Goal: Transaction & Acquisition: Purchase product/service

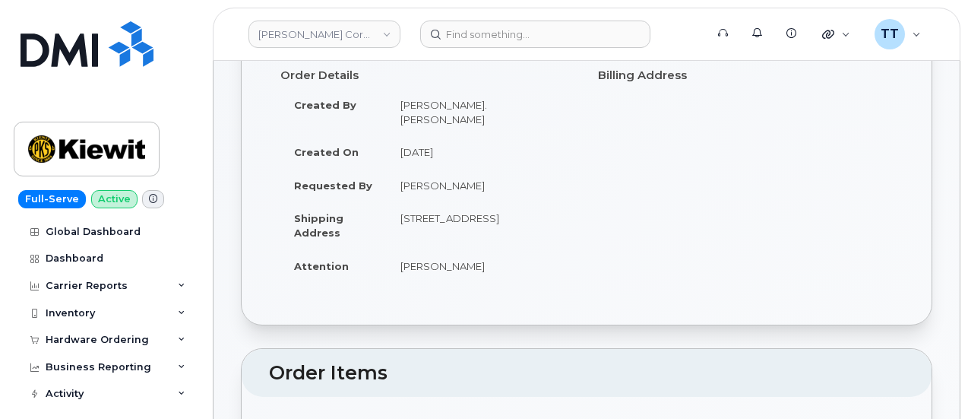
scroll to position [152, 0]
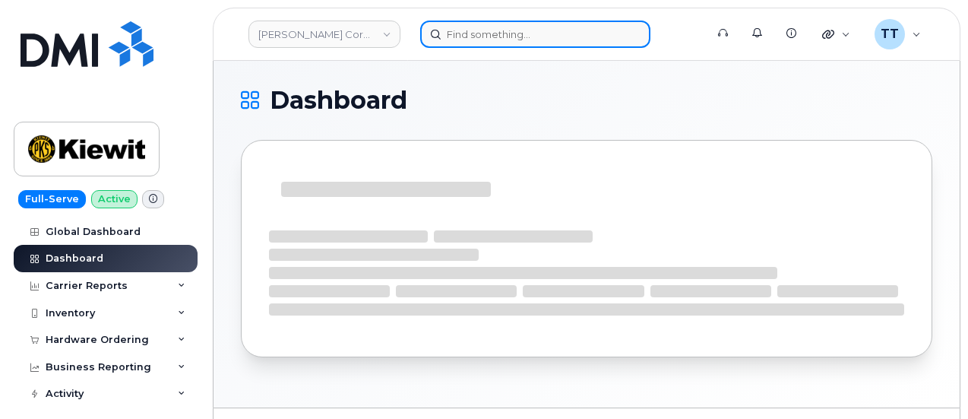
click at [516, 36] on input at bounding box center [535, 34] width 230 height 27
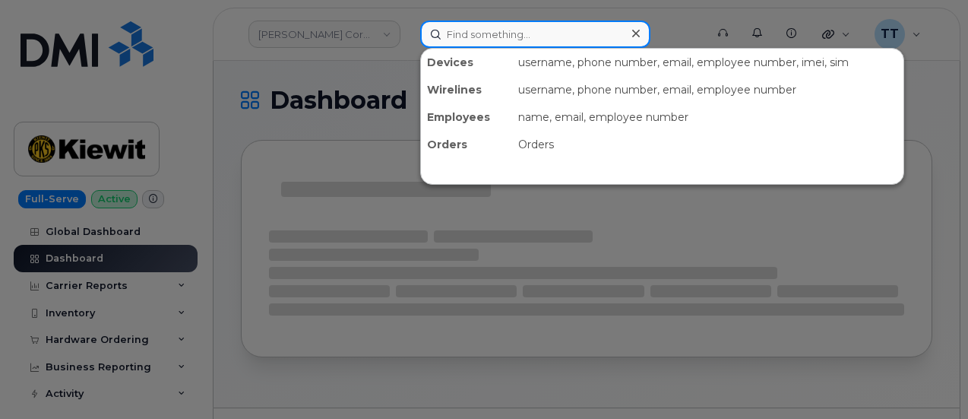
paste input "570-460-7488"
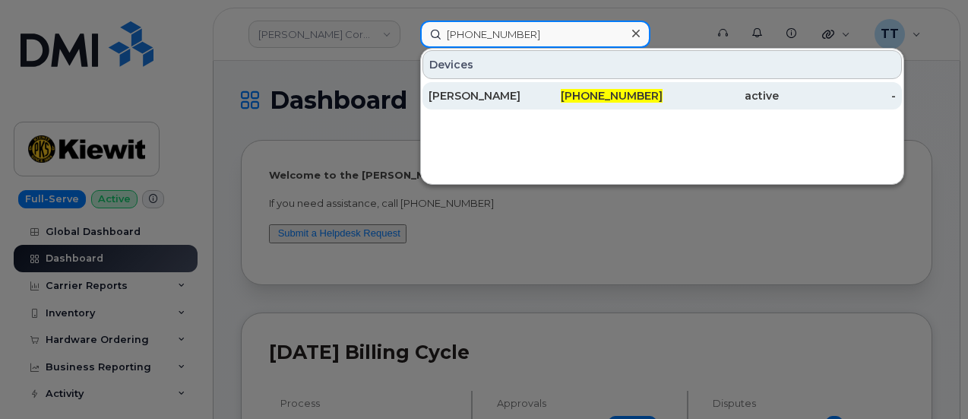
type input "570-460-7488"
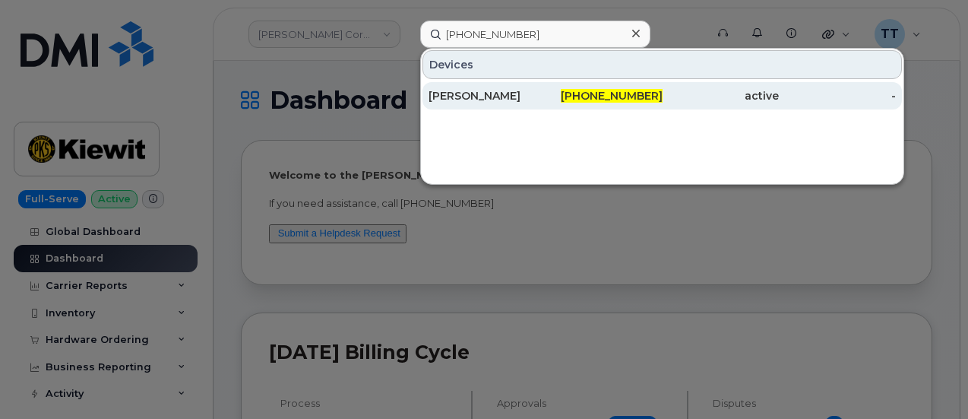
click at [506, 95] on div "Stephanie Mazzola" at bounding box center [487, 95] width 117 height 15
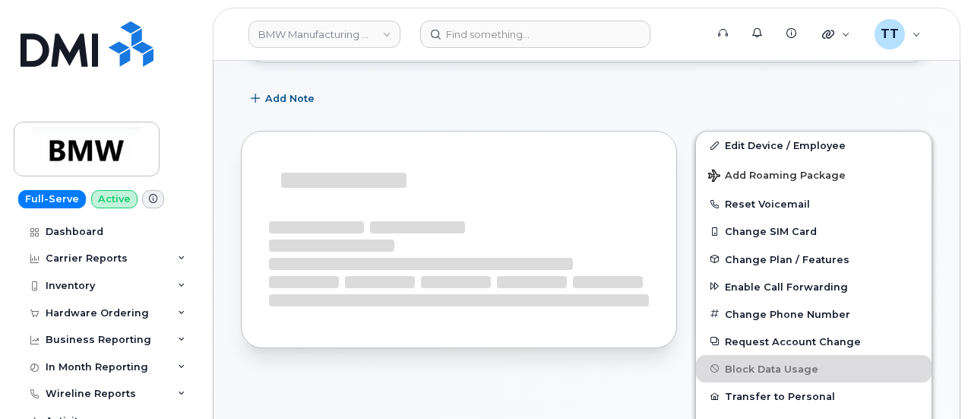
scroll to position [214, 0]
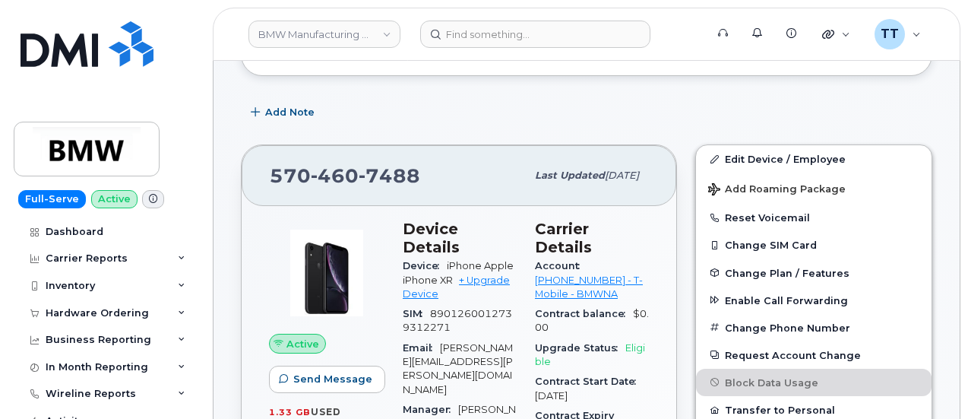
click at [325, 172] on span "460" at bounding box center [335, 175] width 48 height 23
copy span "570 460 7488"
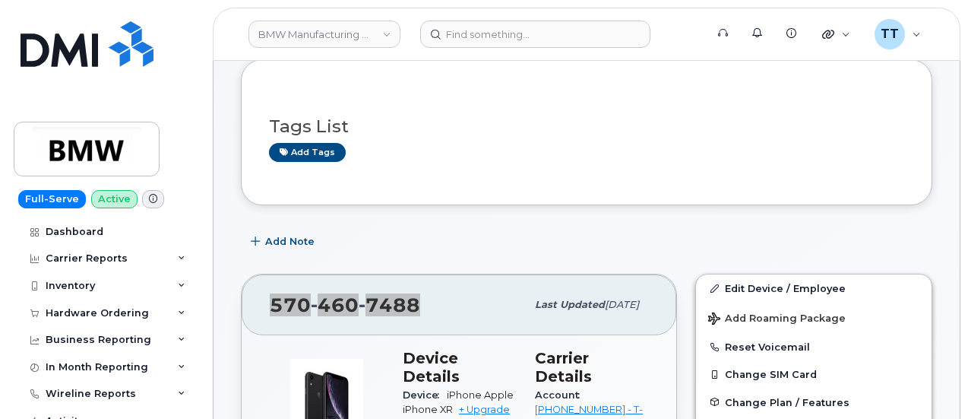
scroll to position [0, 0]
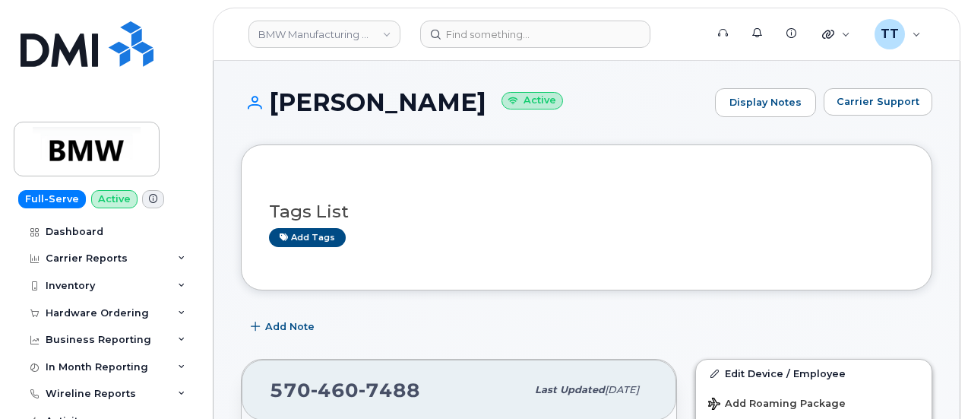
click at [363, 103] on h1 "Stephanie Mazzola Active" at bounding box center [474, 102] width 467 height 27
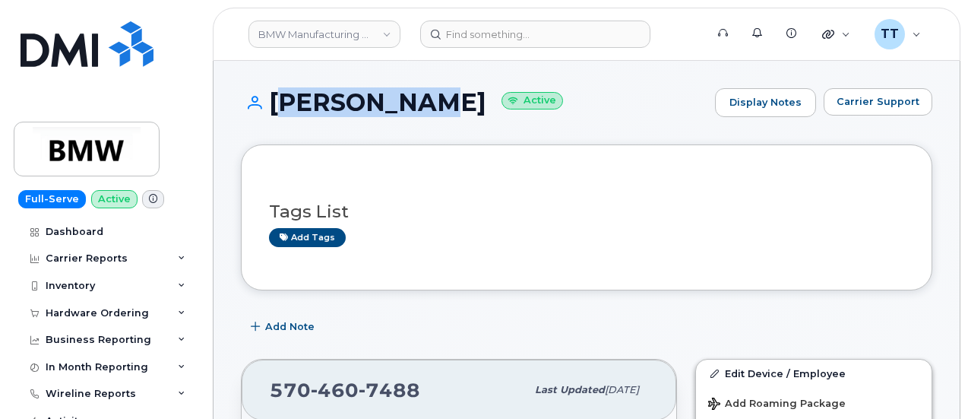
click at [363, 103] on h1 "Stephanie Mazzola Active" at bounding box center [474, 102] width 467 height 27
copy h1 "Stephanie Mazzola"
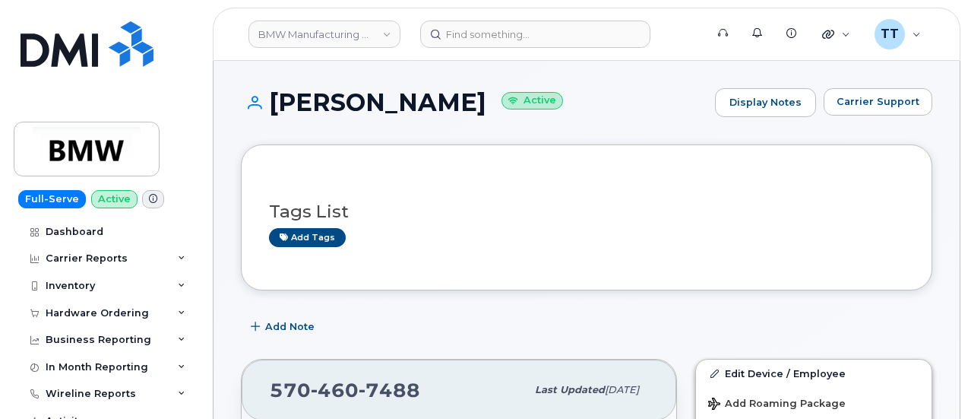
click at [502, 169] on div "Tags List Add tags" at bounding box center [587, 217] width 692 height 146
click at [356, 103] on h1 "Stephanie Mazzola Active" at bounding box center [474, 102] width 467 height 27
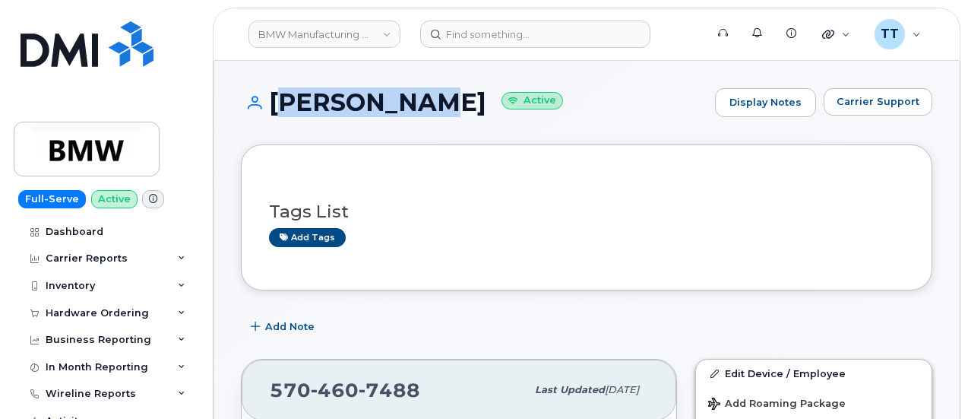
click at [356, 103] on h1 "Stephanie Mazzola Active" at bounding box center [474, 102] width 467 height 27
copy h1 "Stephanie Mazzola"
click at [434, 130] on div "Stephanie Mazzola Active Display Notes Carrier Support" at bounding box center [587, 116] width 692 height 56
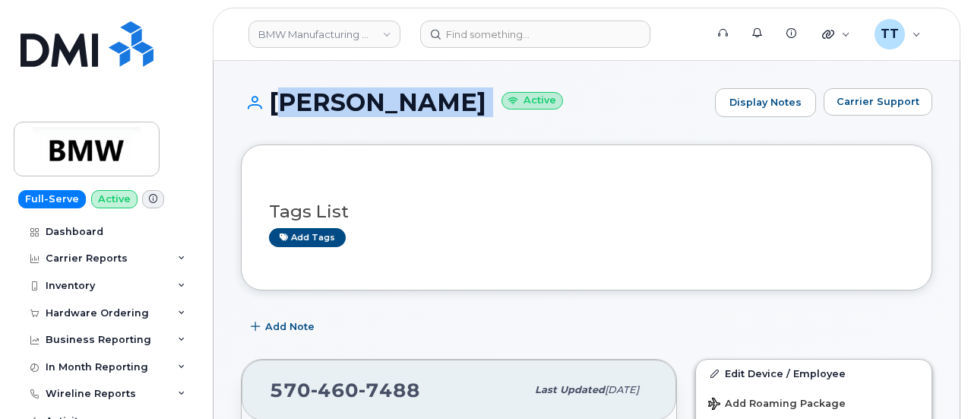
click at [433, 106] on h1 "Stephanie Mazzola Active" at bounding box center [474, 102] width 467 height 27
click at [445, 104] on h1 "Stephanie Mazzola Active" at bounding box center [474, 102] width 467 height 27
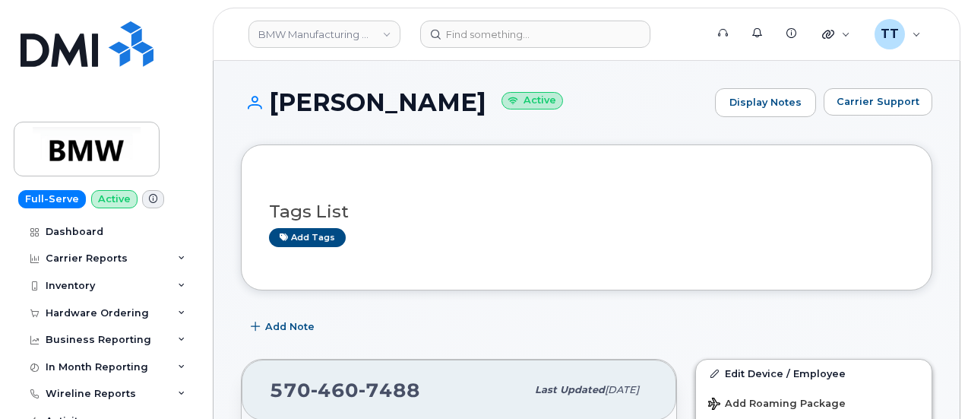
click at [353, 100] on h1 "Stephanie Mazzola Active" at bounding box center [474, 102] width 467 height 27
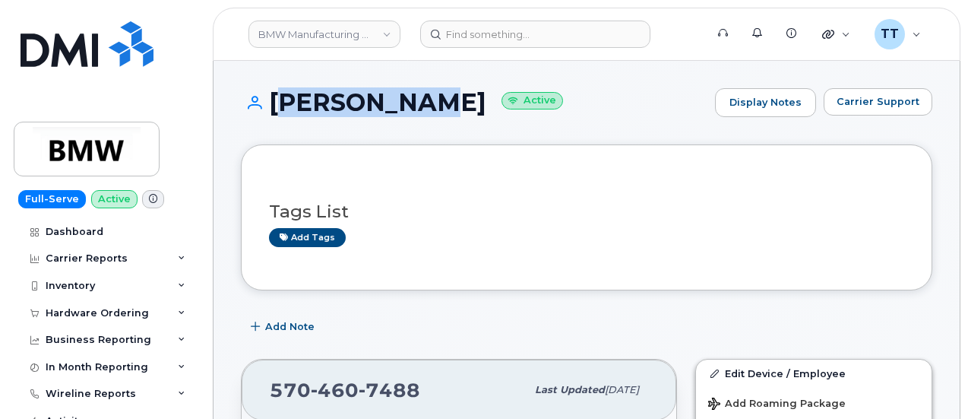
click at [353, 100] on h1 "Stephanie Mazzola Active" at bounding box center [474, 102] width 467 height 27
copy h1 "Stephanie Mazzola"
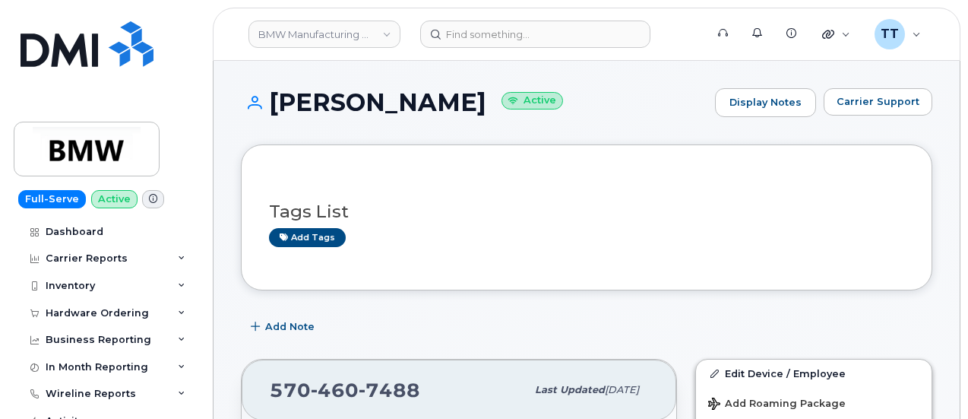
click at [380, 54] on header "BMW Manufacturing Co LLC Support Alerts Knowledge Base Quicklinks Suspend / Can…" at bounding box center [587, 34] width 748 height 53
click at [345, 8] on div "BMW Manufacturing Co LLC Support Alerts Knowledge Base Quicklinks Suspend / Can…" at bounding box center [587, 34] width 748 height 53
click at [346, 106] on h1 "Stephanie Mazzola Active" at bounding box center [474, 102] width 467 height 27
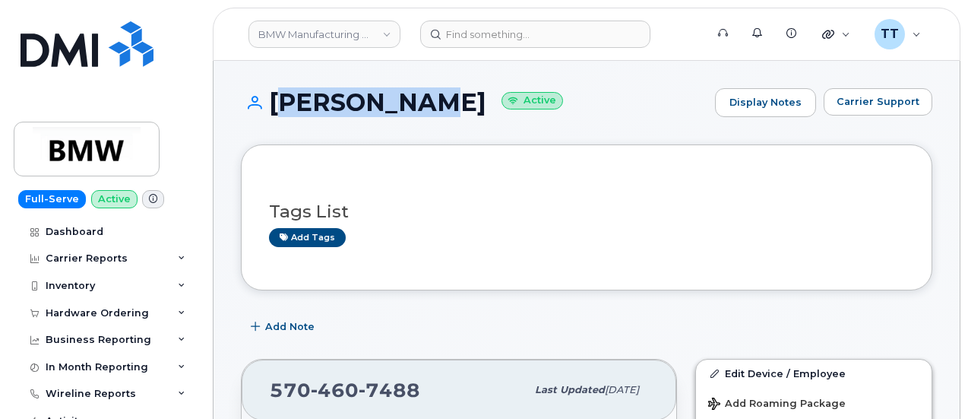
click at [346, 106] on h1 "Stephanie Mazzola Active" at bounding box center [474, 102] width 467 height 27
copy h1 "Stephanie Mazzola"
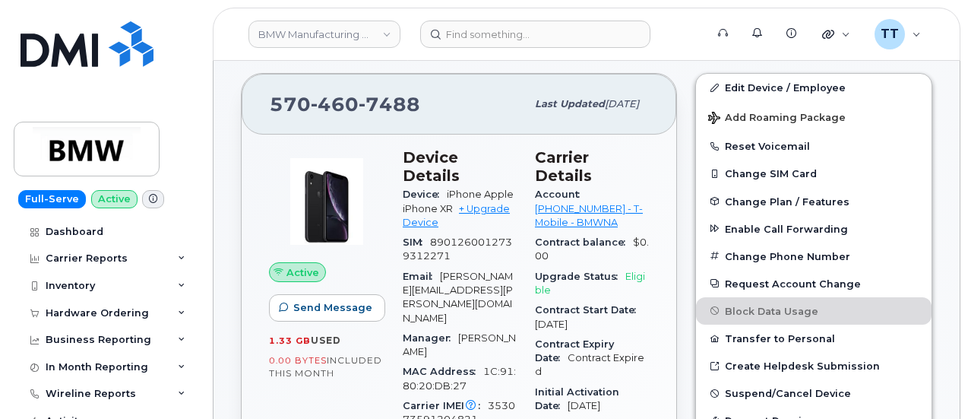
scroll to position [304, 0]
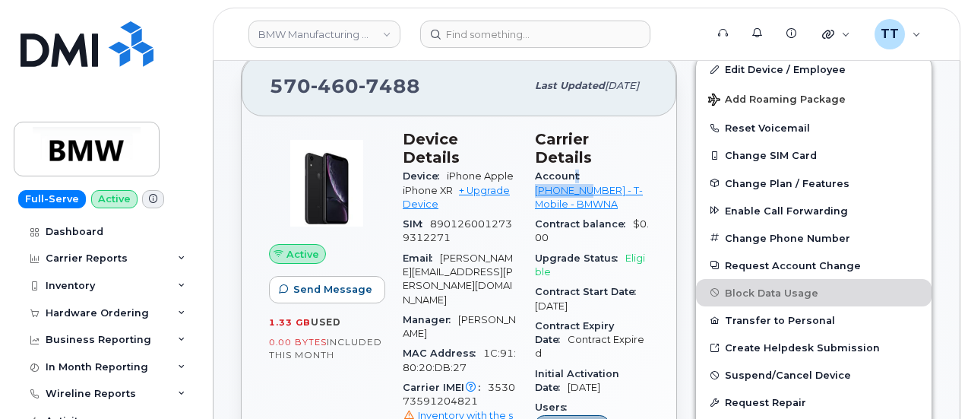
drag, startPoint x: 572, startPoint y: 153, endPoint x: 650, endPoint y: 157, distance: 78.4
copy div "t 973767968"
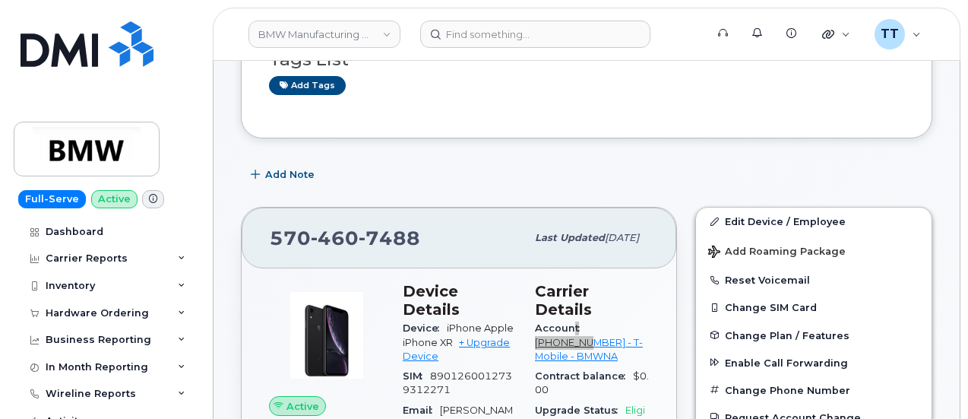
scroll to position [0, 0]
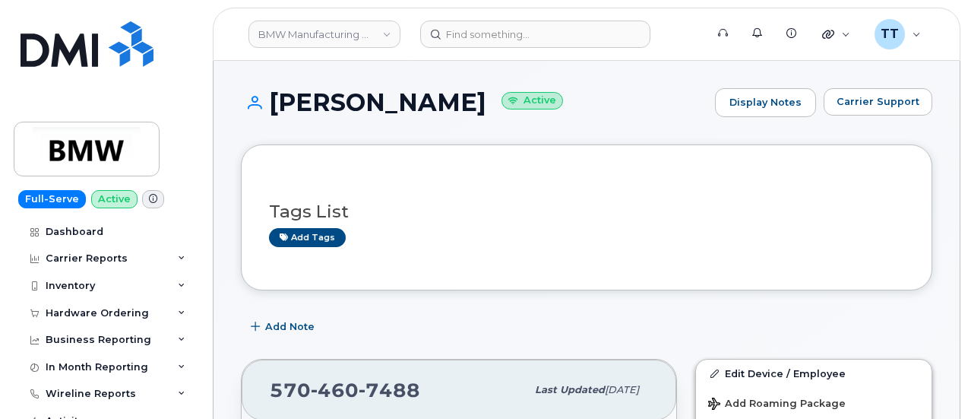
click at [342, 103] on h1 "Stephanie Mazzola Active" at bounding box center [474, 102] width 467 height 27
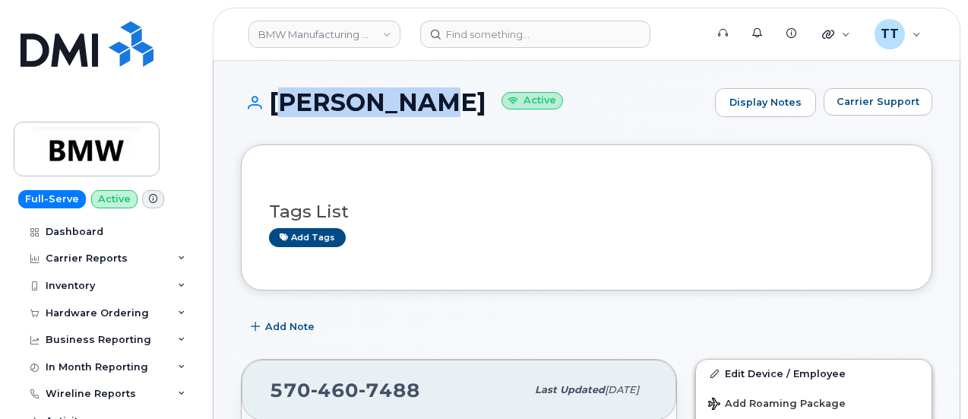
click at [342, 103] on h1 "Stephanie Mazzola Active" at bounding box center [474, 102] width 467 height 27
copy h1 "Stephanie Mazzola"
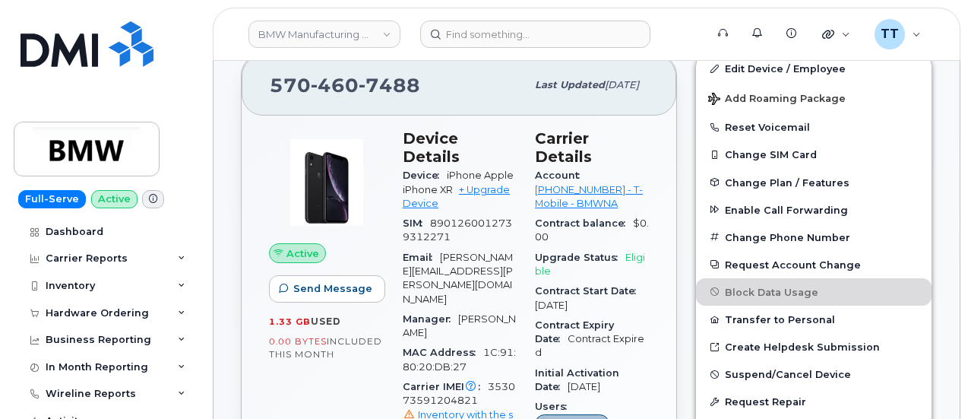
scroll to position [304, 0]
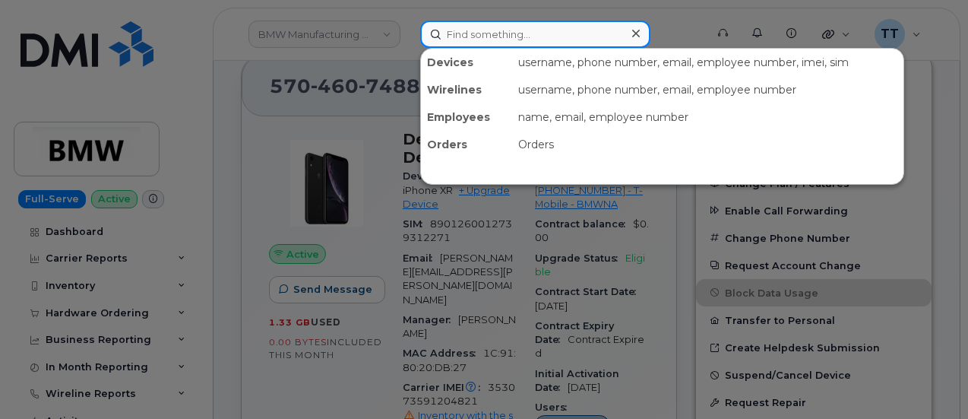
click at [482, 31] on input at bounding box center [535, 34] width 230 height 27
paste input "David Saunders"
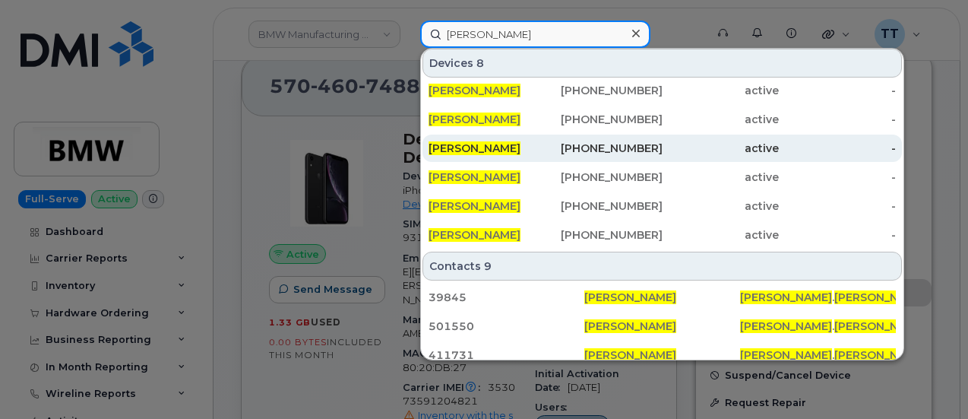
scroll to position [152, 0]
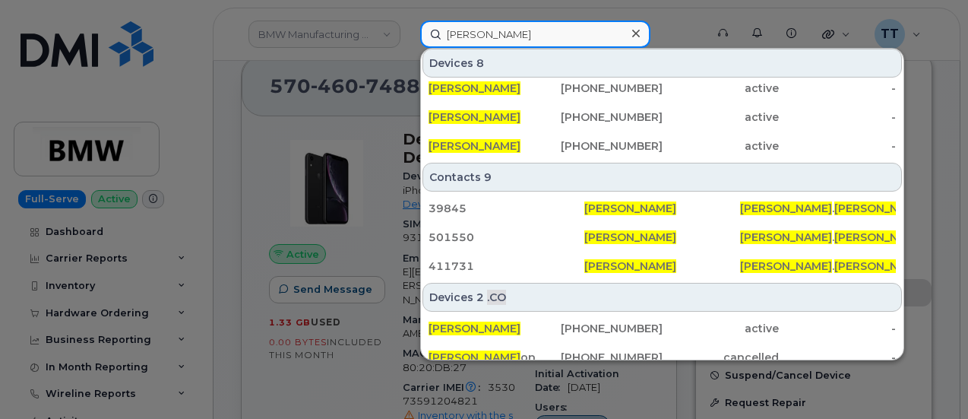
type input "David Saunders"
click at [544, 31] on input "David Saunders" at bounding box center [535, 34] width 230 height 27
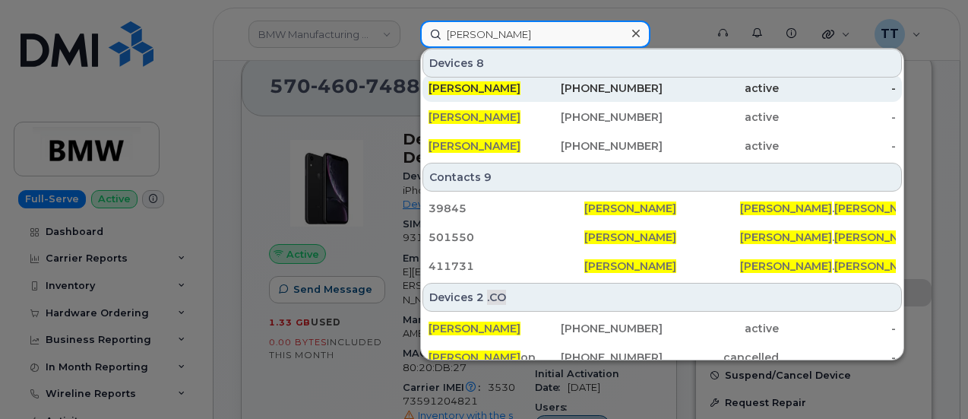
scroll to position [0, 0]
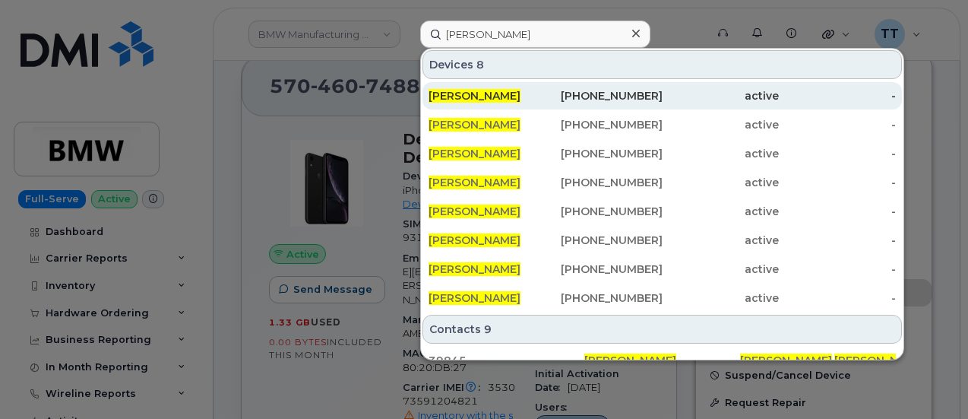
click at [568, 92] on div "403-796-6154" at bounding box center [604, 95] width 117 height 15
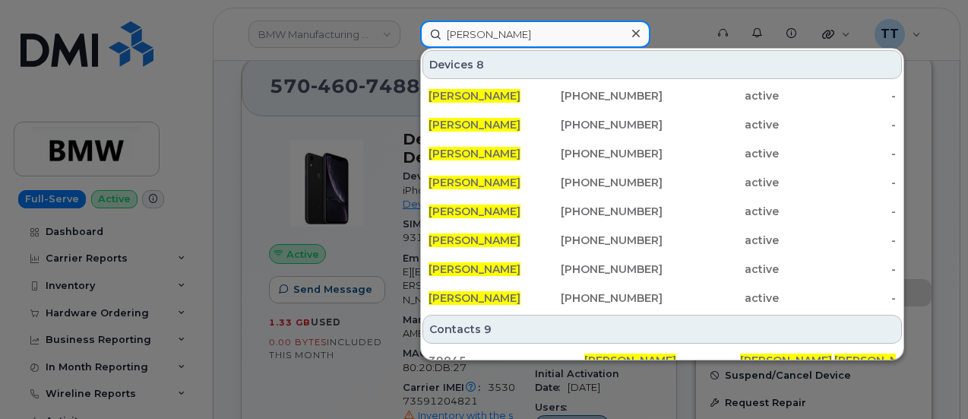
click at [537, 34] on input "David Saunders" at bounding box center [535, 34] width 230 height 27
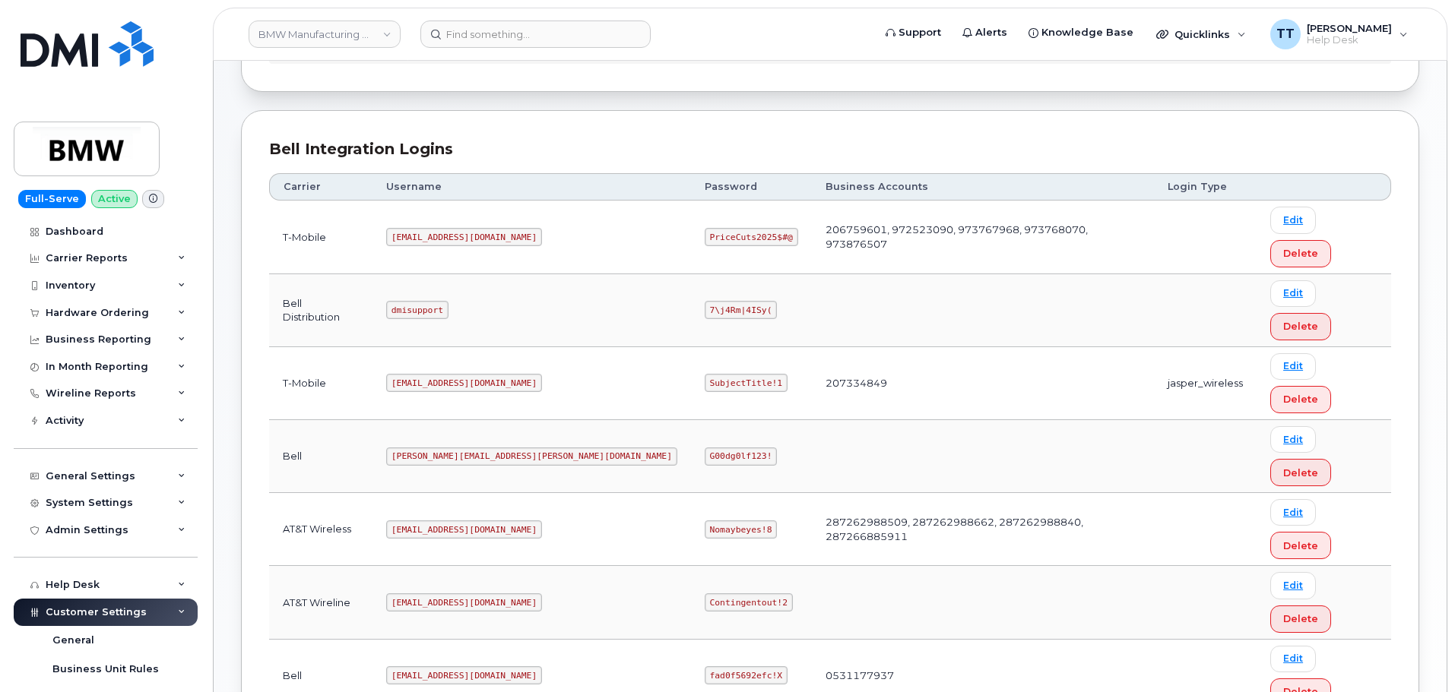
scroll to position [147, 0]
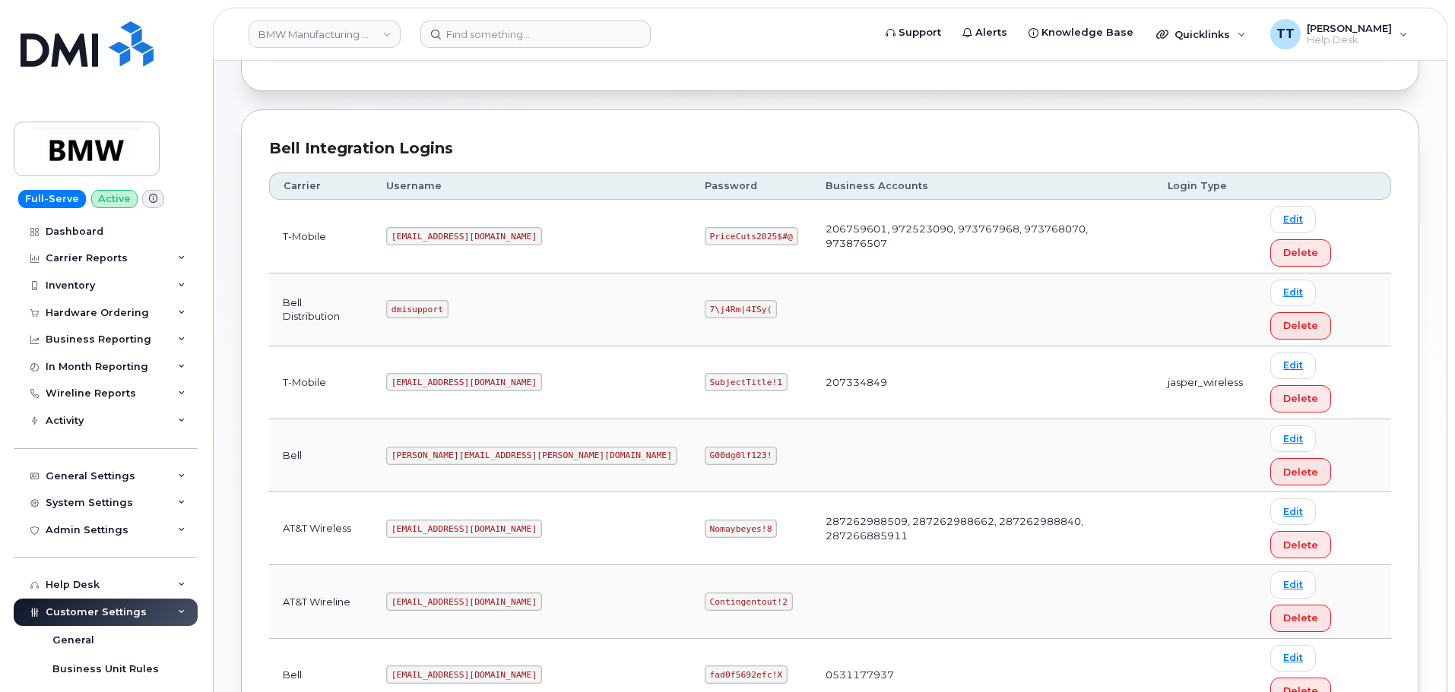
copy code "MS-BMW@dminc.com"
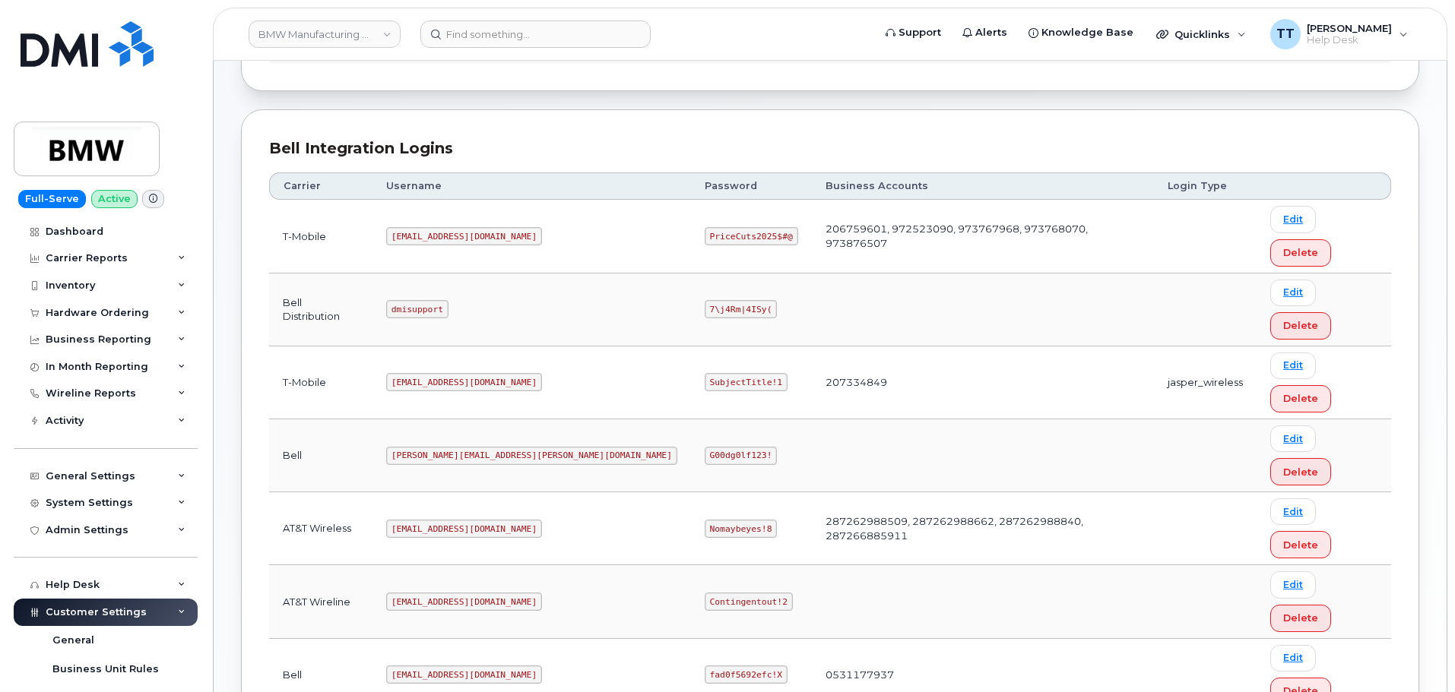
copy code "SubjectTitle!1"
click at [705, 666] on code "fad0f5692efc!X" at bounding box center [746, 675] width 83 height 18
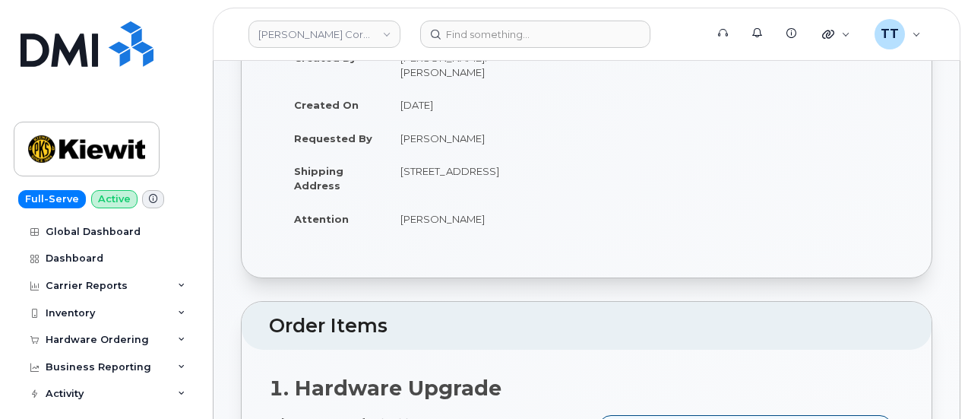
scroll to position [228, 0]
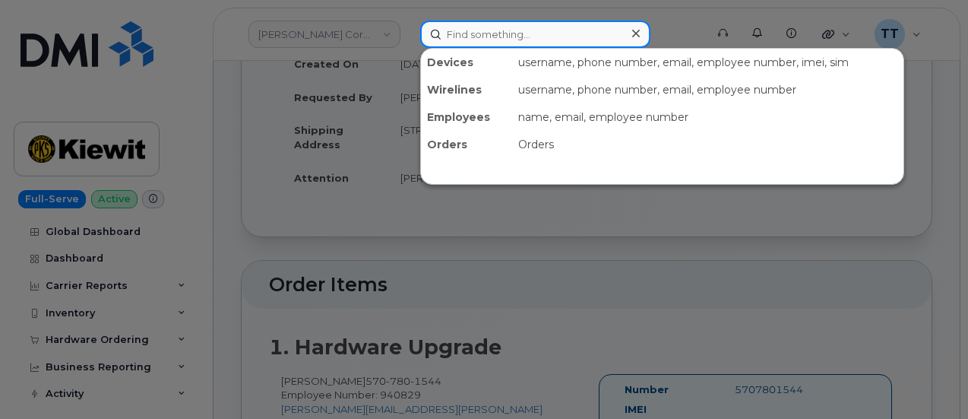
click at [485, 39] on input at bounding box center [535, 34] width 230 height 27
click at [481, 40] on input at bounding box center [535, 34] width 230 height 27
paste input "214-704-5731"
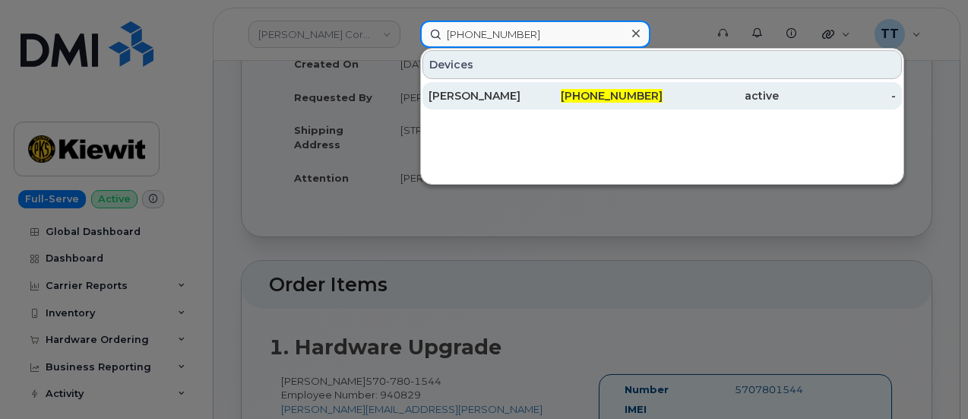
type input "214-704-5731"
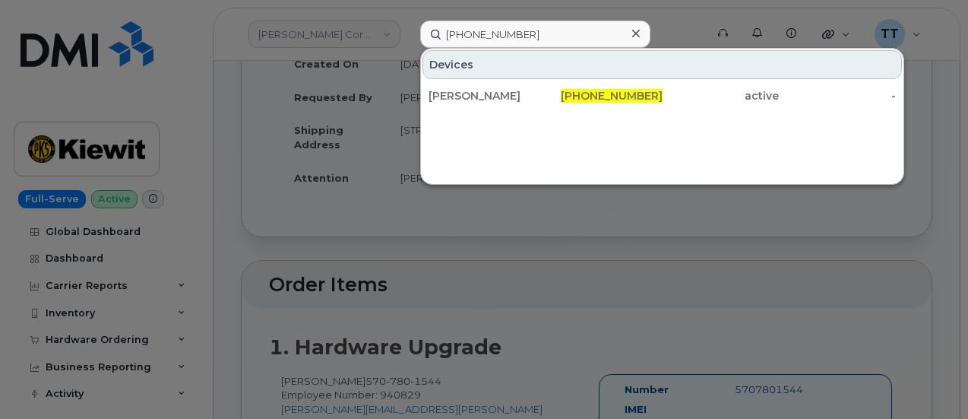
drag, startPoint x: 489, startPoint y: 99, endPoint x: 643, endPoint y: 39, distance: 164.8
click at [489, 99] on div "CHRISTOPHER LAROSE" at bounding box center [487, 95] width 117 height 15
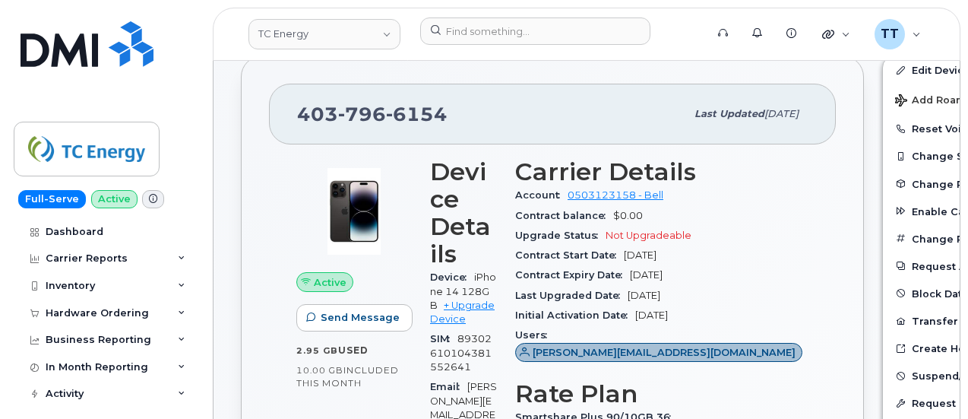
scroll to position [304, 0]
click at [361, 107] on span "796" at bounding box center [362, 113] width 48 height 23
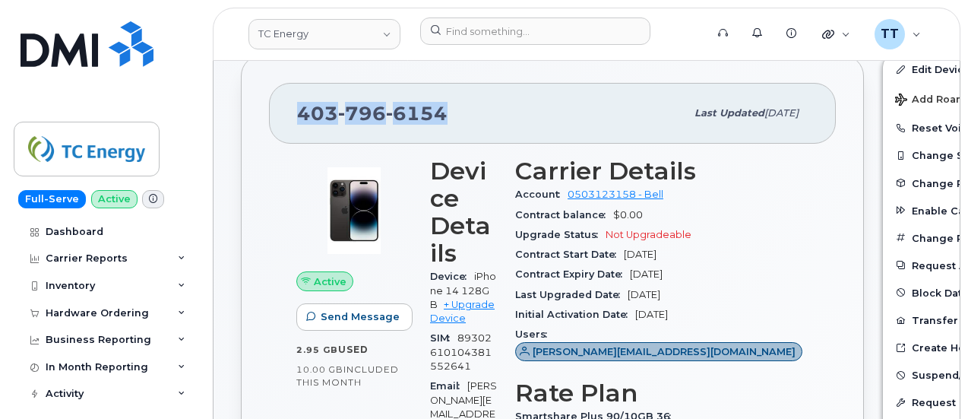
click at [361, 107] on span "796" at bounding box center [362, 113] width 48 height 23
copy span "403 796 6154"
click at [506, 115] on div "403 796 6154" at bounding box center [491, 113] width 388 height 32
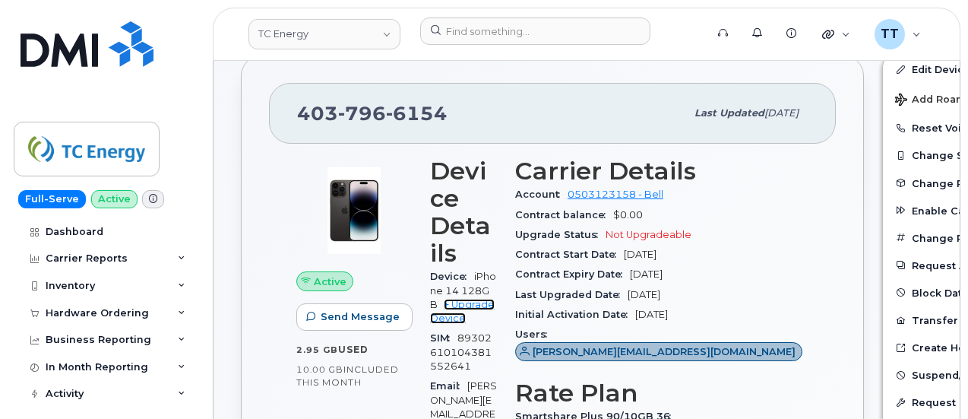
drag, startPoint x: 466, startPoint y: 303, endPoint x: 527, endPoint y: 329, distance: 66.8
click at [466, 304] on link "+ Upgrade Device" at bounding box center [462, 311] width 65 height 25
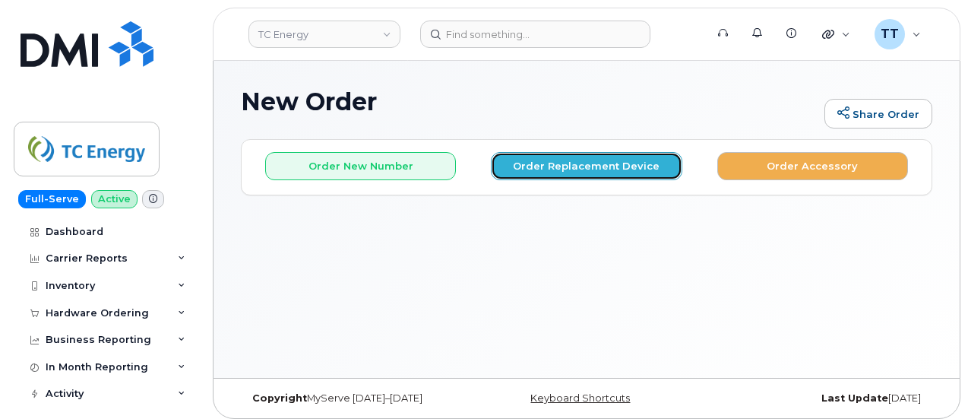
click at [530, 163] on button "Order Replacement Device" at bounding box center [586, 166] width 191 height 28
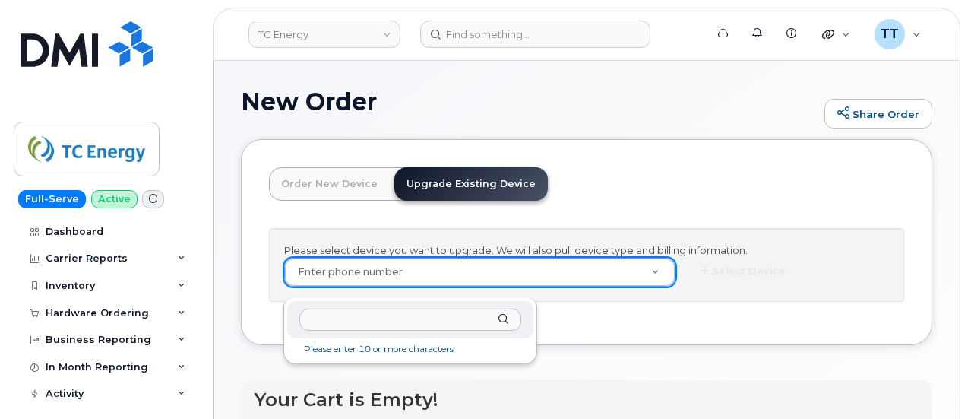
paste input "4037966154"
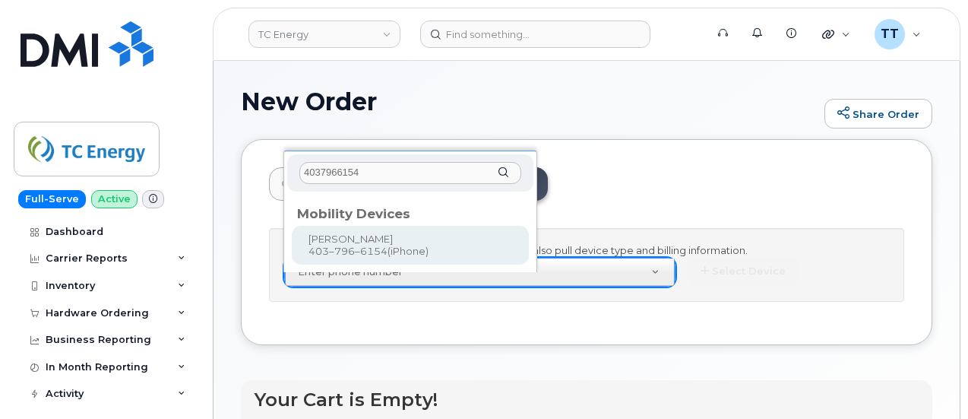
type input "4037966154"
type input "558725"
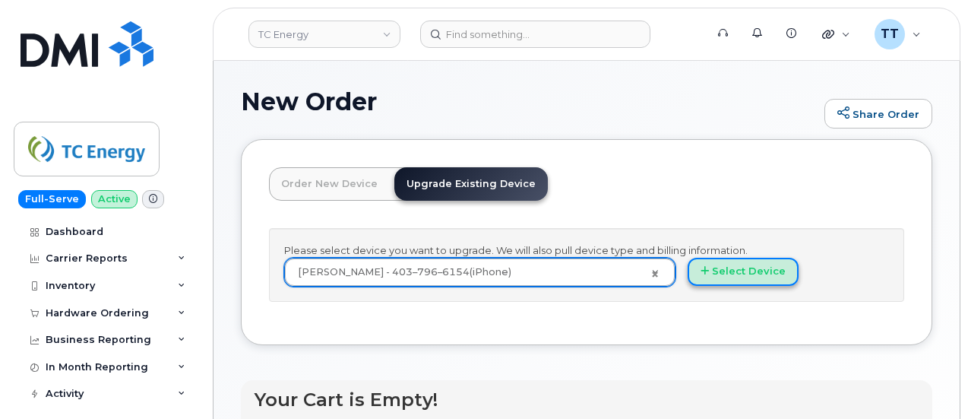
click at [688, 280] on button "Select Device" at bounding box center [743, 272] width 111 height 28
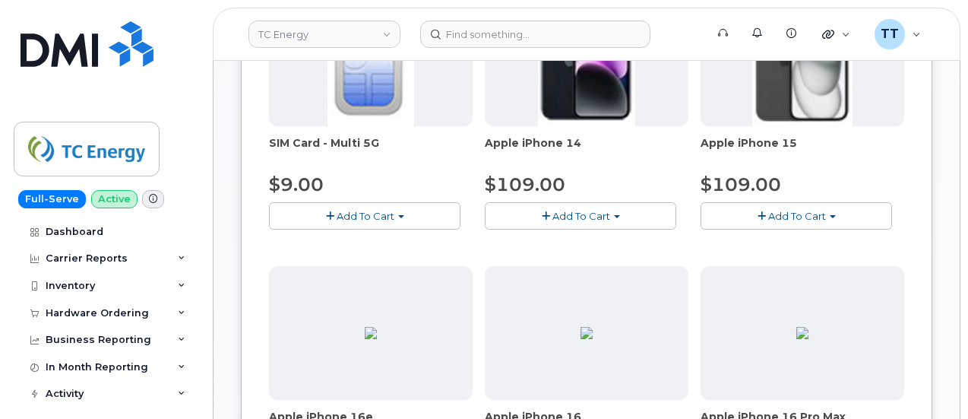
scroll to position [532, 0]
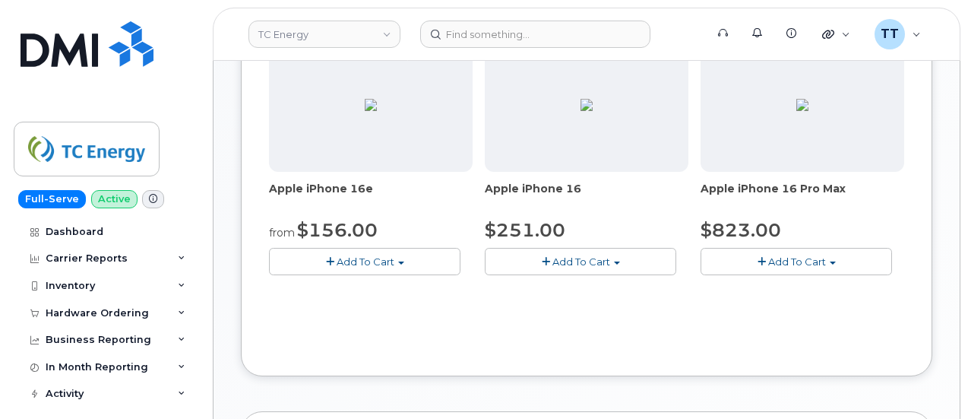
click at [553, 255] on span "Add To Cart" at bounding box center [582, 261] width 58 height 12
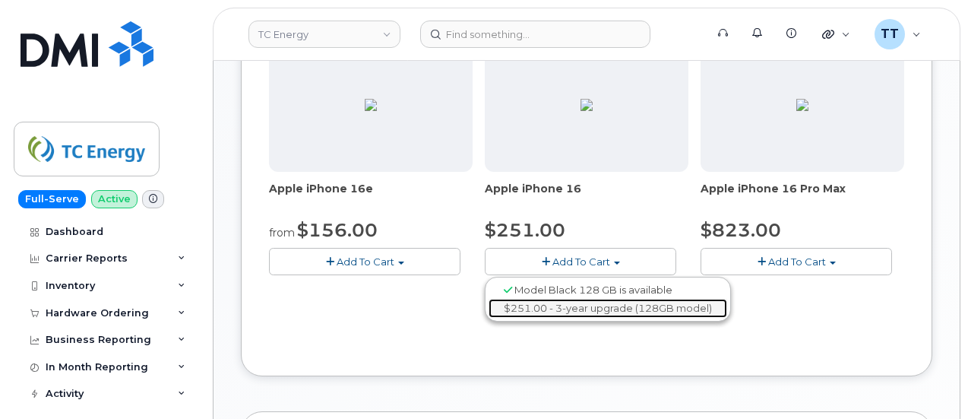
click at [489, 306] on link "$251.00 - 3-year upgrade (128GB model)" at bounding box center [608, 308] width 239 height 19
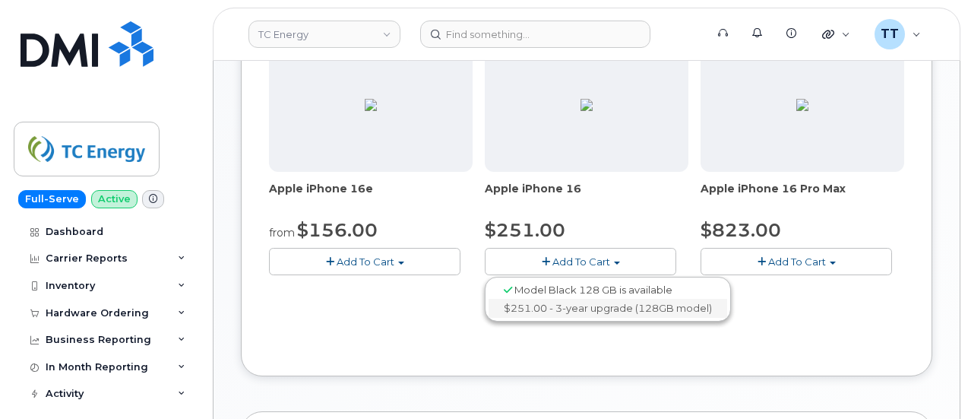
scroll to position [546, 0]
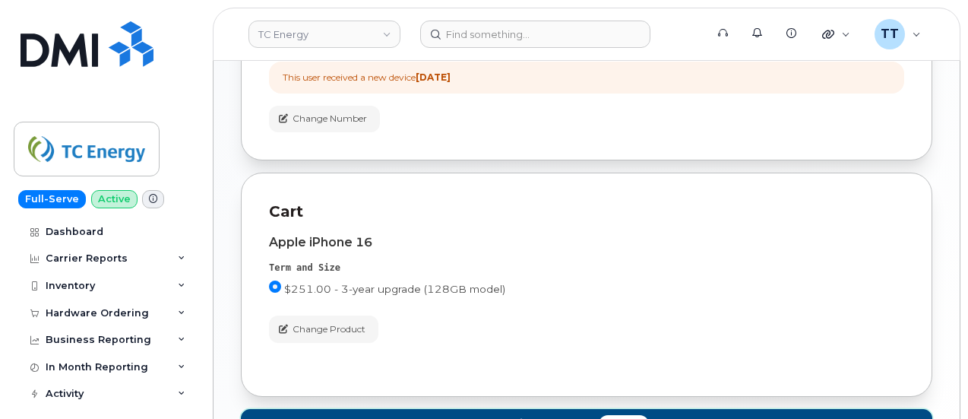
click at [593, 417] on span "Add to Cart" at bounding box center [564, 424] width 57 height 14
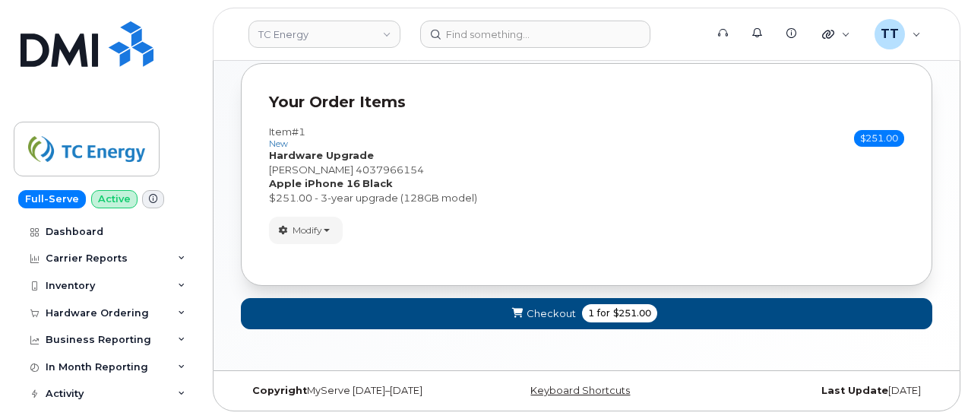
scroll to position [170, 0]
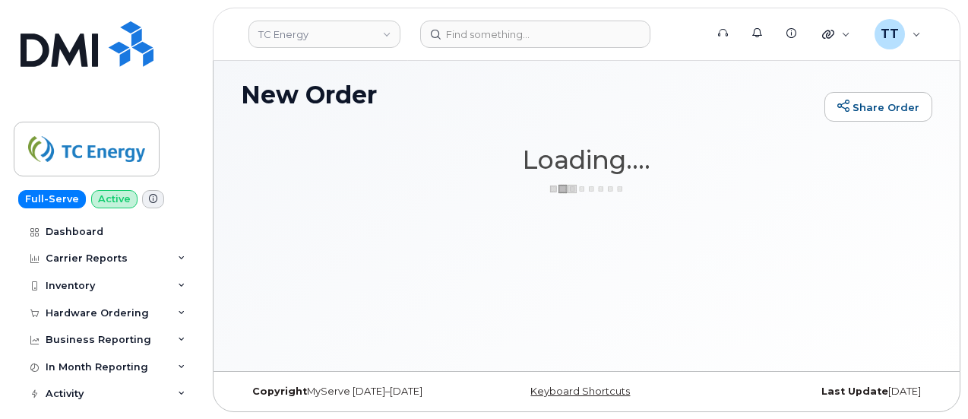
scroll to position [0, 0]
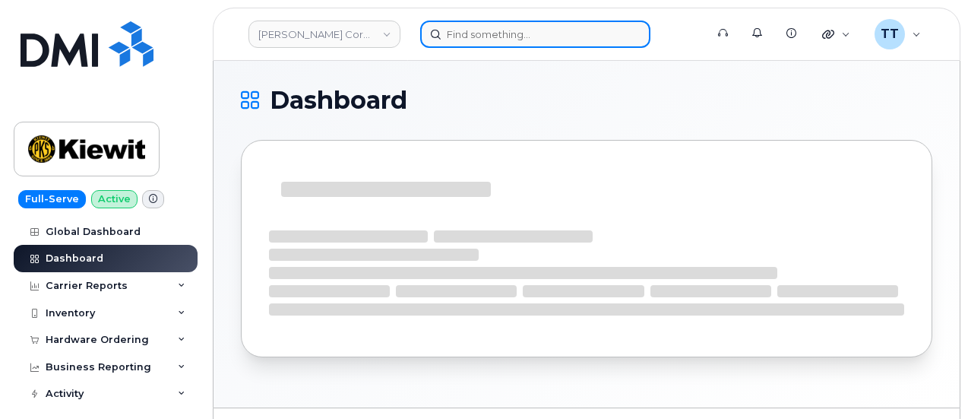
click at [480, 33] on input at bounding box center [535, 34] width 230 height 27
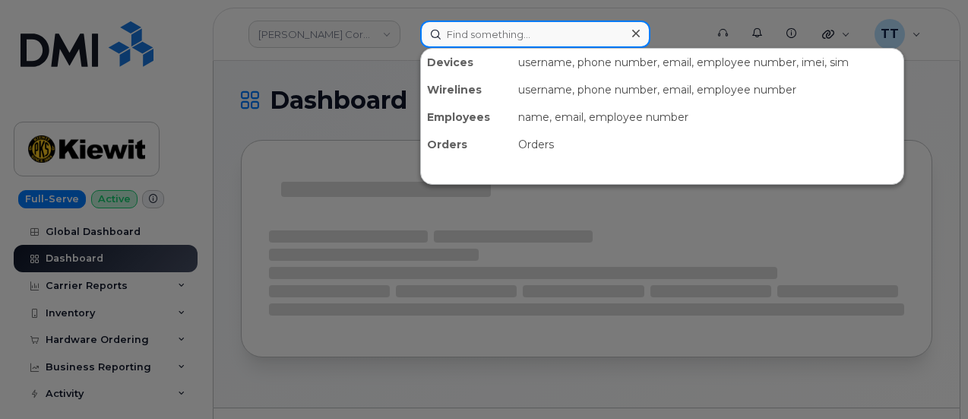
paste input "[PHONE_NUMBER]"
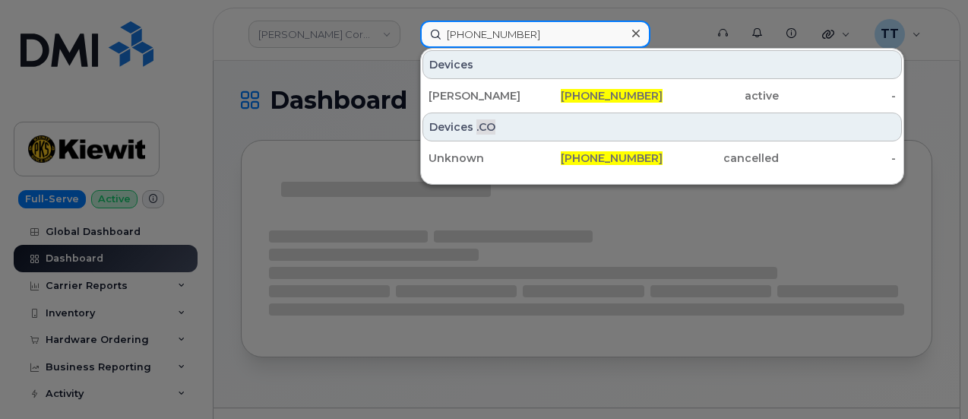
type input "[PHONE_NUMBER]"
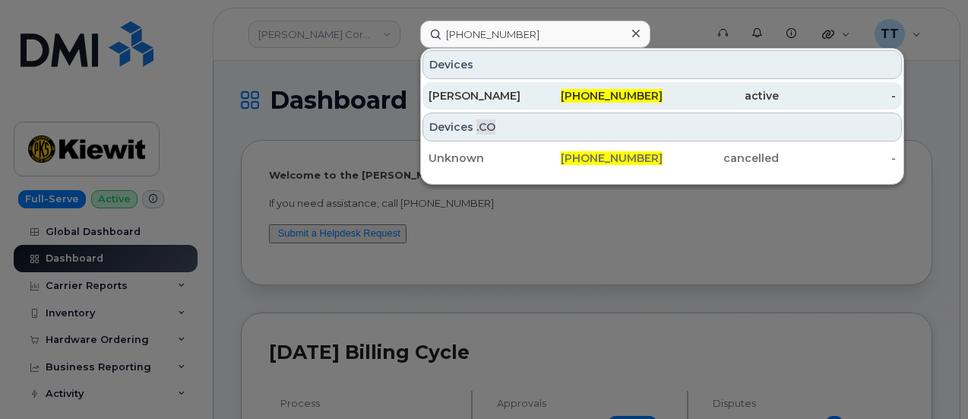
click at [514, 93] on div "[PERSON_NAME]" at bounding box center [487, 95] width 117 height 15
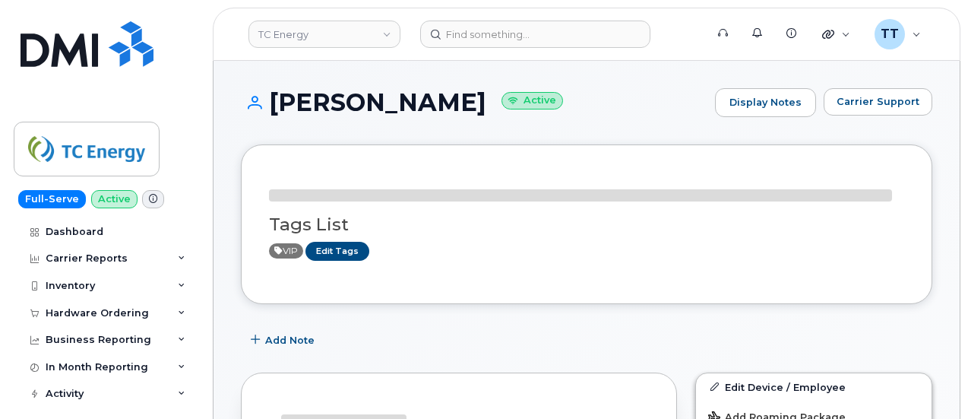
click at [364, 113] on h1 "[PERSON_NAME] Active" at bounding box center [474, 102] width 467 height 27
click at [365, 112] on h1 "[PERSON_NAME] Active" at bounding box center [474, 102] width 467 height 27
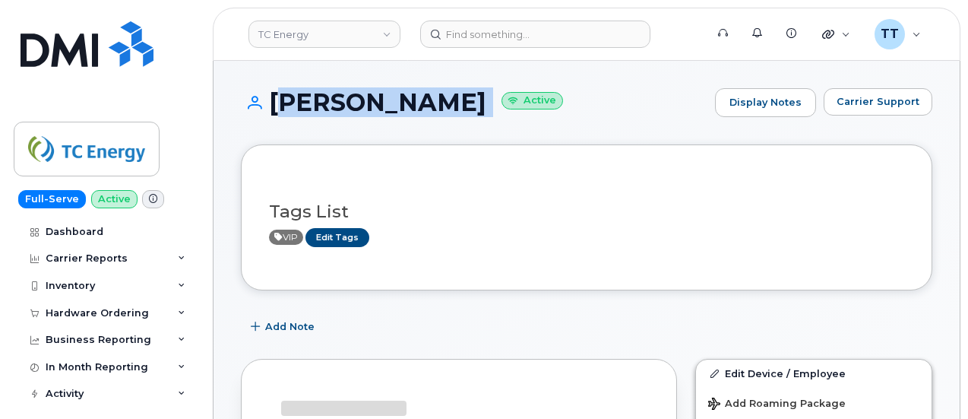
click at [365, 112] on h1 "[PERSON_NAME] Active" at bounding box center [474, 102] width 467 height 27
copy h1 "[PERSON_NAME]"
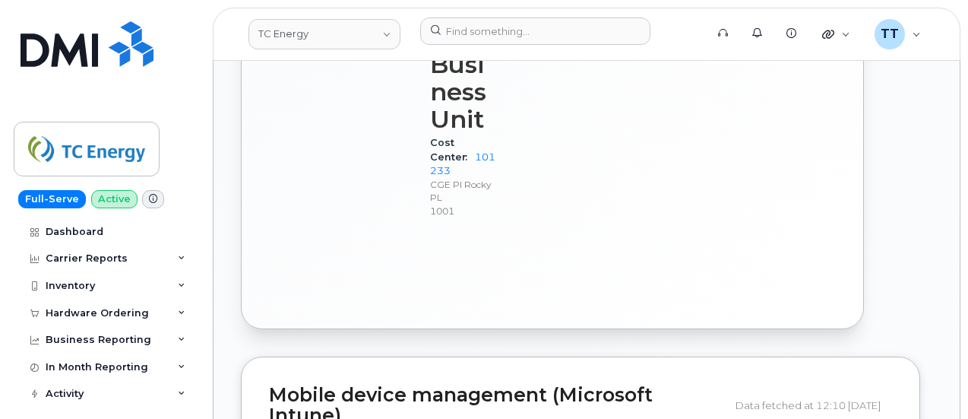
scroll to position [1281, 0]
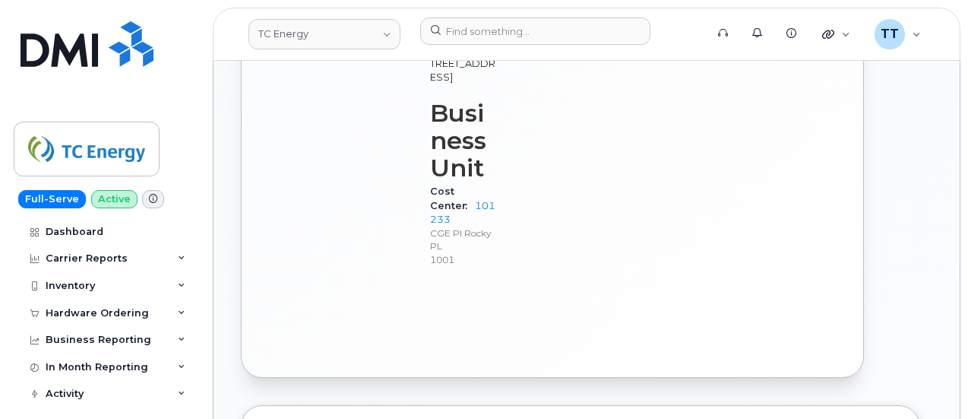
click at [458, 185] on span "Cost Center" at bounding box center [452, 197] width 45 height 25
copy div "Cost Center 101233"
click at [480, 188] on div "Cost Center 101233 CGE PI Rocky PL 1001" at bounding box center [463, 225] width 67 height 87
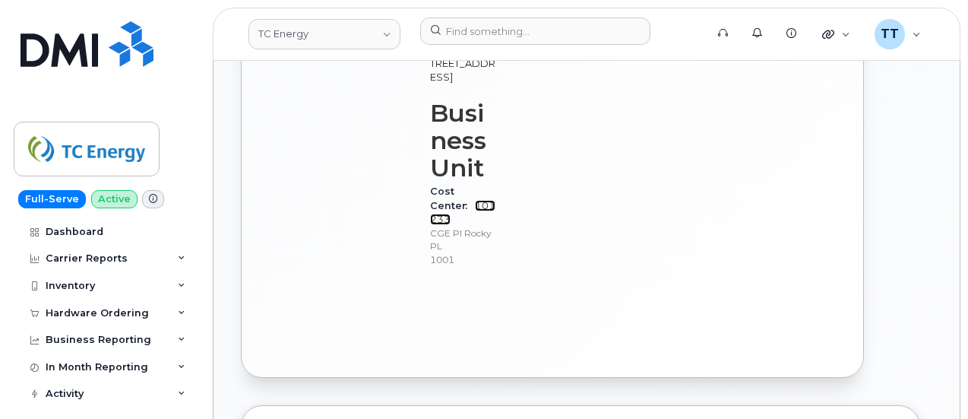
click at [453, 200] on link "101233" at bounding box center [462, 212] width 65 height 25
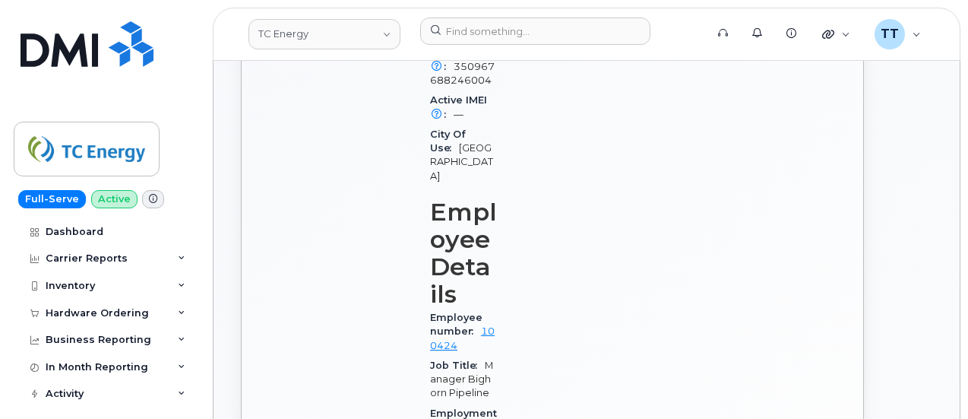
scroll to position [977, 0]
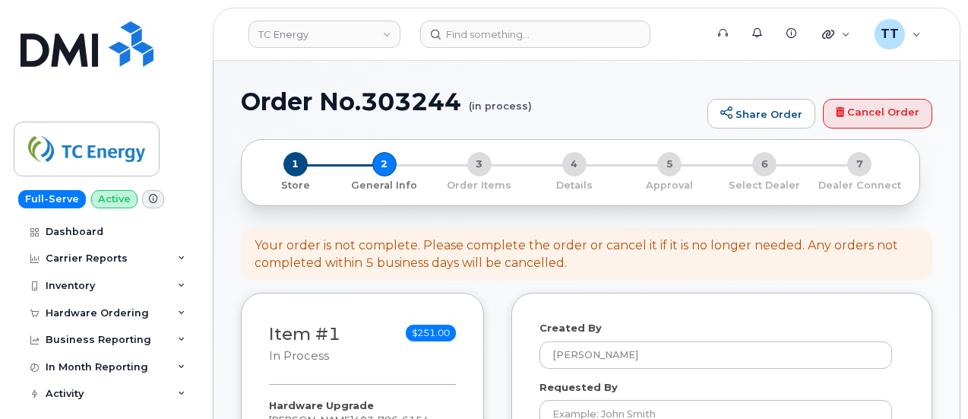
select select
click at [347, 101] on h1 "Order No.303244 (in process)" at bounding box center [470, 101] width 459 height 27
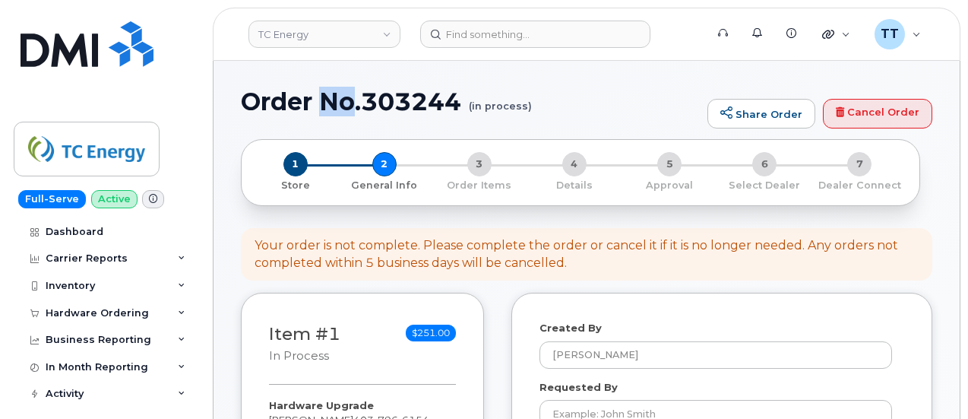
click at [347, 101] on h1 "Order No.303244 (in process)" at bounding box center [470, 101] width 459 height 27
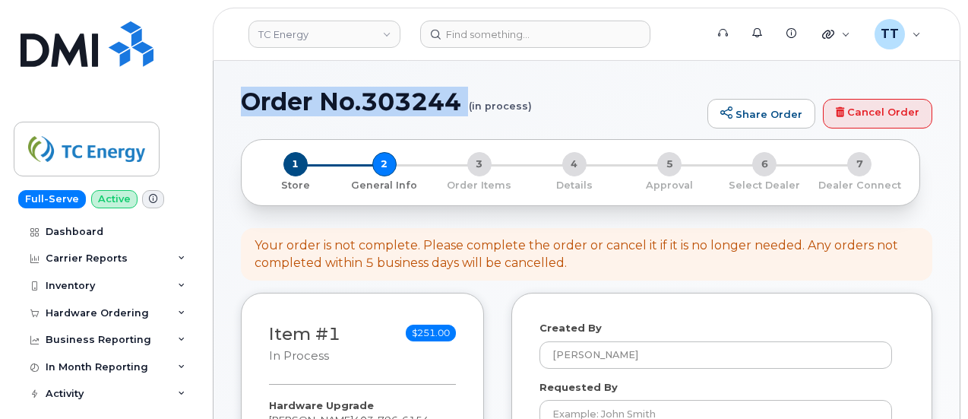
click at [347, 101] on h1 "Order No.303244 (in process)" at bounding box center [470, 101] width 459 height 27
copy h1 "Order No.303244"
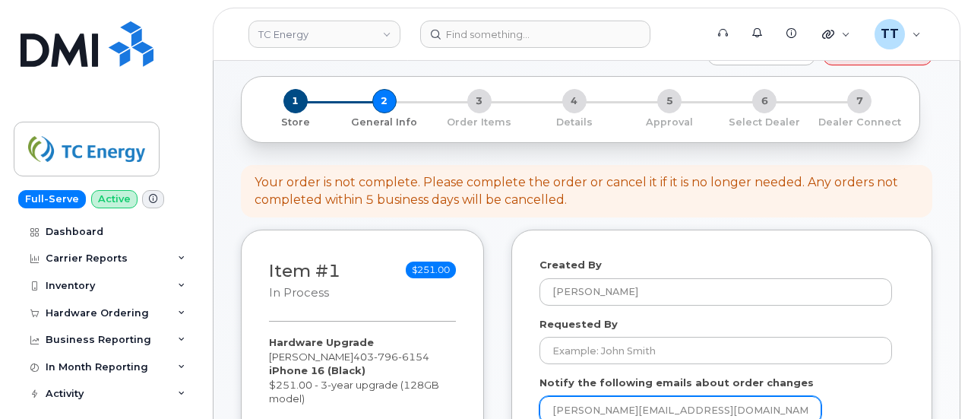
scroll to position [152, 0]
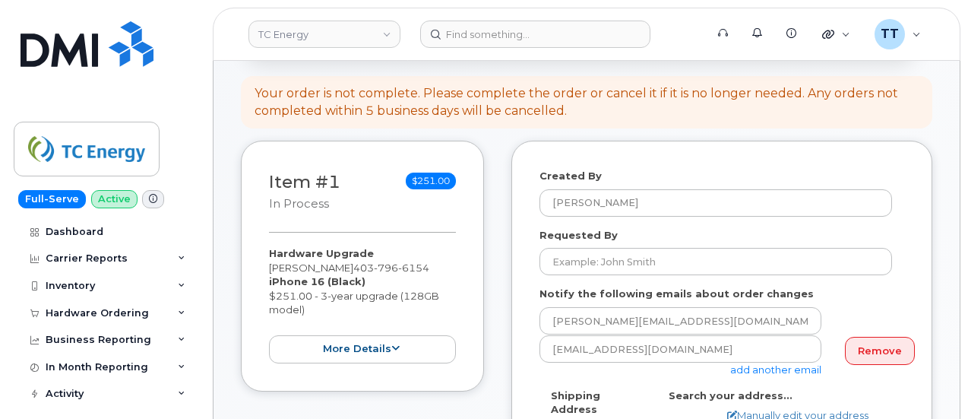
click at [606, 185] on div "Created By Travis Tedesco" at bounding box center [722, 193] width 365 height 48
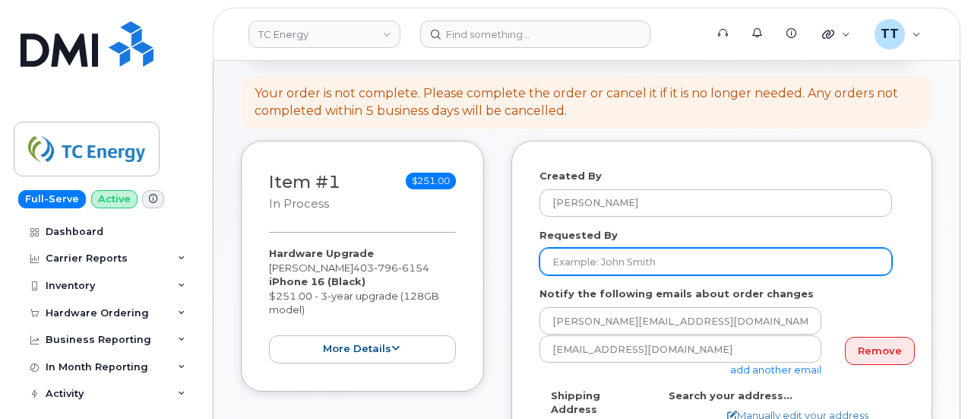
click at [606, 259] on input "Requested By" at bounding box center [716, 261] width 353 height 27
paste input "David Saunders"
type input "David Saunders"
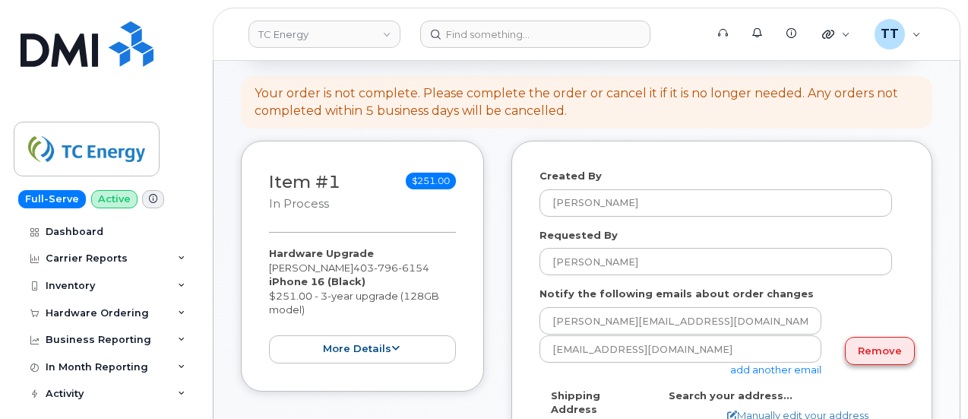
click at [886, 357] on link "Remove" at bounding box center [880, 351] width 70 height 28
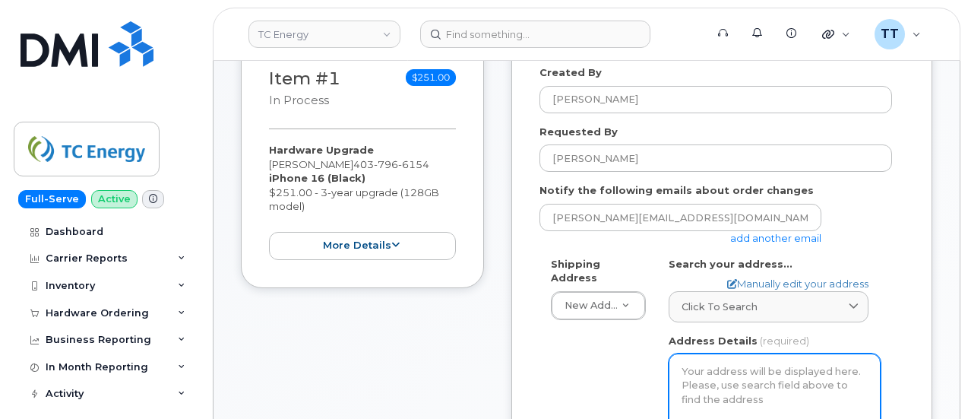
scroll to position [380, 0]
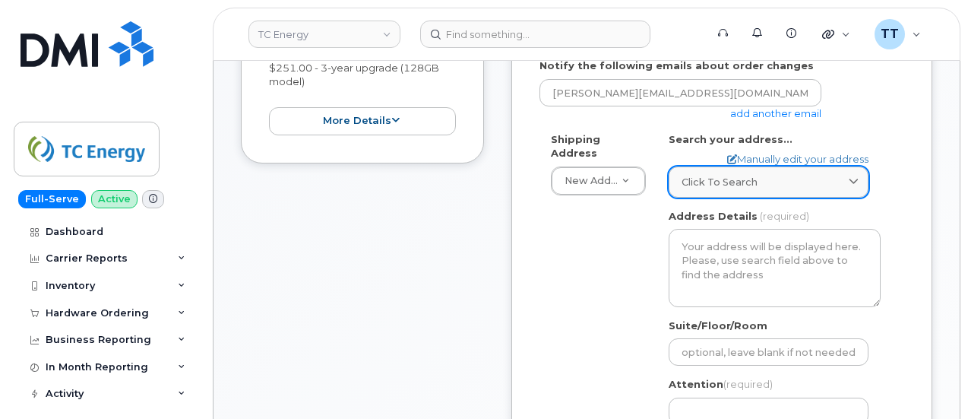
click at [731, 180] on span "Click to search" at bounding box center [720, 182] width 76 height 14
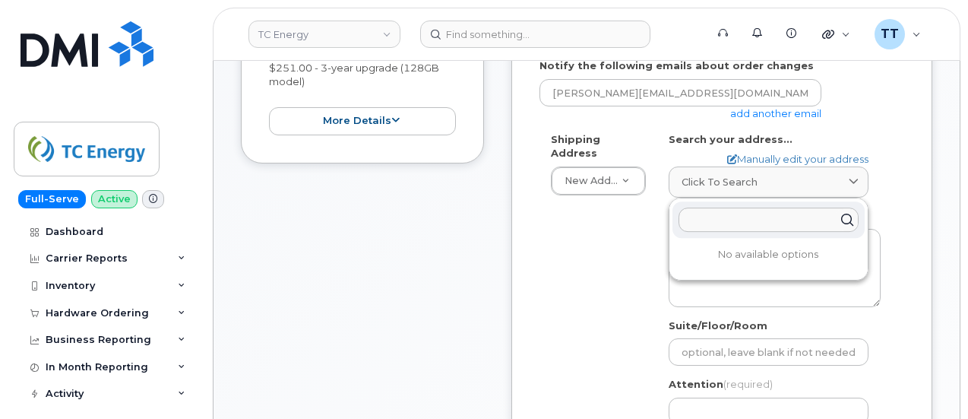
paste input "1401 Veterans Blvd NE Airdrie, AB T4A 2G2, Canada"
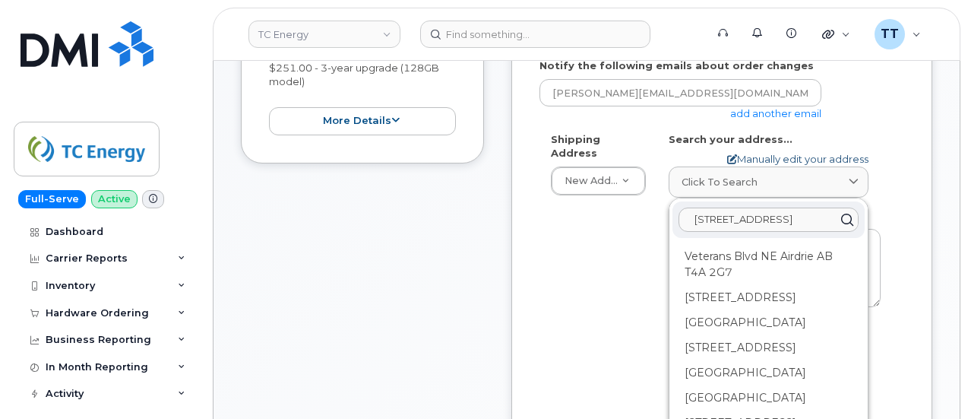
type input "1401 Veterans Blvd NE Airdrie, AB T4A 2G2, Canada"
click at [768, 159] on link "Manually edit your address" at bounding box center [797, 159] width 141 height 14
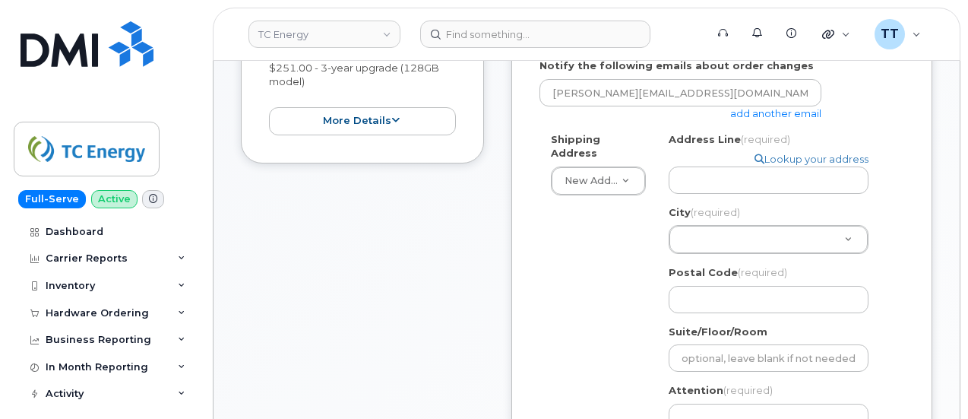
scroll to position [0, 0]
paste input "1401 Veterans Blvd NE Airdrie, AB T4A 2G2, Canada"
select select
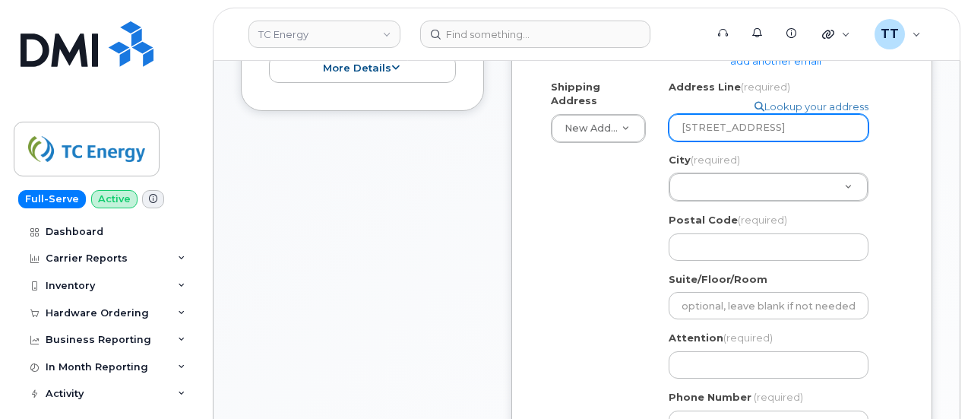
scroll to position [456, 0]
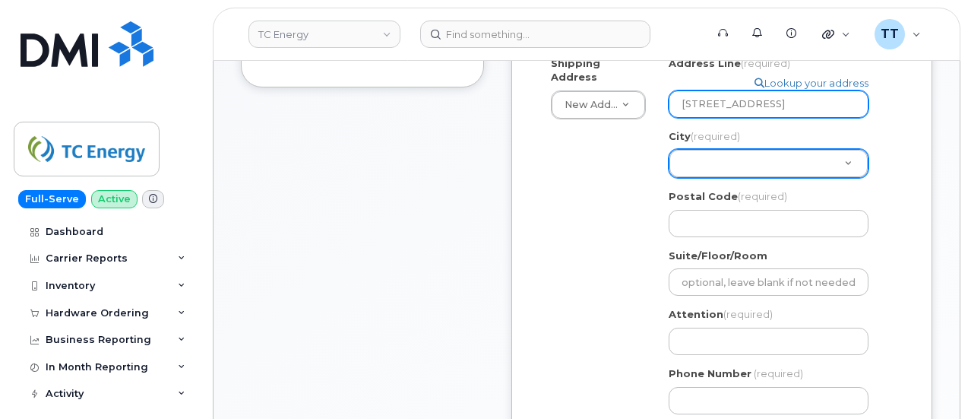
type input "1401 Veterans Blvd NE Airdrie, AB T4A 2G2, Canada"
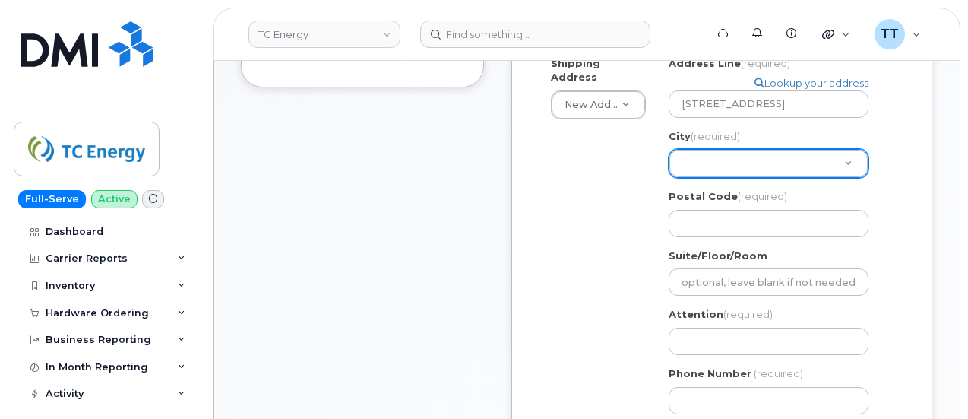
scroll to position [0, 0]
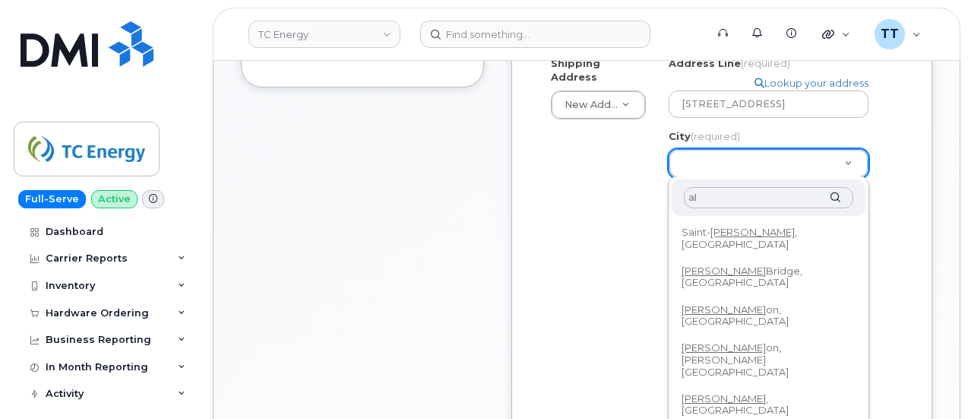
type input "a"
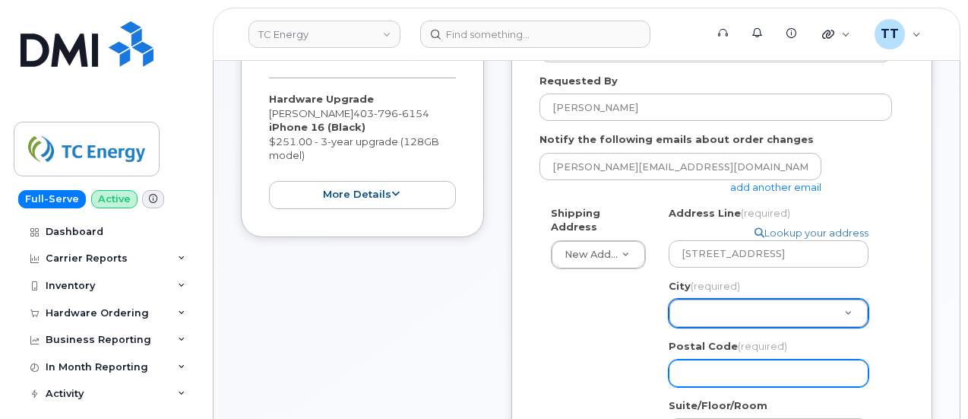
scroll to position [304, 0]
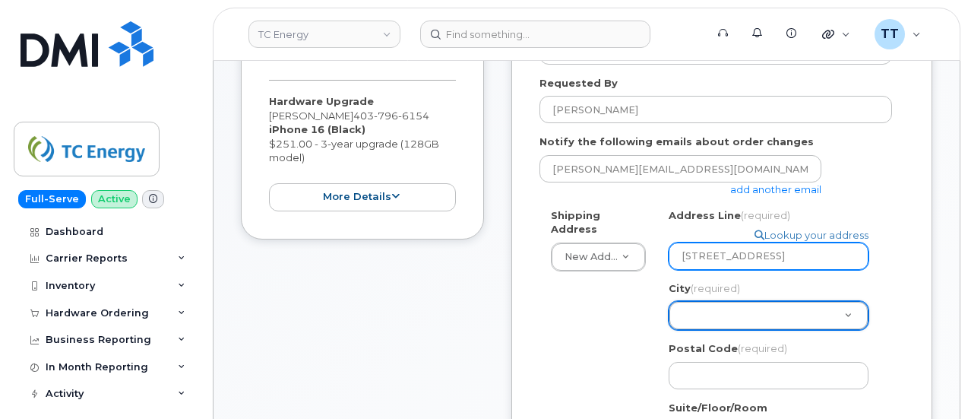
click at [749, 262] on input "1401 Veterans Blvd NE Airdrie, AB T4A 2G2, Canada" at bounding box center [769, 255] width 200 height 27
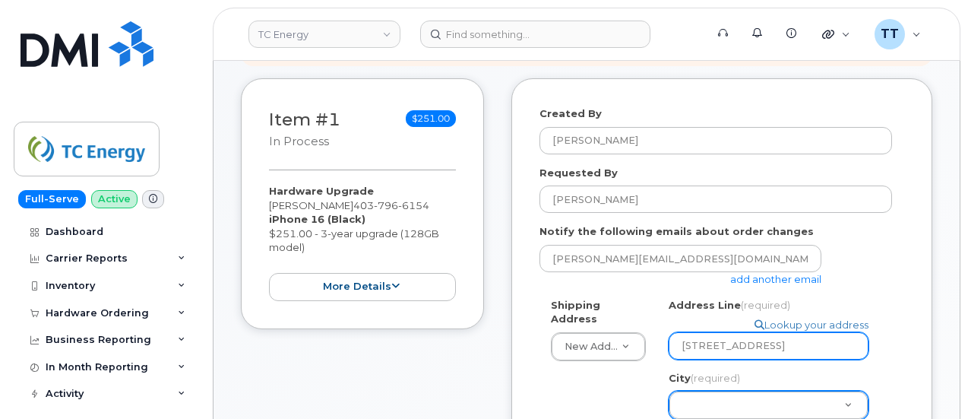
scroll to position [380, 0]
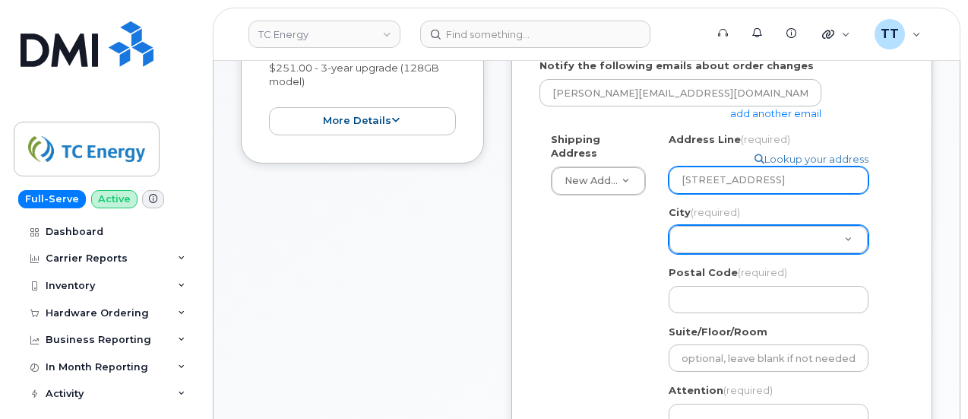
click at [733, 179] on input "1401 Veterans Blvd NE Airdrie, AB T4A 2G2, Canada" at bounding box center [769, 179] width 200 height 27
select select
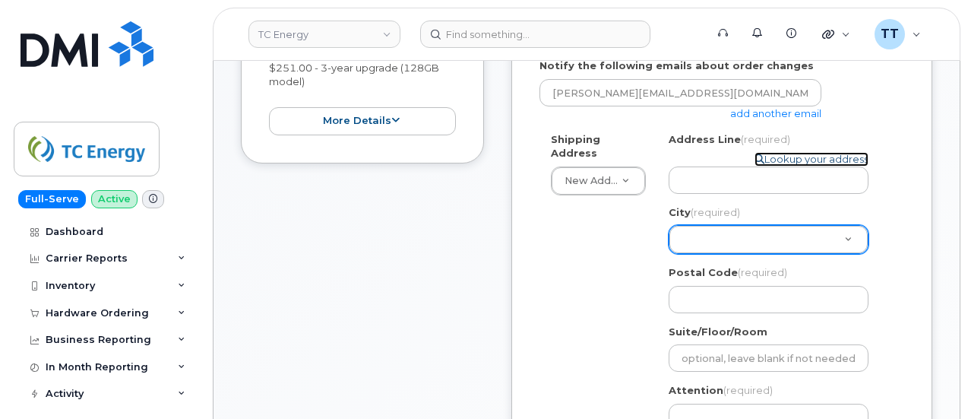
click at [824, 154] on link "Lookup your address" at bounding box center [812, 159] width 114 height 14
select select
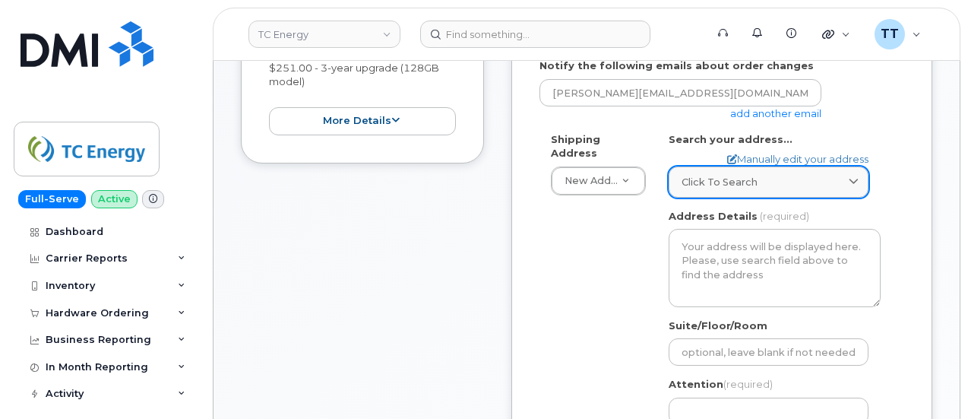
click at [759, 181] on div "Click to search" at bounding box center [769, 182] width 174 height 14
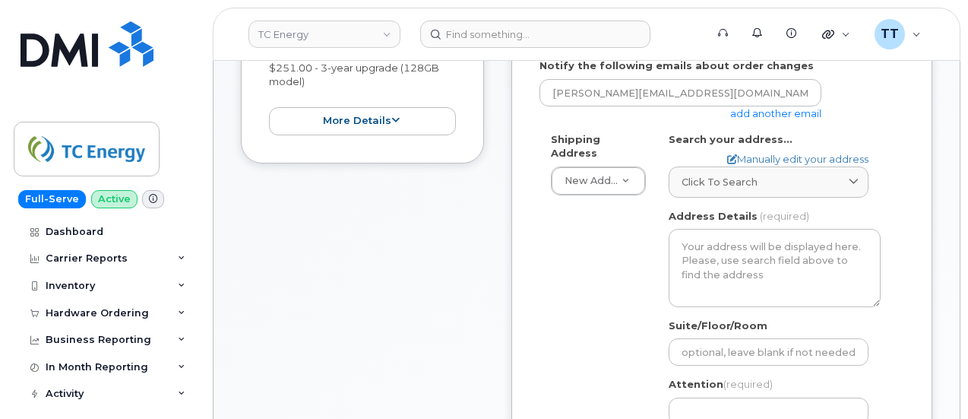
scroll to position [0, 109]
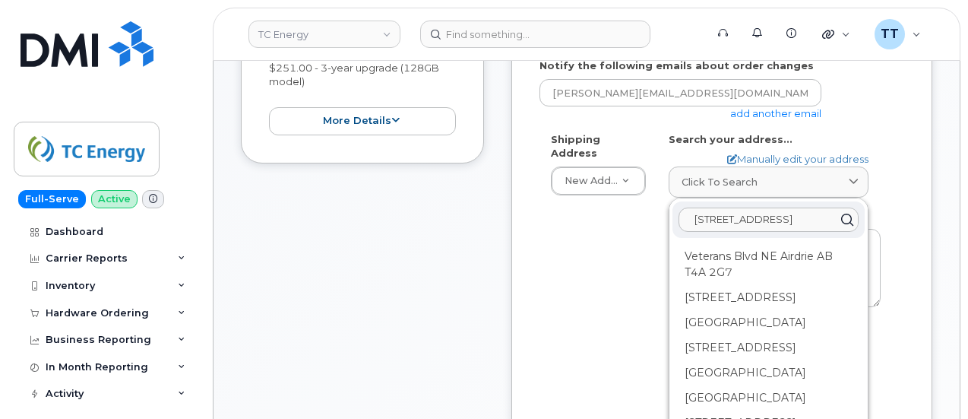
click at [740, 217] on input "[STREET_ADDRESS]" at bounding box center [769, 219] width 180 height 24
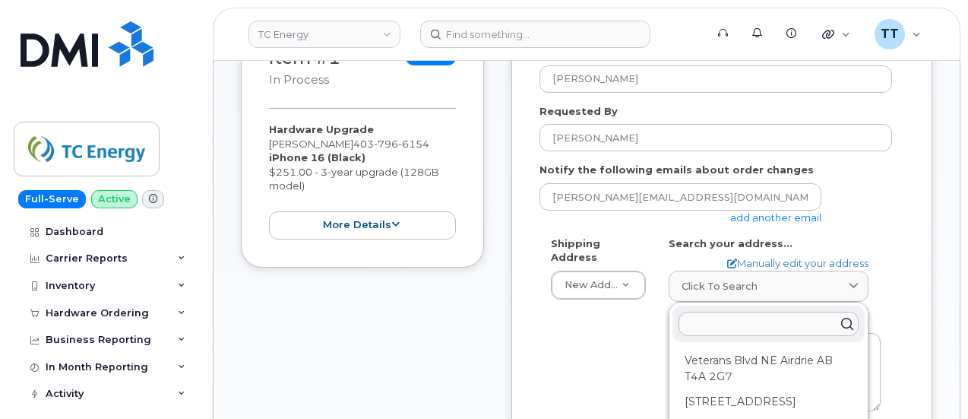
scroll to position [380, 0]
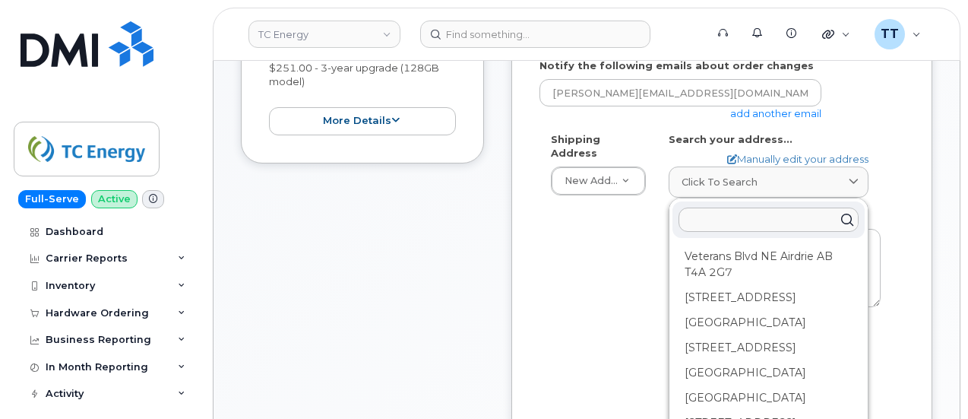
paste input "1401 Veterans Blvd NE"
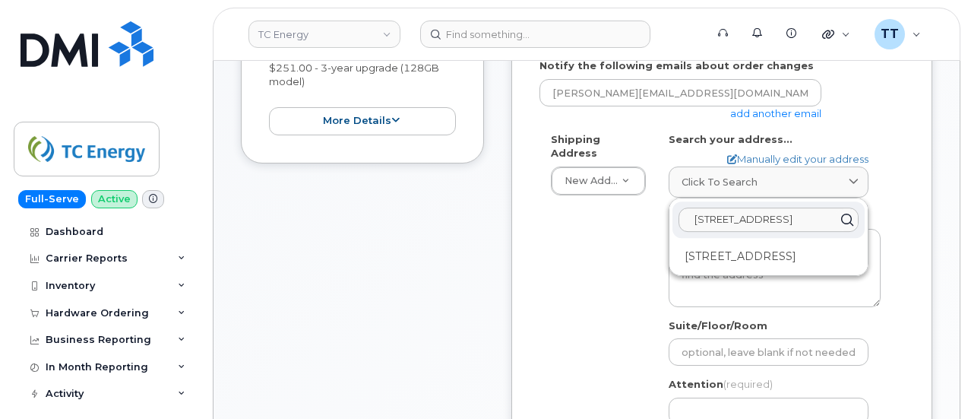
type input "1401 Veterans Blvd NE"
click at [764, 268] on div "1401 Veterans Blvd NE Airdrie AB T4A 2G7" at bounding box center [769, 256] width 192 height 25
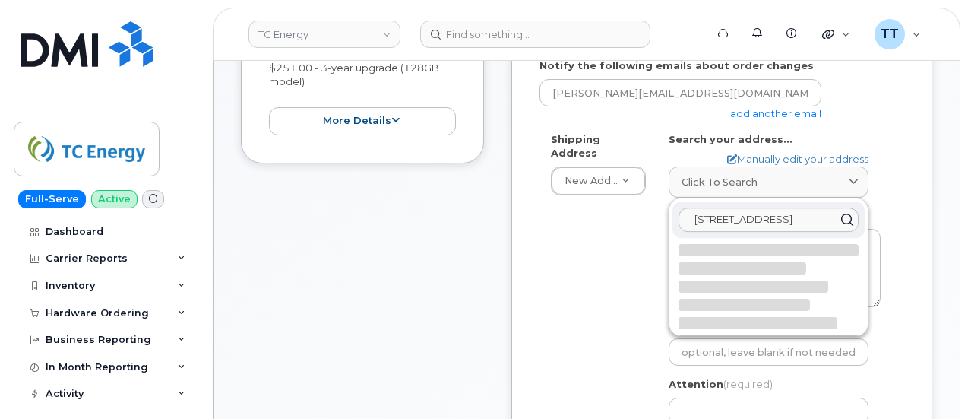
select select
type textarea "1401 Veterans Blvd NE AIRDRIE AB T4A 2G7 CANADA"
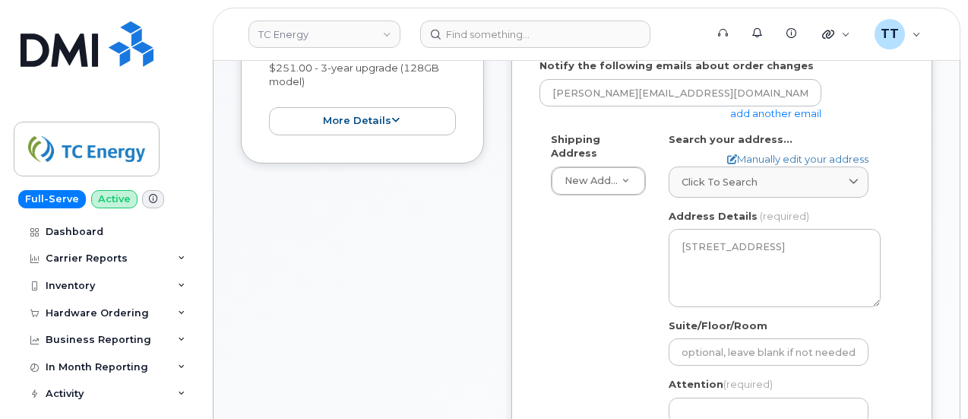
scroll to position [684, 0]
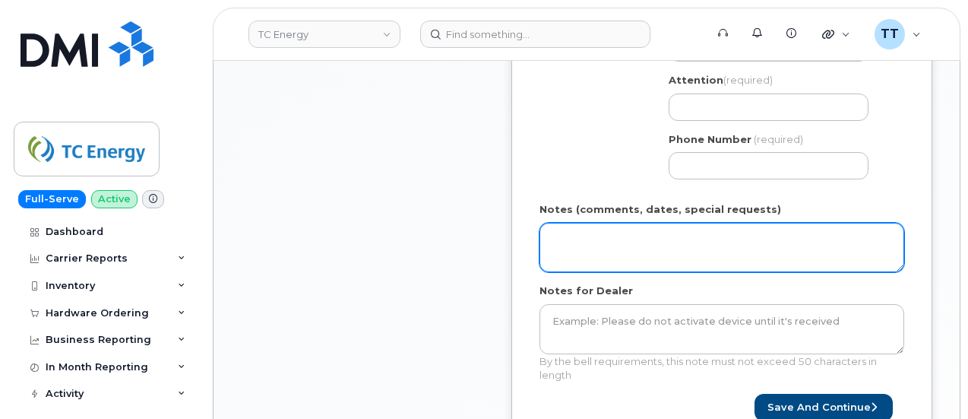
click at [594, 242] on textarea "Notes (comments, dates, special requests)" at bounding box center [722, 248] width 365 height 50
paste textarea "1401 Veterans Blvd NEAirdrie, AB T4A 2G2, Canada"
type textarea "1401 Veterans Blvd NEAirdrie, AB T4A 2G2, Canada"
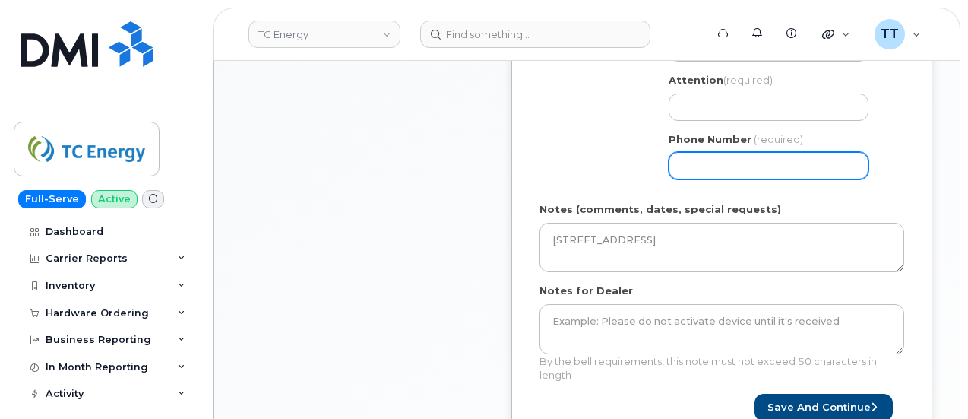
click at [714, 166] on input "Phone Number" at bounding box center [769, 165] width 200 height 27
paste input "4037966154"
select select
type input "4037966154"
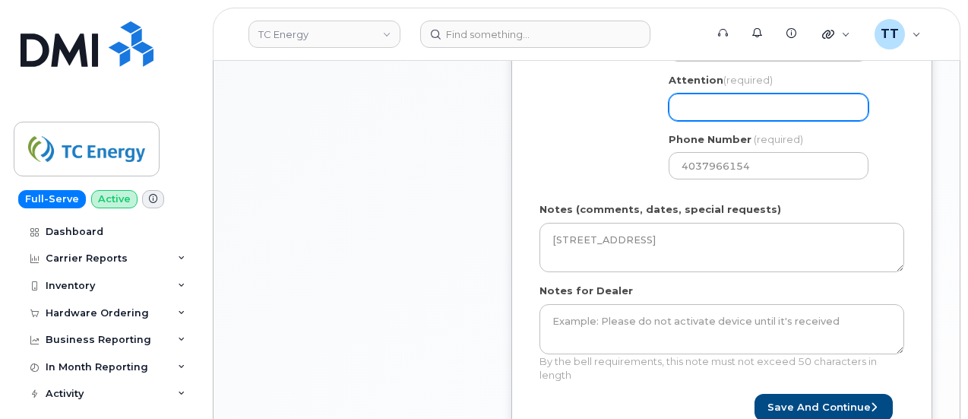
click at [710, 100] on input "Attention (required)" at bounding box center [769, 106] width 200 height 27
drag, startPoint x: 710, startPoint y: 100, endPoint x: 693, endPoint y: 107, distance: 18.4
click at [690, 107] on input "Attention (required)" at bounding box center [769, 106] width 200 height 27
paste input "CS0813712"
select select
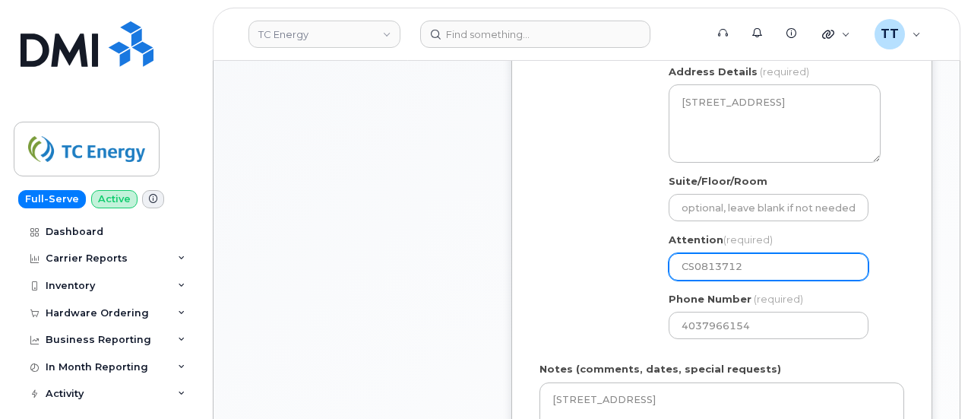
scroll to position [608, 0]
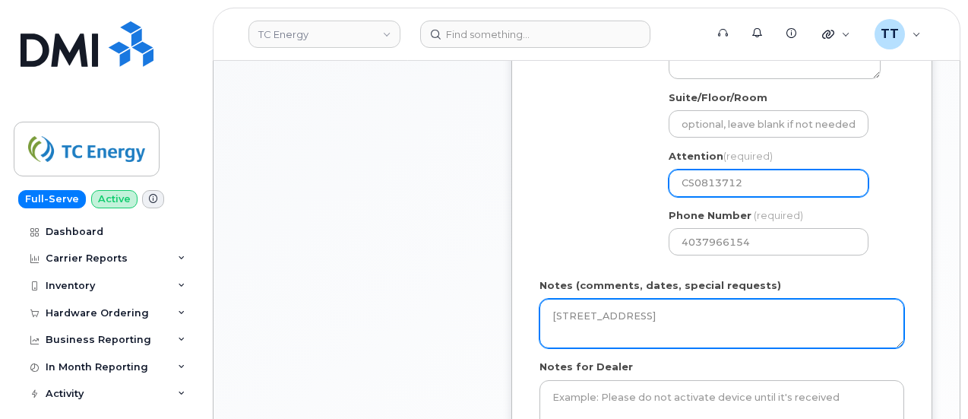
type input "CS0813712"
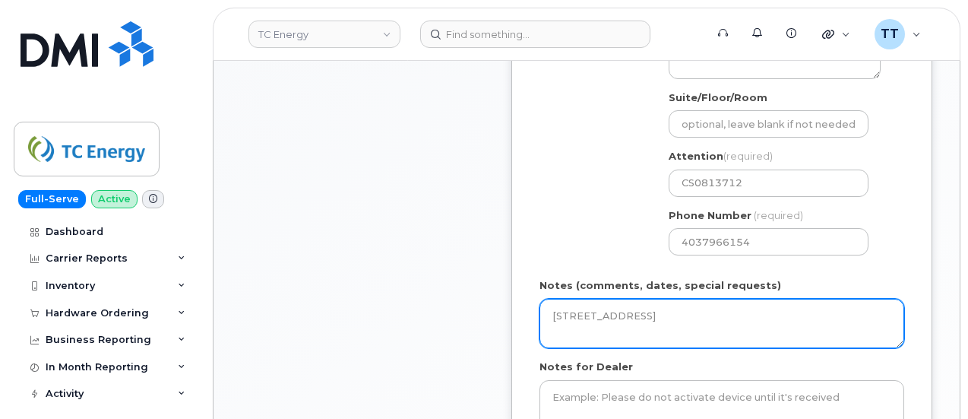
click at [667, 318] on textarea "1401 Veterans Blvd NEAirdrie, AB T4A 2G2, Canada" at bounding box center [722, 324] width 365 height 50
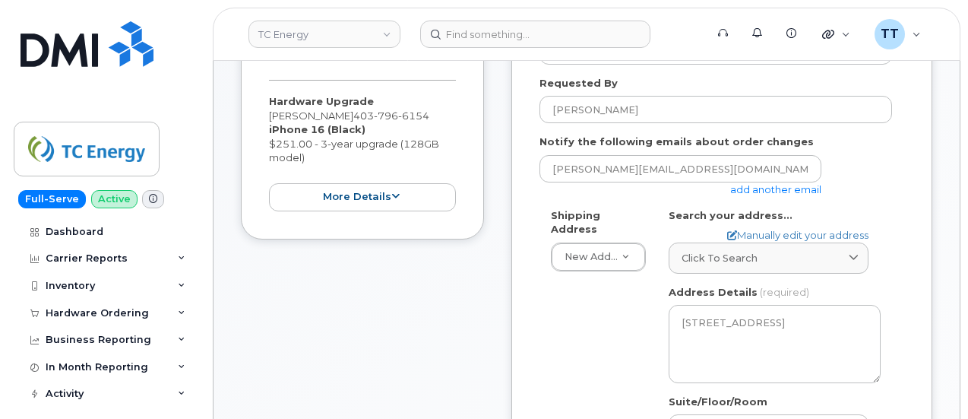
scroll to position [760, 0]
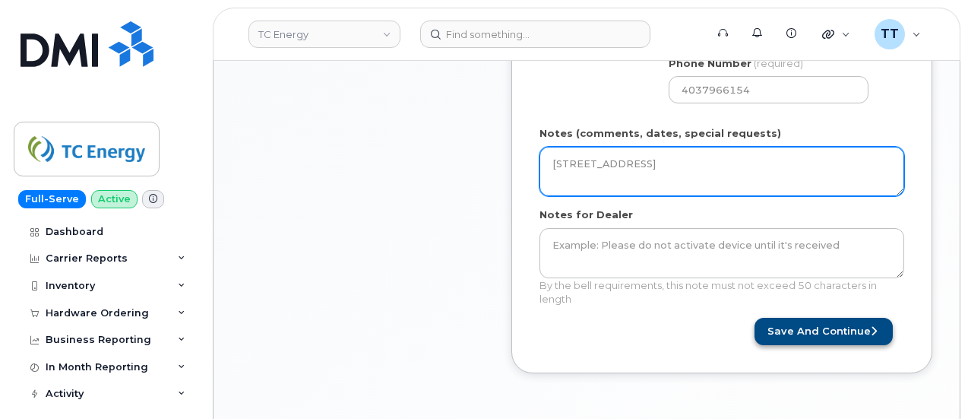
type textarea "1401 Veterans Blvd NE Airdrie, AB T4A 2G2, Canada"
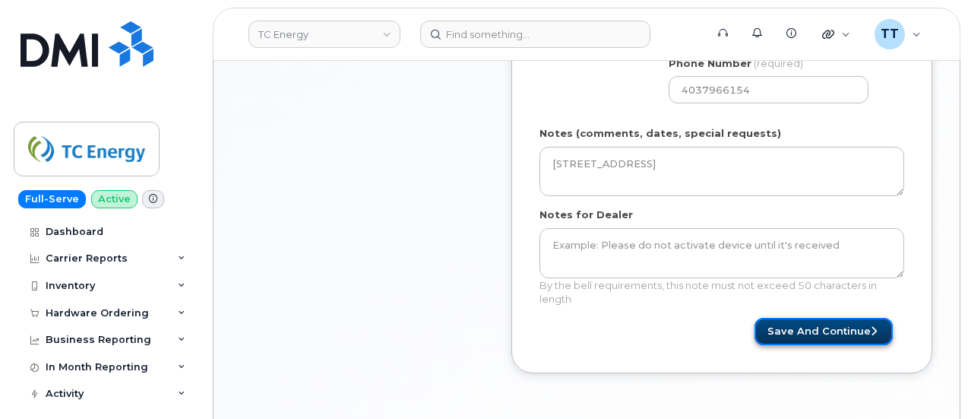
click at [809, 333] on button "Save and Continue" at bounding box center [824, 332] width 138 height 28
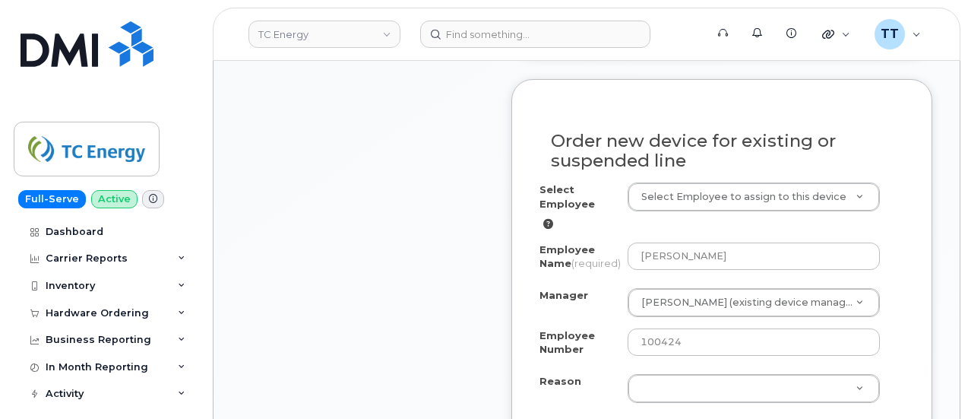
scroll to position [988, 0]
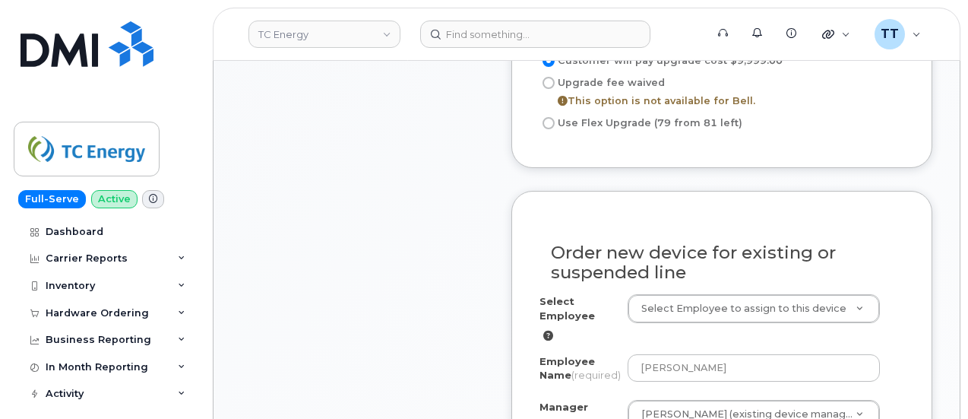
click at [553, 118] on input "Use Flex Upgrade (79 from 81 left)" at bounding box center [549, 123] width 12 height 12
radio input "true"
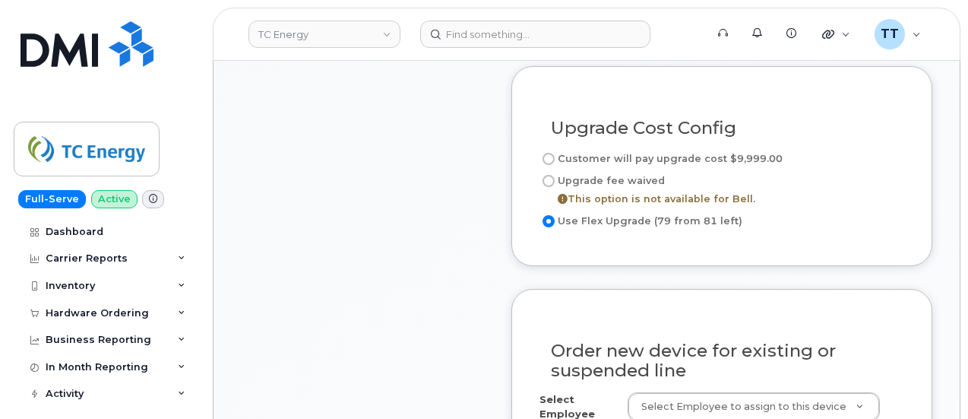
scroll to position [912, 0]
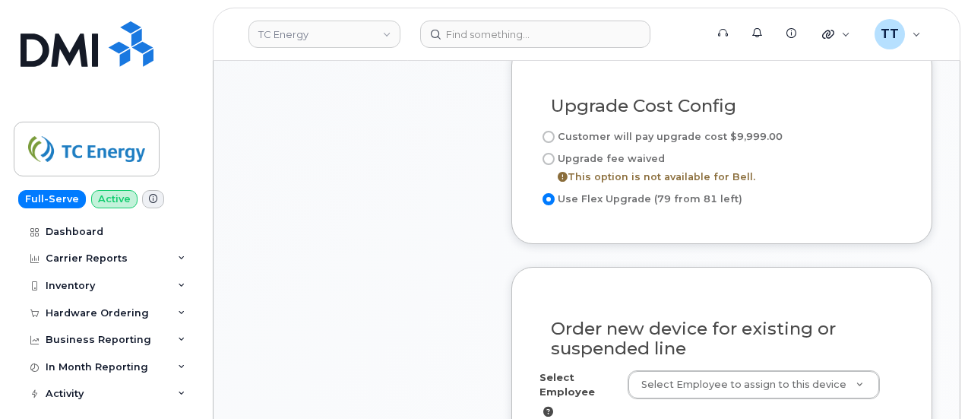
click at [548, 131] on input "Customer will pay upgrade cost $9,999.00" at bounding box center [549, 137] width 12 height 12
radio input "true"
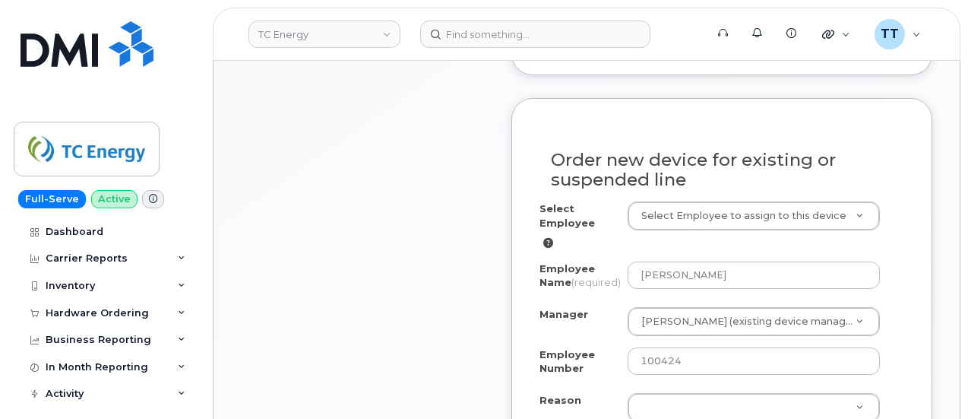
scroll to position [1140, 0]
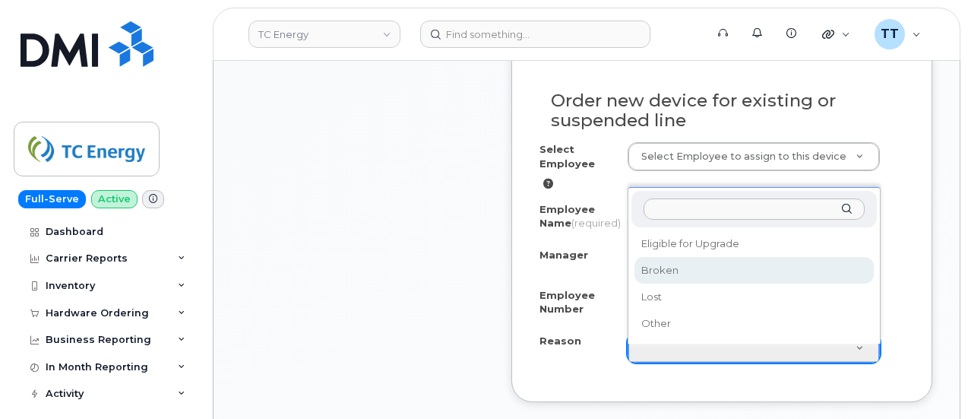
select select "broken"
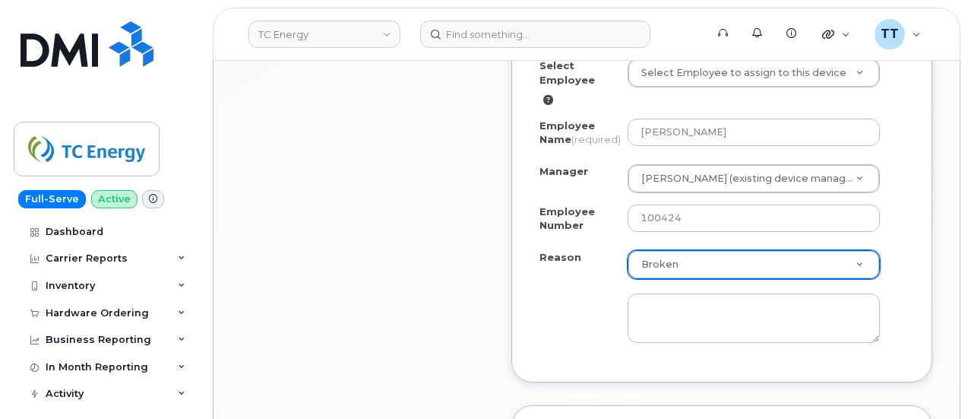
scroll to position [1292, 0]
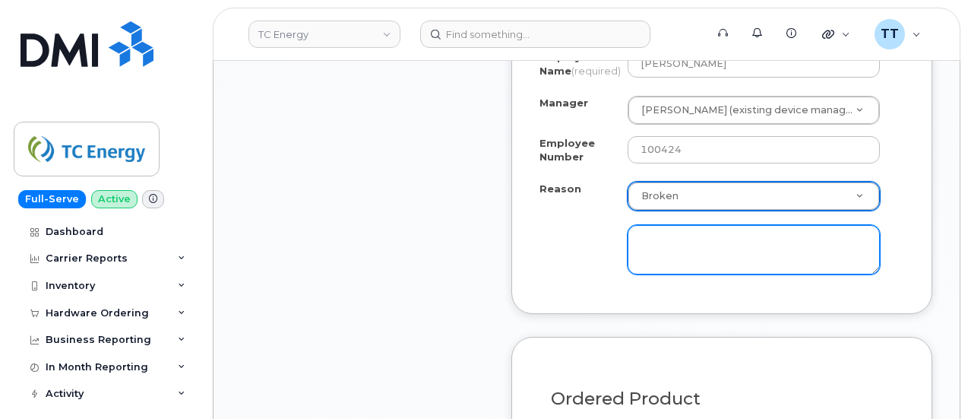
click at [698, 271] on textarea at bounding box center [754, 250] width 252 height 50
click at [698, 253] on textarea "Camera wil not work" at bounding box center [754, 250] width 252 height 50
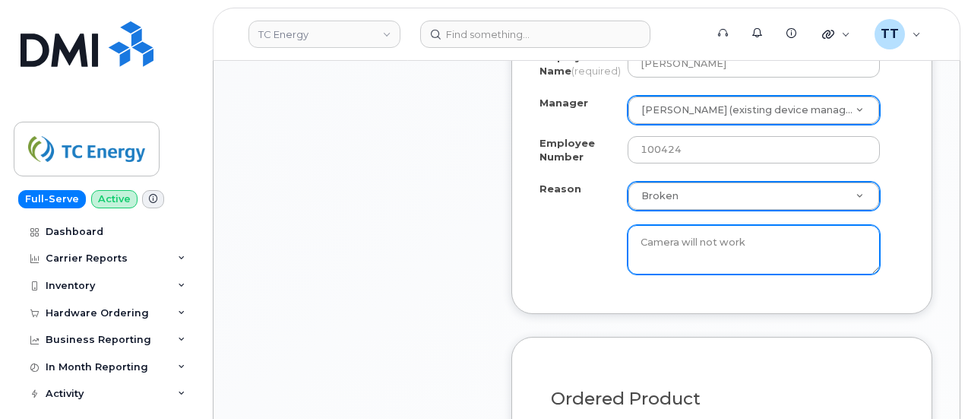
type textarea "Camera will not work"
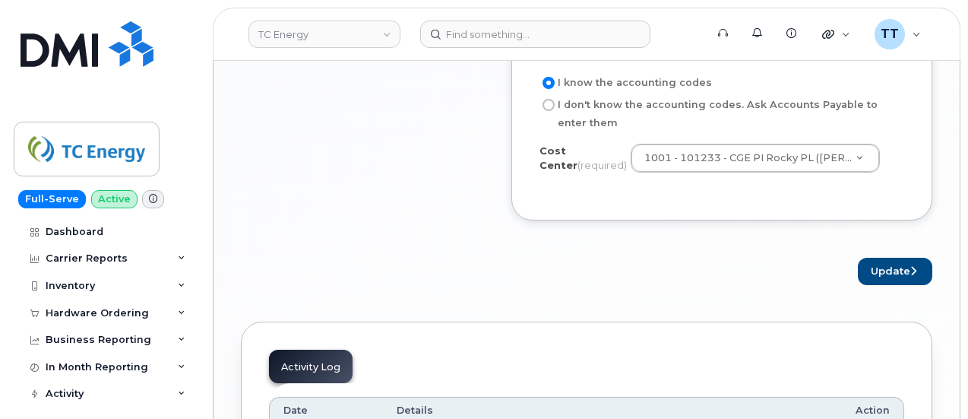
scroll to position [1824, 0]
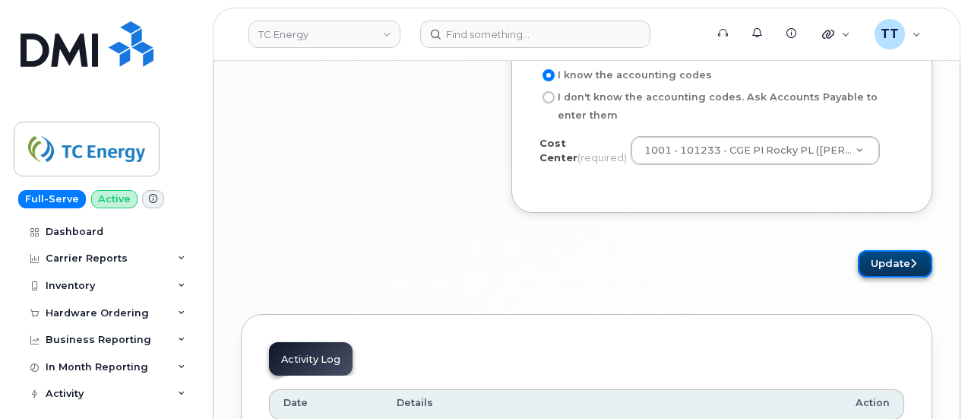
click at [896, 278] on button "Update" at bounding box center [895, 264] width 74 height 28
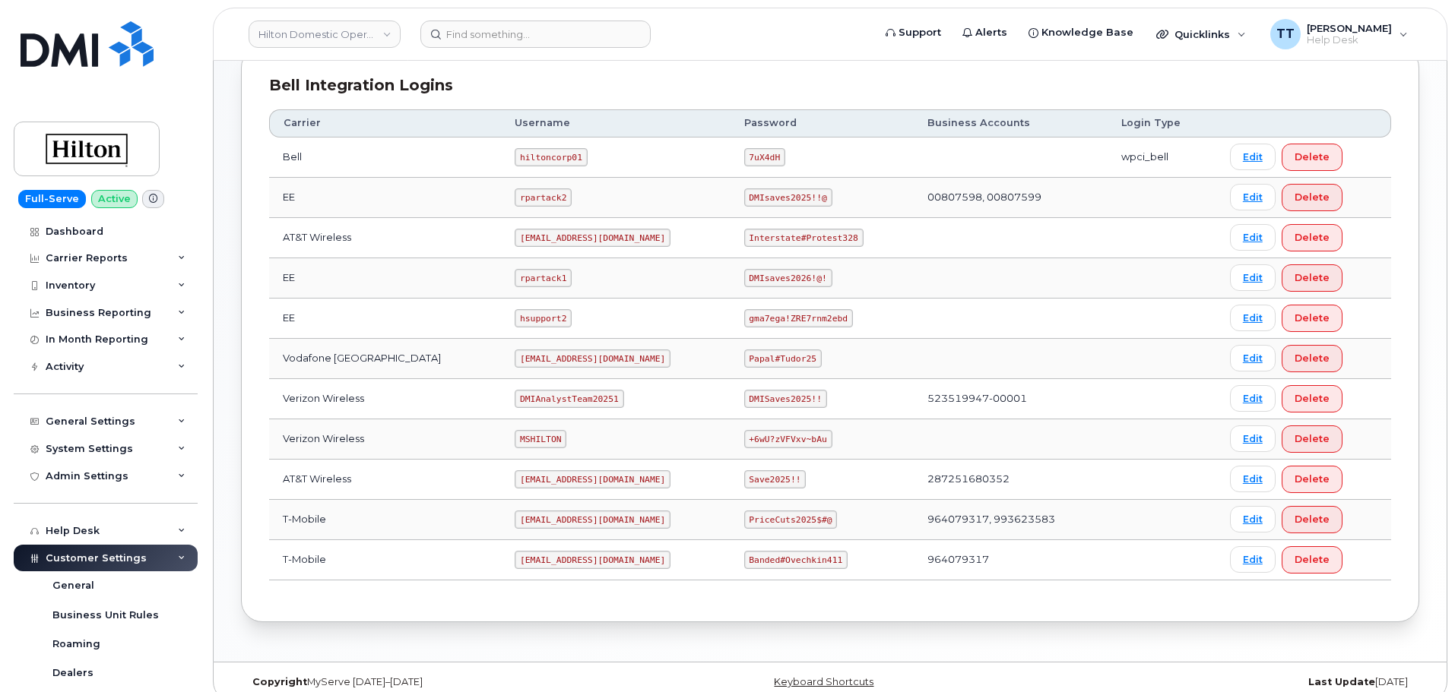
scroll to position [380, 0]
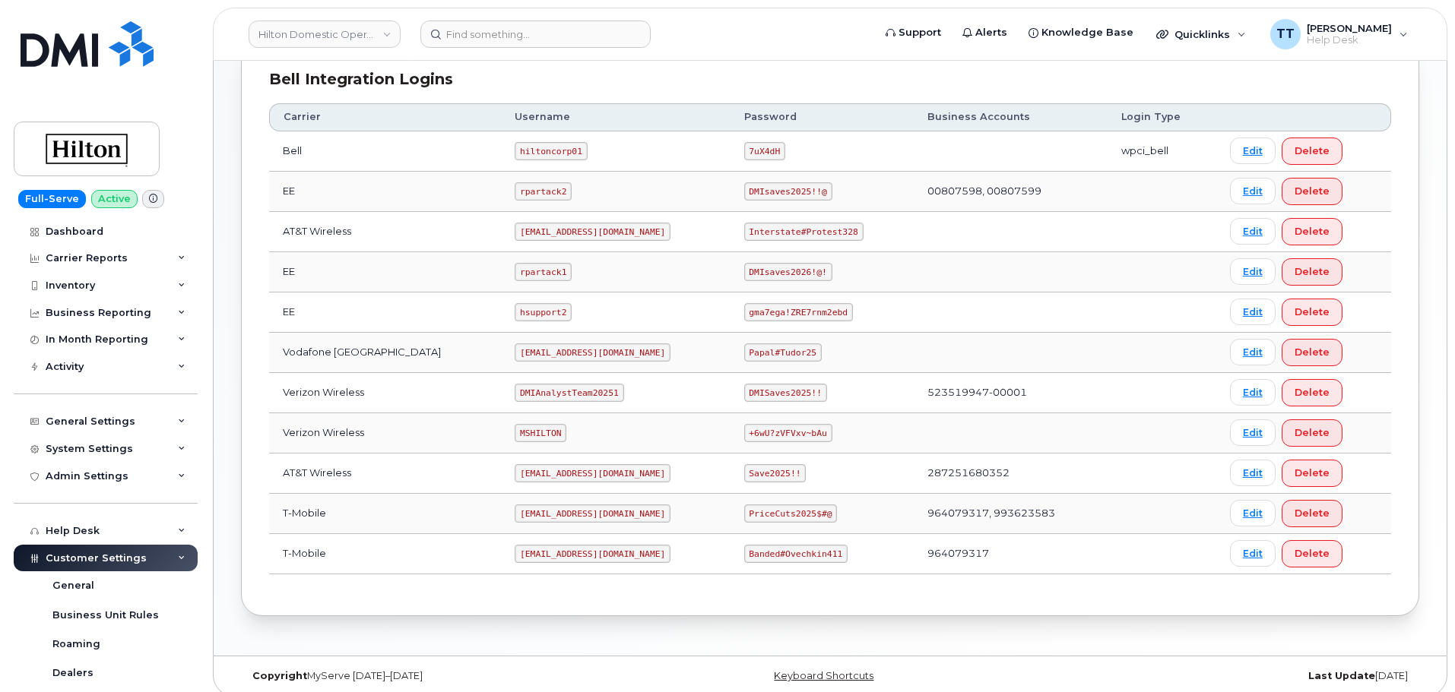
click at [535, 231] on code "[EMAIL_ADDRESS][DOMAIN_NAME]" at bounding box center [593, 232] width 156 height 18
copy code "[EMAIL_ADDRESS][DOMAIN_NAME]"
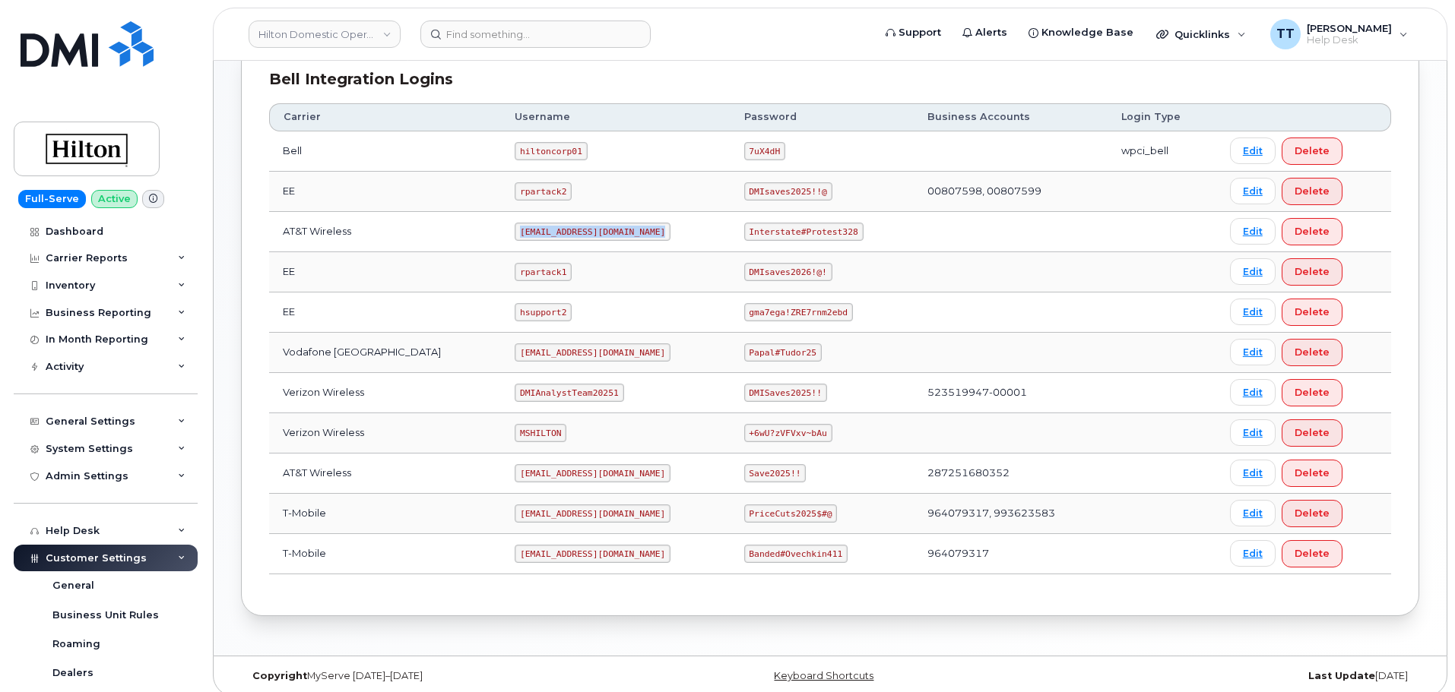
click at [632, 237] on td "[EMAIL_ADDRESS][DOMAIN_NAME]" at bounding box center [615, 232] width 229 height 40
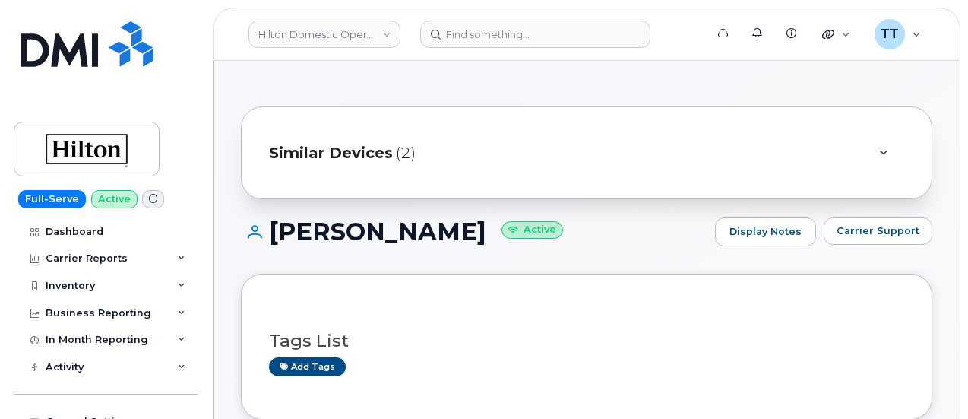
click at [358, 226] on h1 "[PERSON_NAME] Active" at bounding box center [474, 231] width 467 height 27
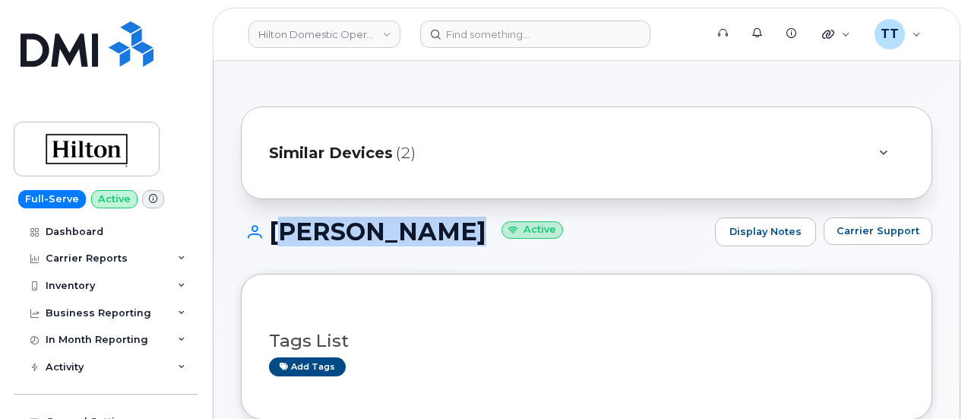
click at [358, 226] on h1 "[PERSON_NAME] Active" at bounding box center [474, 231] width 467 height 27
copy h1 "[PERSON_NAME]"
click at [391, 264] on div "[PERSON_NAME] Active Display Notes Carrier Support" at bounding box center [587, 245] width 692 height 56
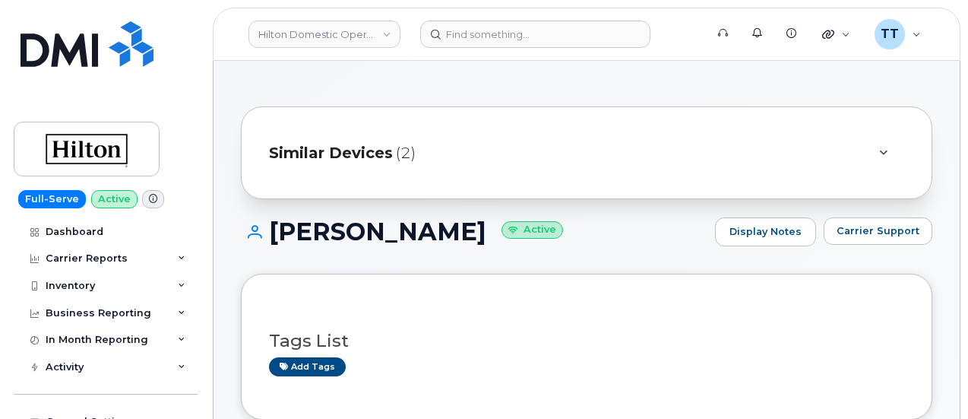
click at [485, 236] on h1 "[PERSON_NAME] Active" at bounding box center [474, 231] width 467 height 27
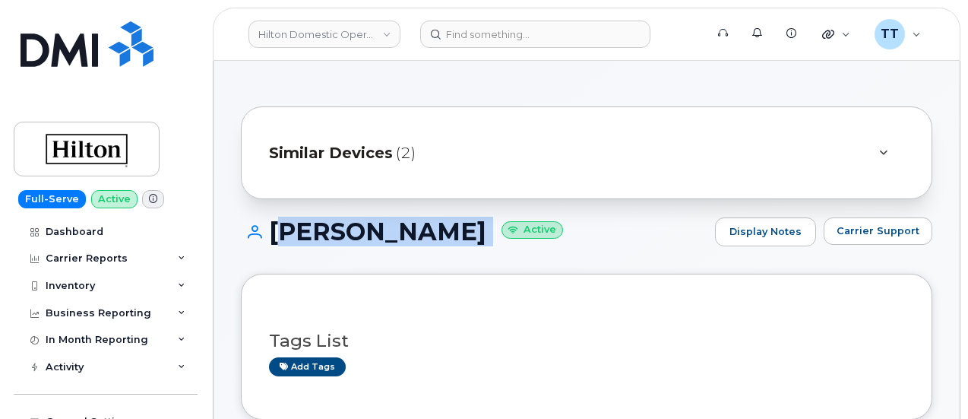
click at [485, 236] on h1 "[PERSON_NAME] Active" at bounding box center [474, 231] width 467 height 27
copy h1 "[PERSON_NAME]"
click at [100, 87] on link at bounding box center [87, 64] width 146 height 87
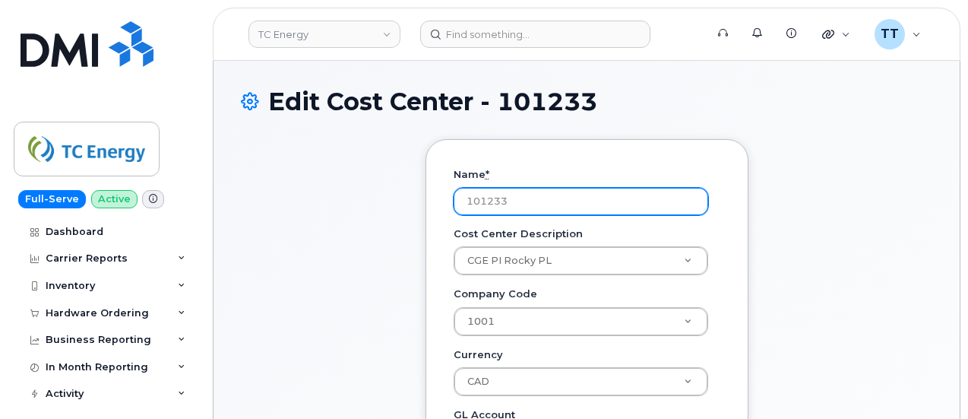
click at [492, 206] on input "101233" at bounding box center [581, 201] width 255 height 27
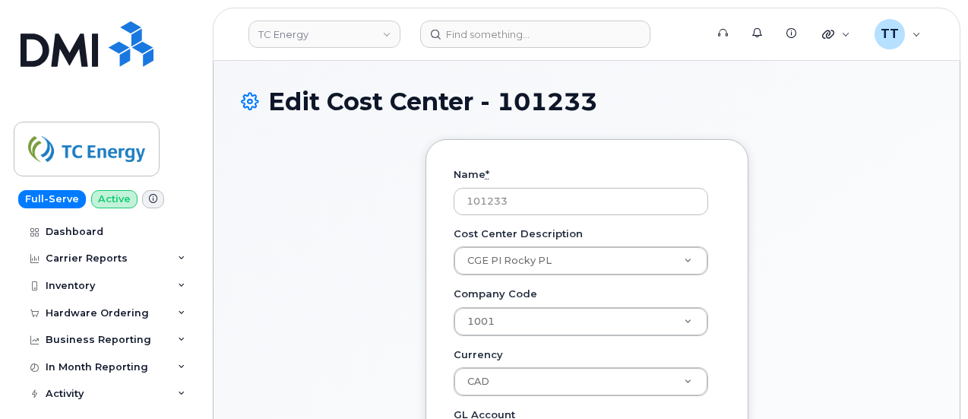
click at [597, 211] on input "101233" at bounding box center [581, 201] width 255 height 27
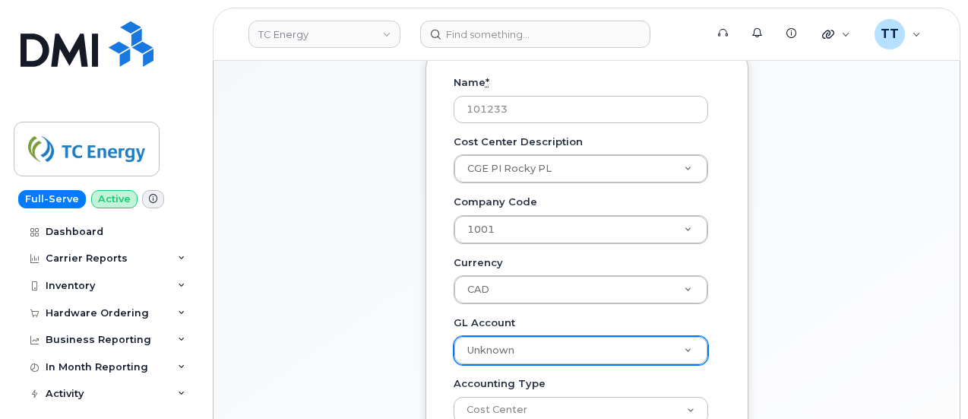
scroll to position [228, 0]
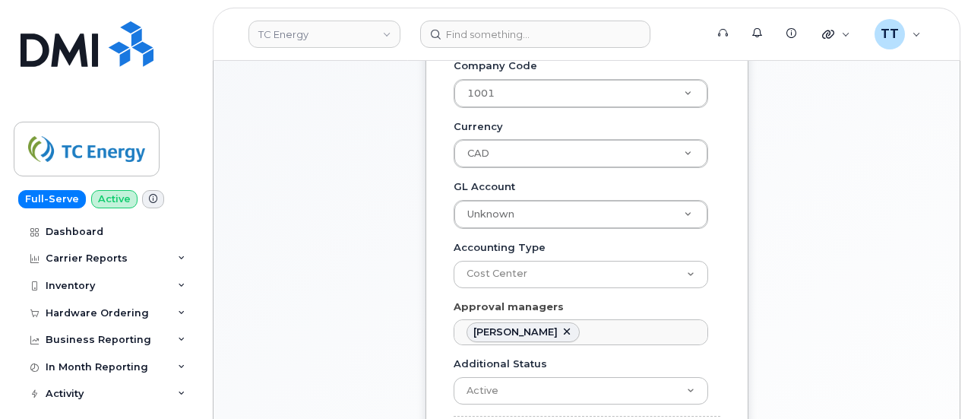
click at [812, 235] on div "Name * 101233 Cost Center Description CGE PI Rocky PL Cost Center Description C…" at bounding box center [587, 209] width 692 height 596
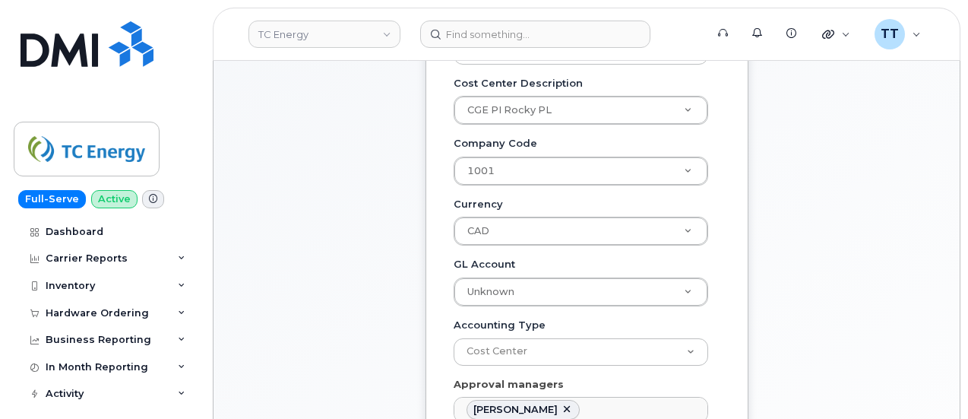
scroll to position [0, 0]
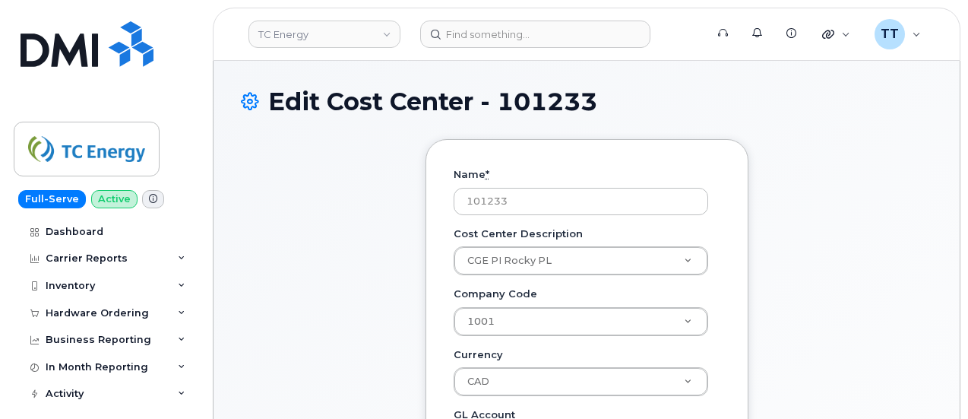
click at [568, 108] on h1 "Edit Cost Center - 101233" at bounding box center [587, 101] width 692 height 27
copy h1 "101233"
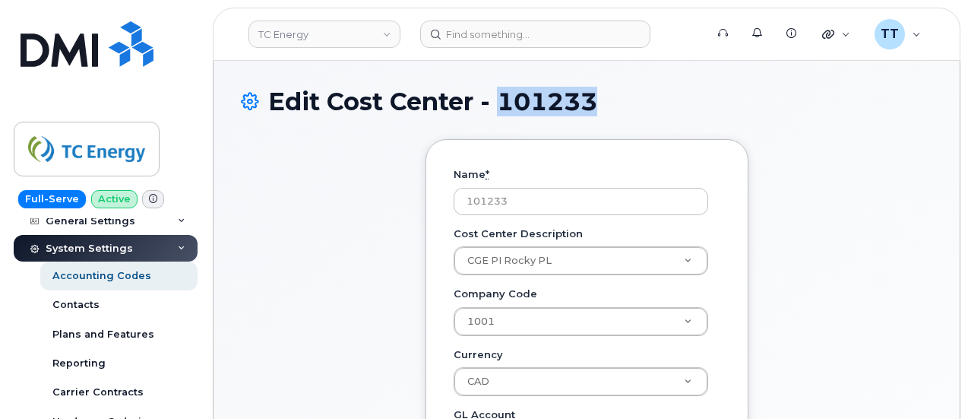
scroll to position [152, 0]
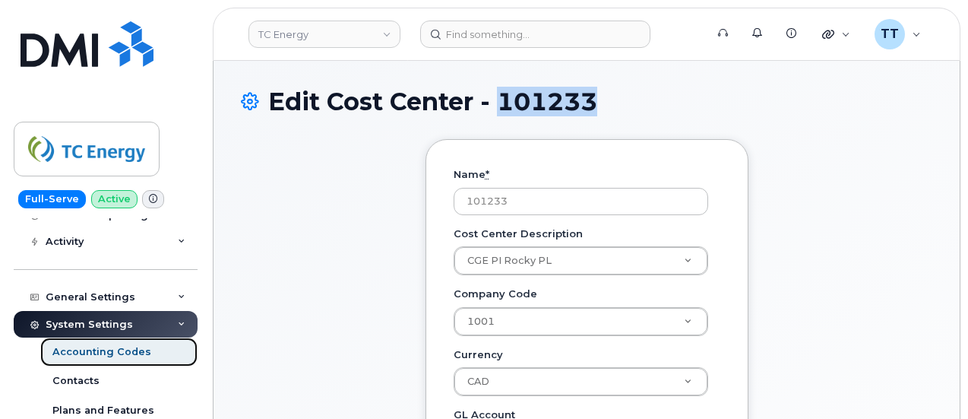
click at [125, 355] on div "Accounting Codes" at bounding box center [101, 352] width 99 height 14
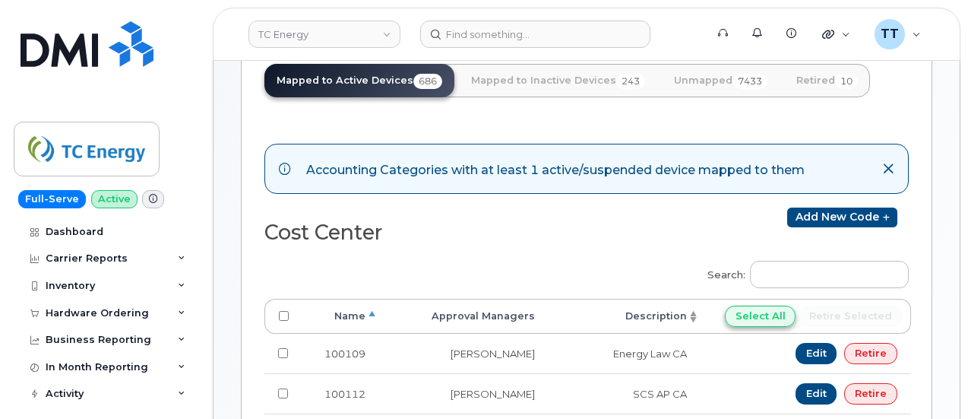
scroll to position [152, 0]
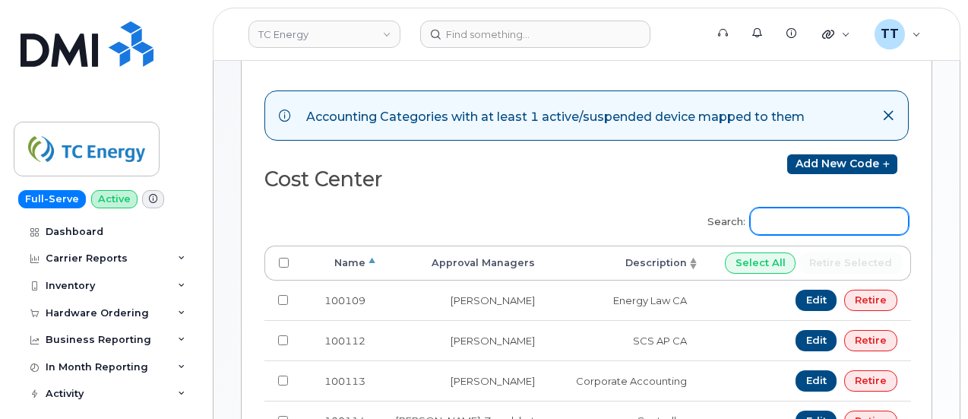
click at [796, 214] on input "Search:" at bounding box center [829, 220] width 159 height 27
paste input "101233"
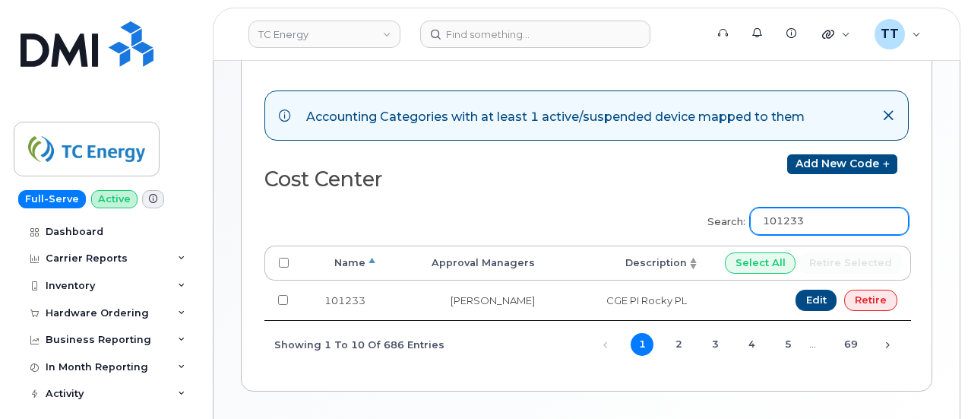
type input "101233"
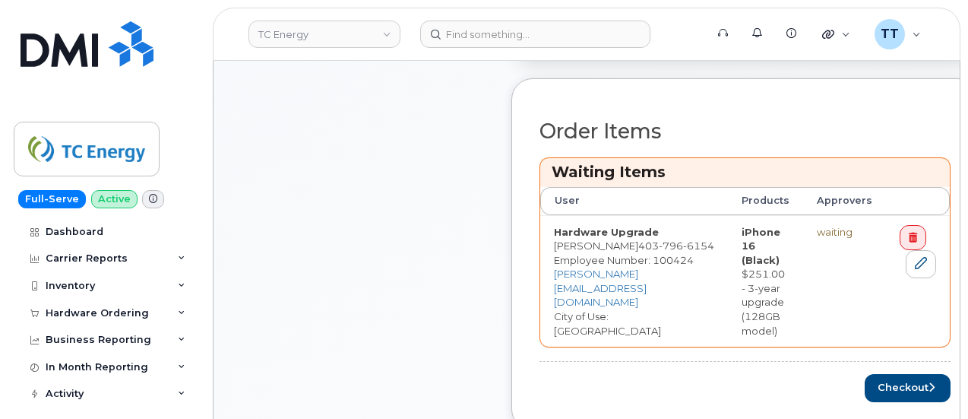
scroll to position [684, 0]
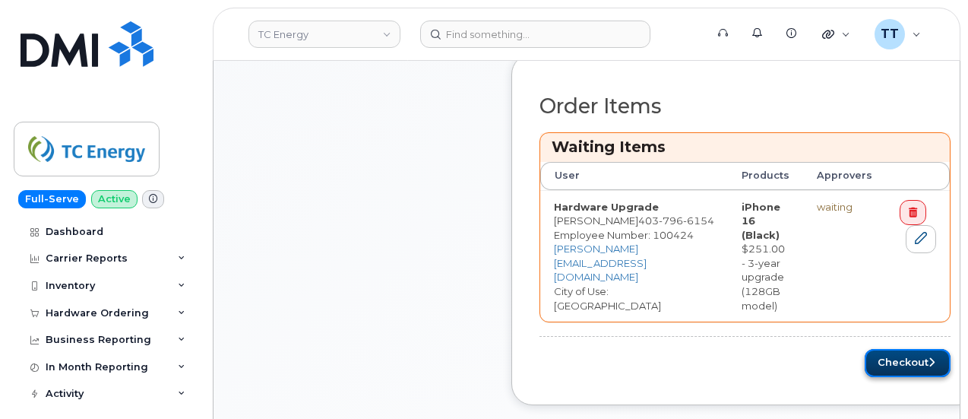
click at [882, 349] on button "Checkout" at bounding box center [908, 363] width 86 height 28
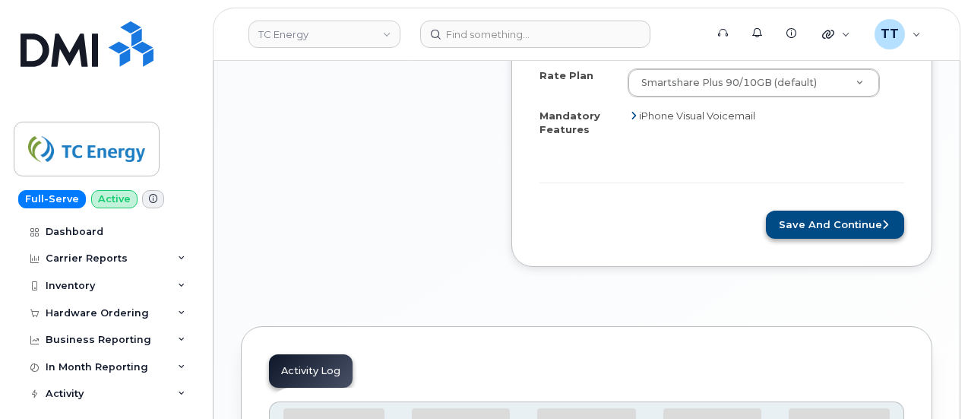
scroll to position [684, 0]
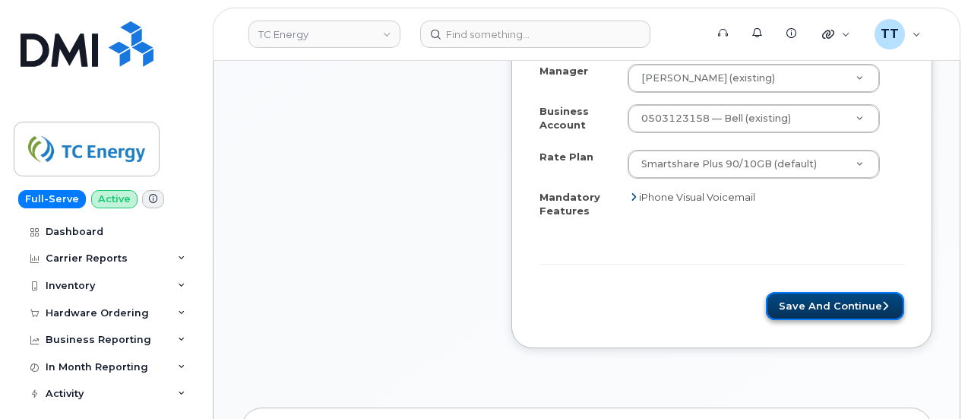
click at [836, 302] on button "Save and Continue" at bounding box center [835, 306] width 138 height 28
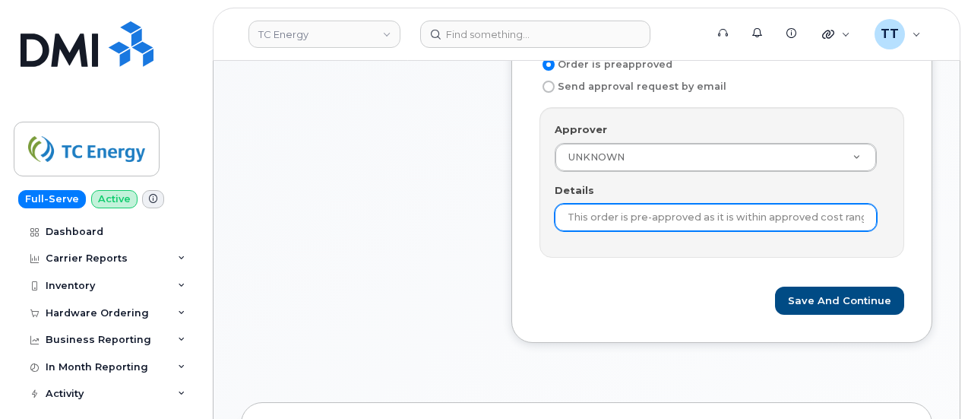
scroll to position [608, 0]
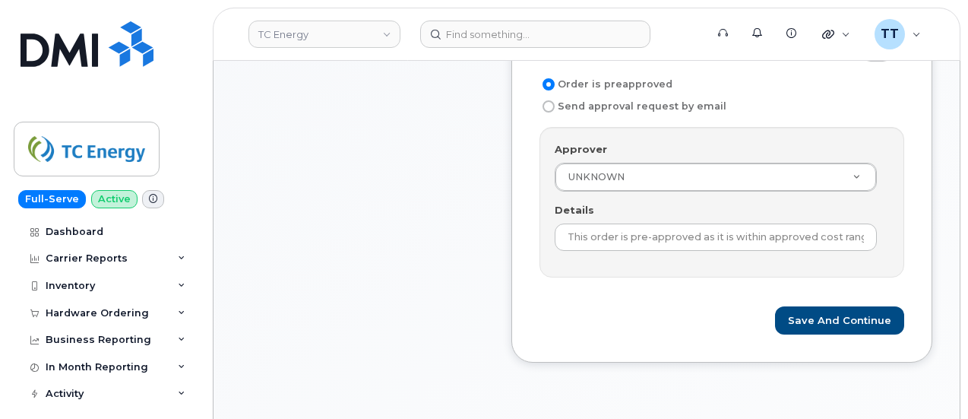
click at [549, 103] on input "Send approval request by email" at bounding box center [549, 106] width 12 height 12
radio input "true"
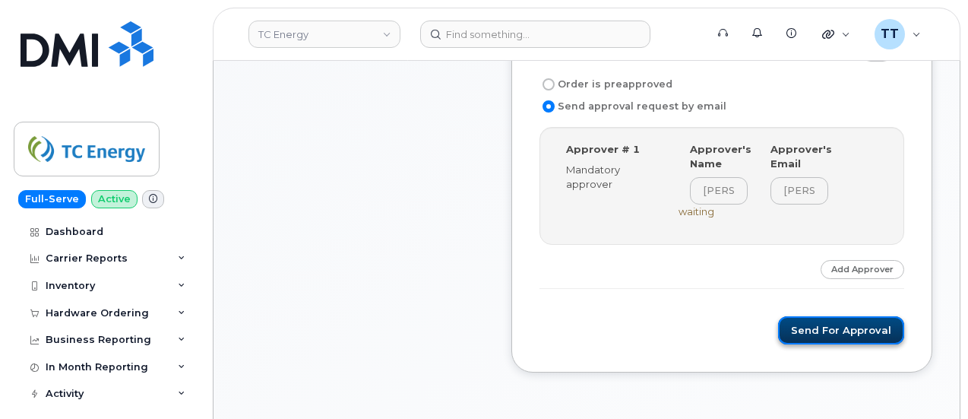
click at [830, 329] on button "Send for Approval" at bounding box center [841, 330] width 126 height 28
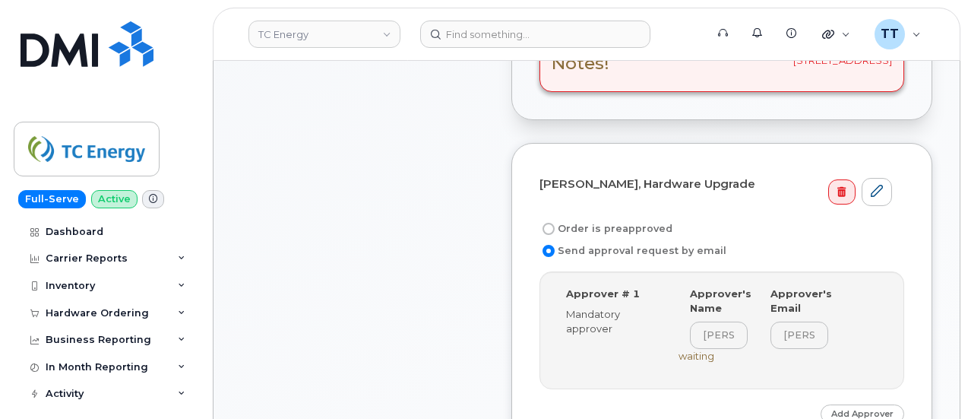
scroll to position [304, 0]
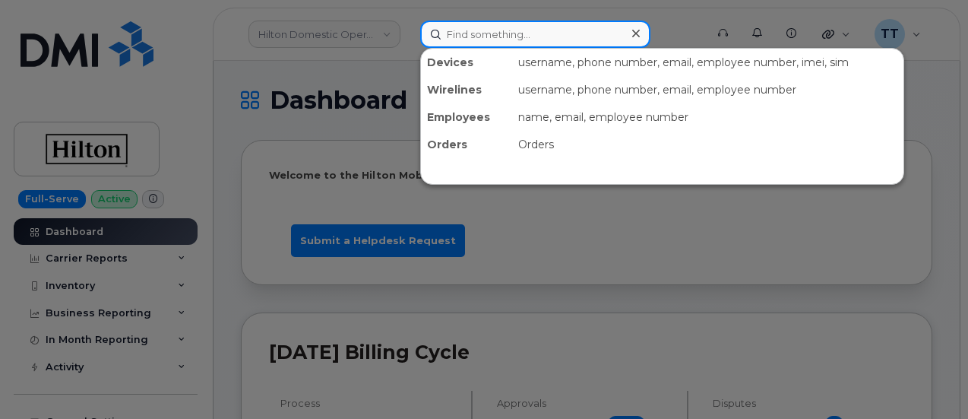
click at [489, 37] on input at bounding box center [535, 34] width 230 height 27
paste input "303244"
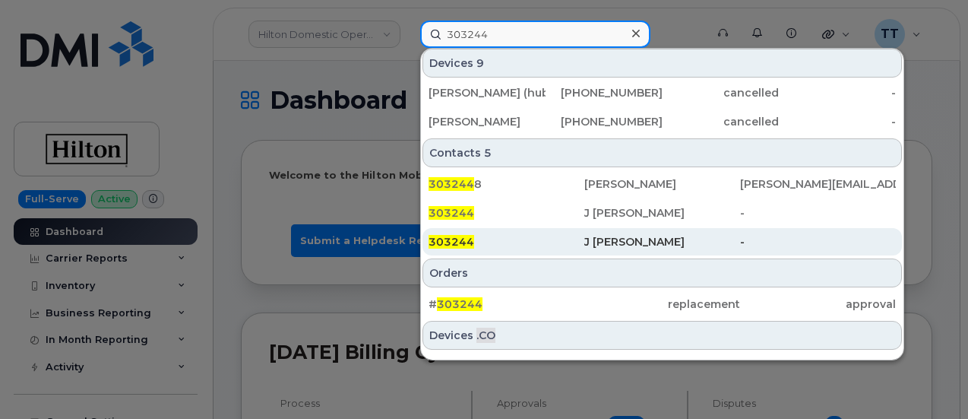
scroll to position [228, 0]
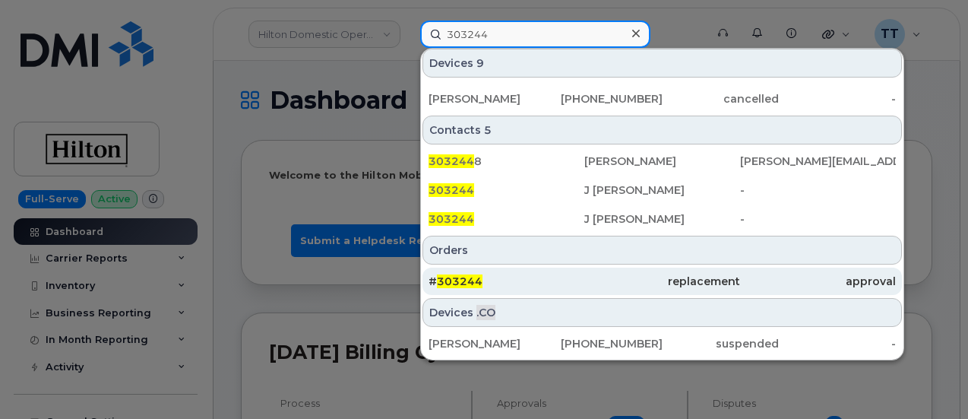
type input "303244"
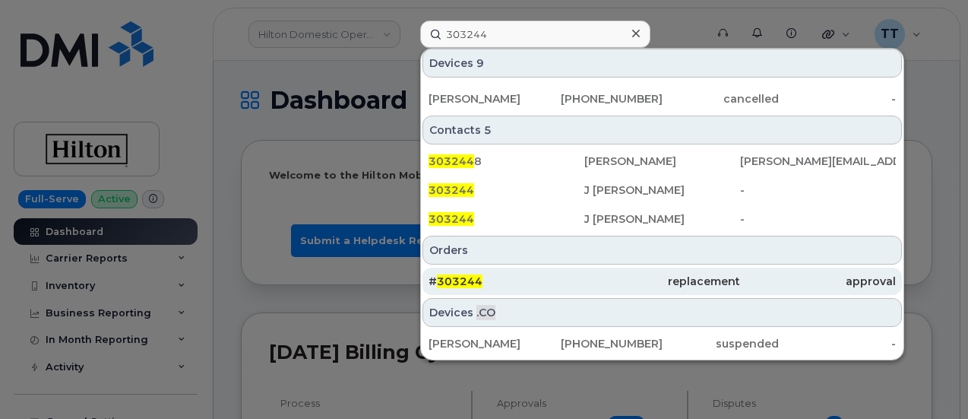
click at [543, 276] on div "# 303244" at bounding box center [507, 281] width 156 height 15
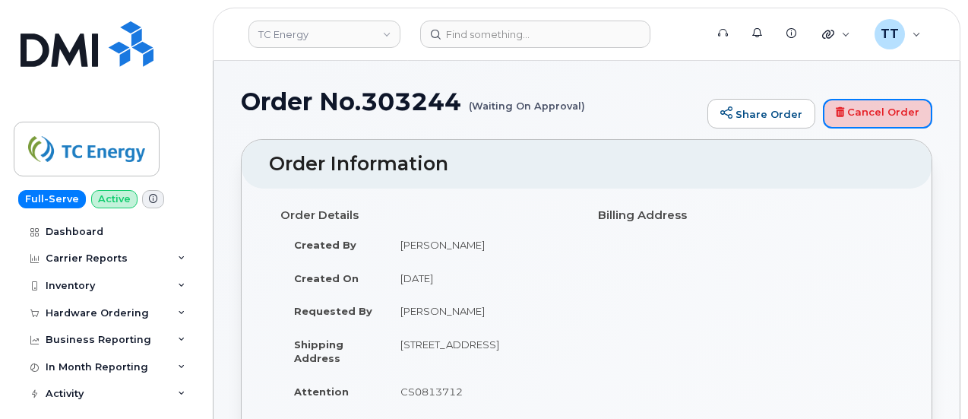
click at [886, 115] on link "Cancel Order" at bounding box center [877, 114] width 109 height 30
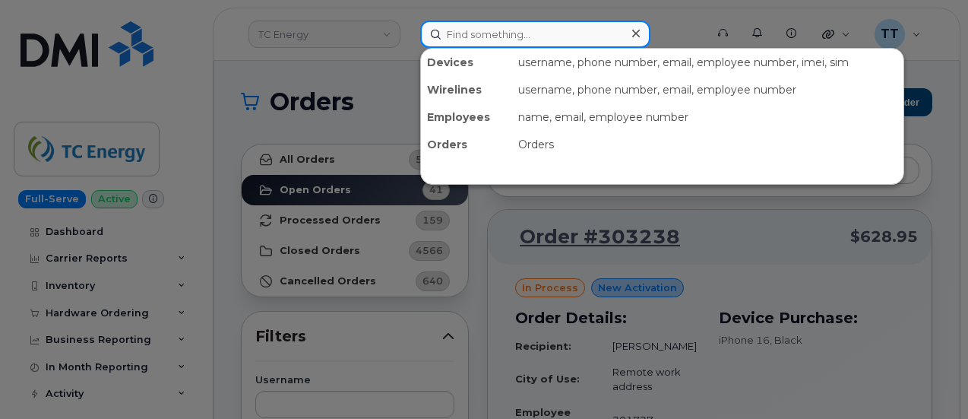
click at [471, 32] on input at bounding box center [535, 34] width 230 height 27
paste input "303244"
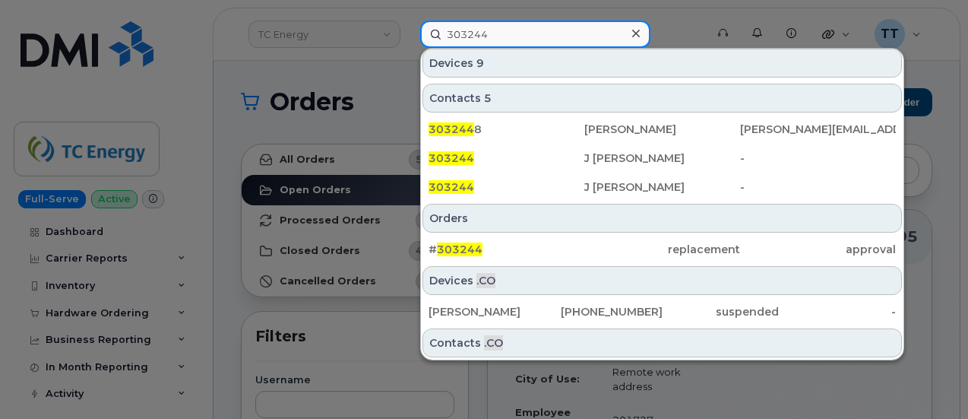
scroll to position [286, 0]
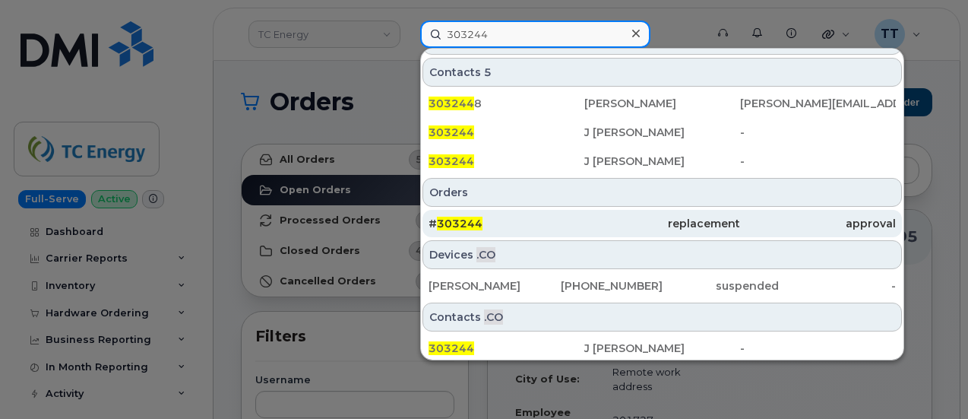
type input "303244"
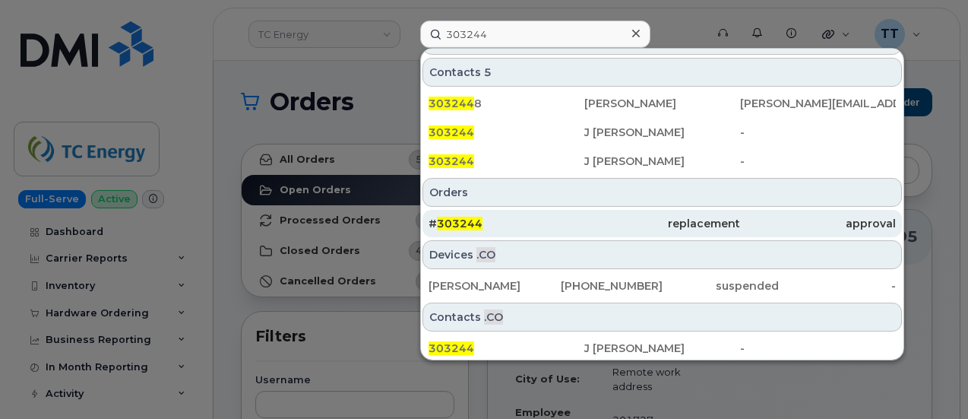
click at [579, 222] on div "# 303244" at bounding box center [507, 223] width 156 height 15
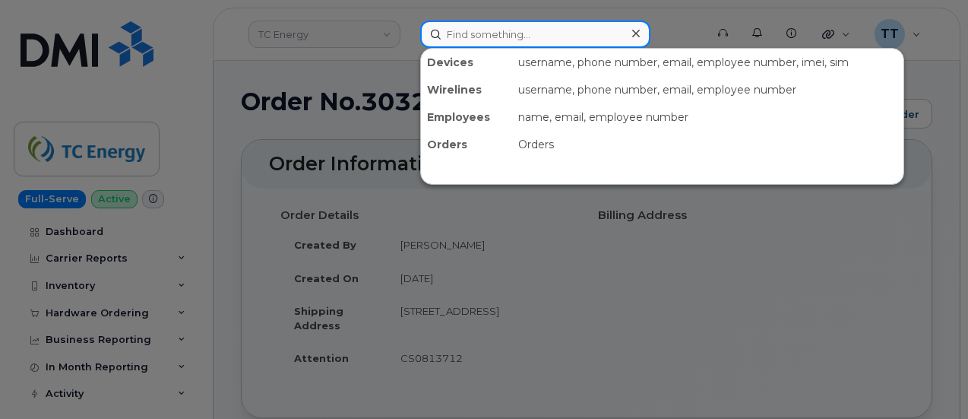
click at [473, 34] on input at bounding box center [535, 34] width 230 height 27
paste input "403-796-6154"
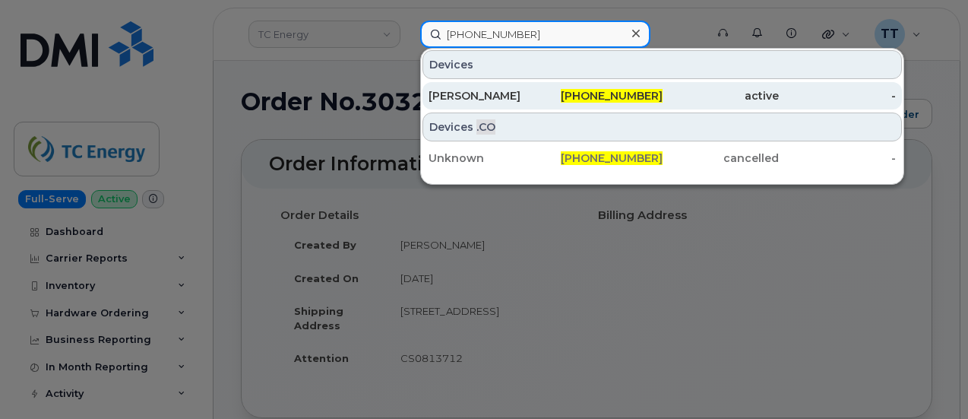
type input "403-796-6154"
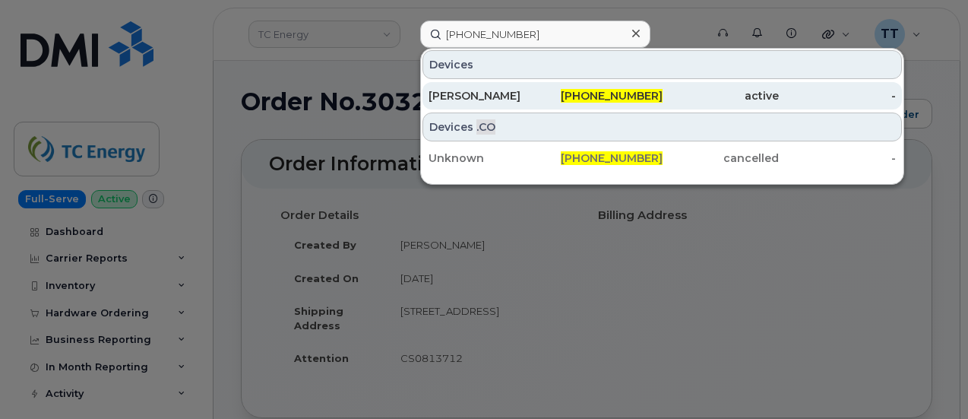
click at [509, 100] on div "[PERSON_NAME]" at bounding box center [487, 95] width 117 height 15
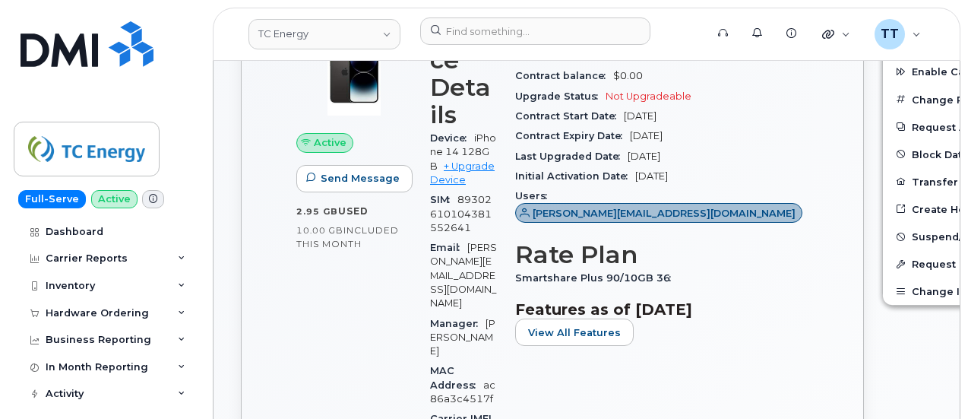
scroll to position [325, 0]
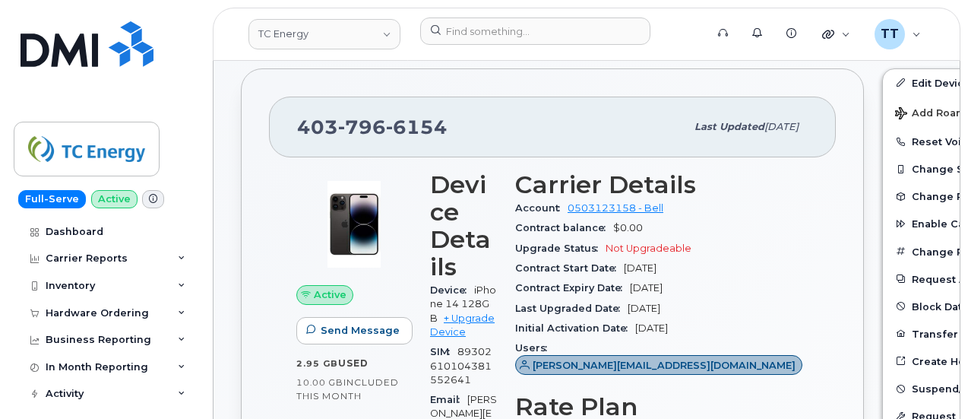
click at [370, 127] on span "796" at bounding box center [362, 127] width 48 height 23
copy span "[PHONE_NUMBER]"
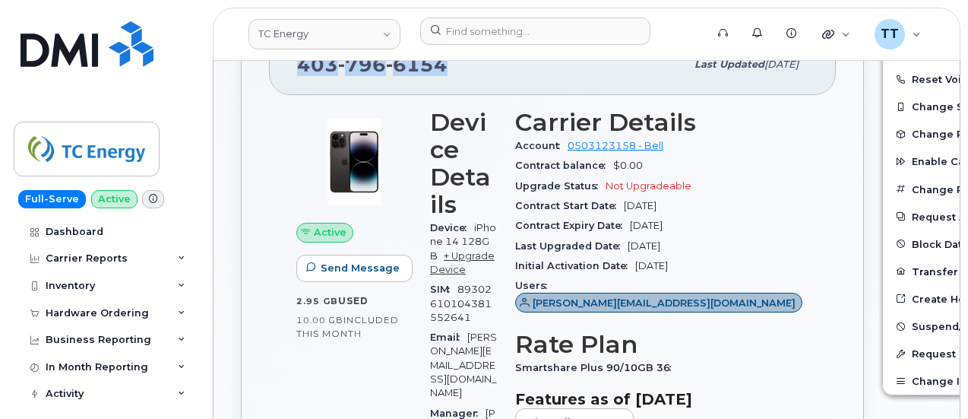
scroll to position [401, 0]
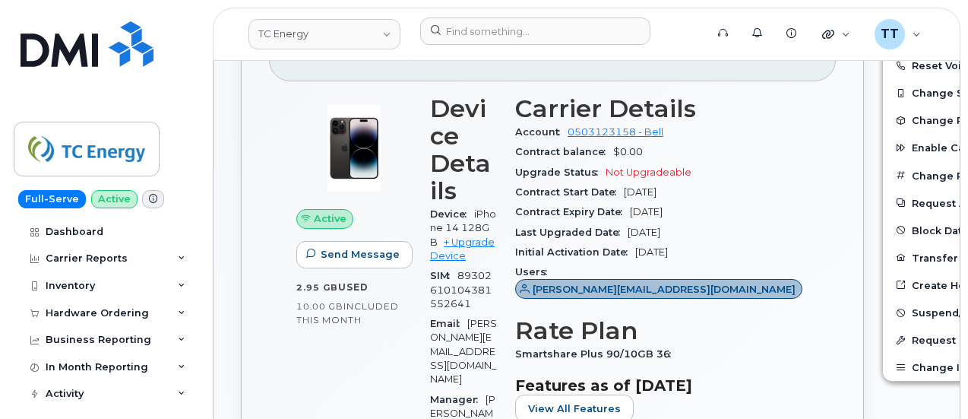
click at [463, 245] on div "Device iPhone 14 128GB + Upgrade Device" at bounding box center [463, 235] width 67 height 62
click at [467, 241] on link "+ Upgrade Device" at bounding box center [462, 248] width 65 height 25
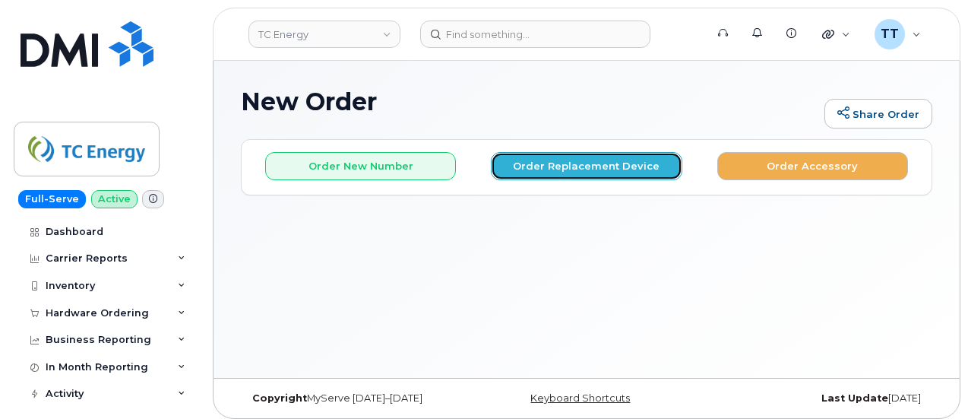
click at [562, 171] on button "Order Replacement Device" at bounding box center [586, 166] width 191 height 28
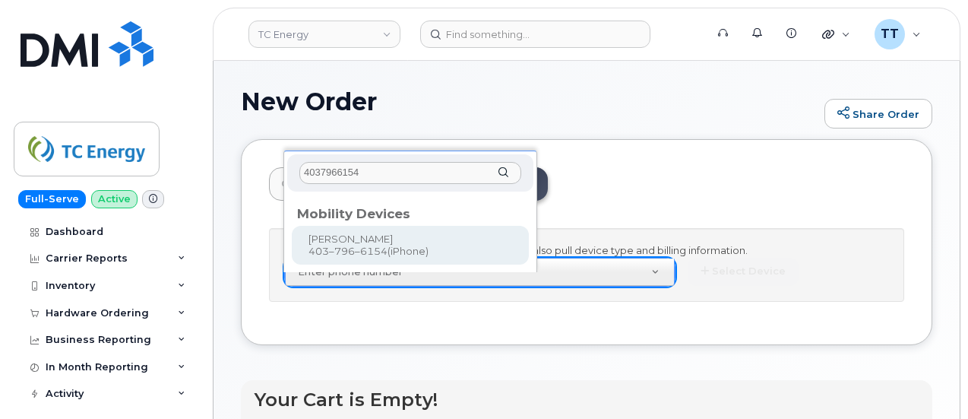
type input "4037966154"
type input "558725"
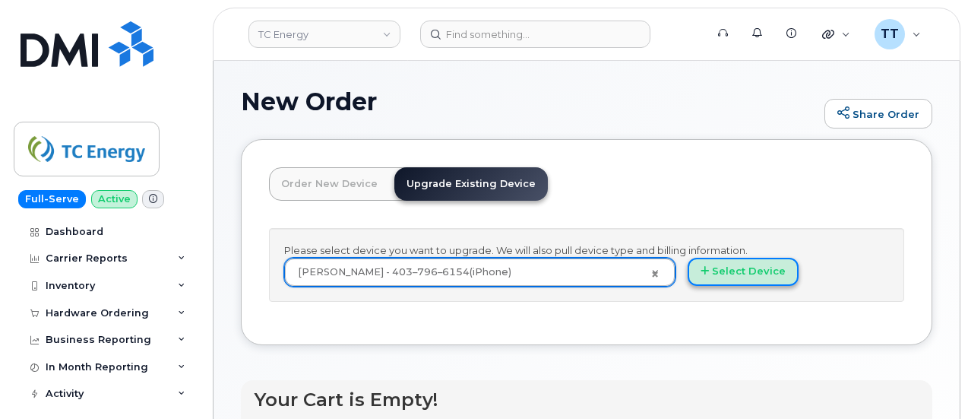
click at [688, 280] on button "Select Device" at bounding box center [743, 272] width 111 height 28
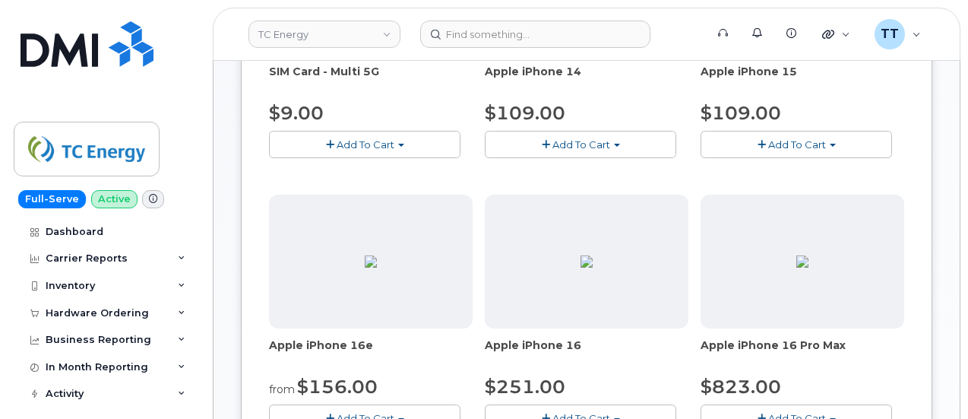
scroll to position [456, 0]
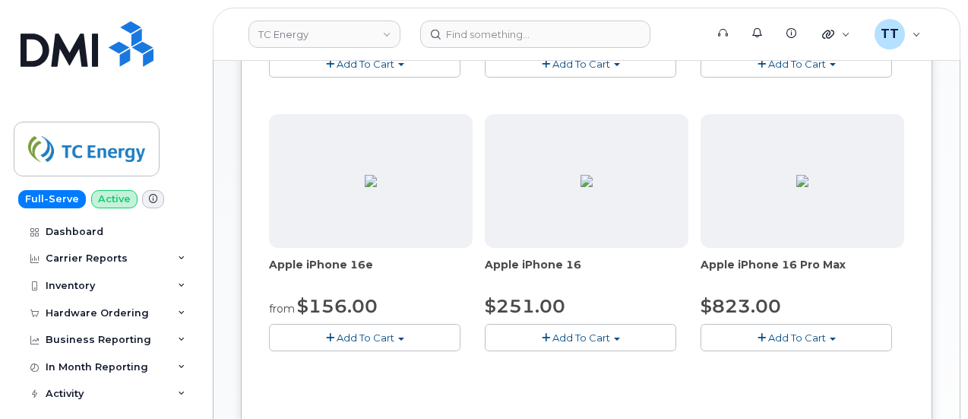
click at [553, 331] on span "Add To Cart" at bounding box center [582, 337] width 58 height 12
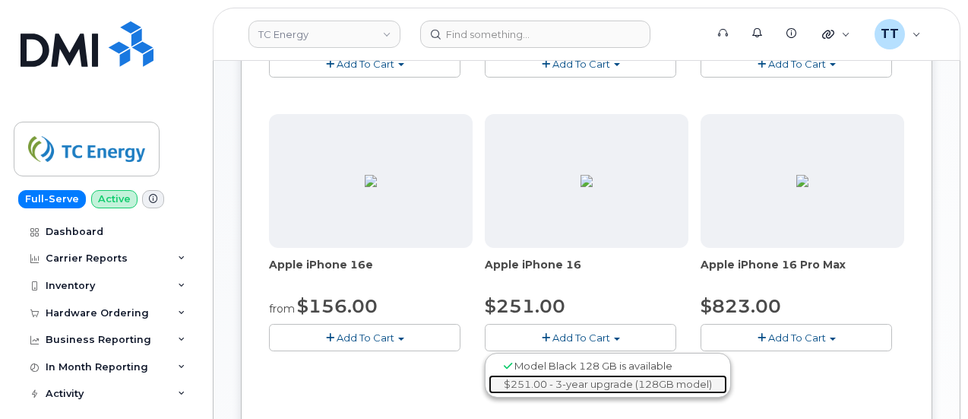
click at [489, 382] on link "$251.00 - 3-year upgrade (128GB model)" at bounding box center [608, 384] width 239 height 19
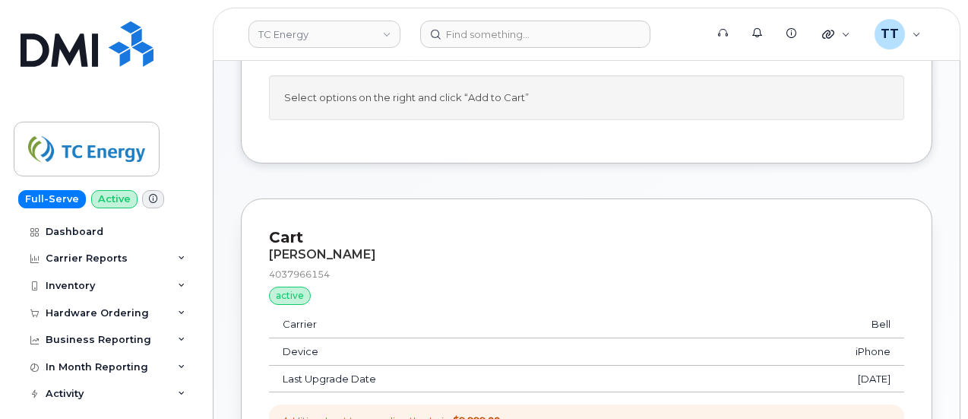
scroll to position [152, 0]
click at [500, 415] on strong "$9,999.00" at bounding box center [476, 420] width 47 height 11
click at [500, 414] on div "Additional cost to upgrading the device $9,999.00" at bounding box center [391, 420] width 217 height 13
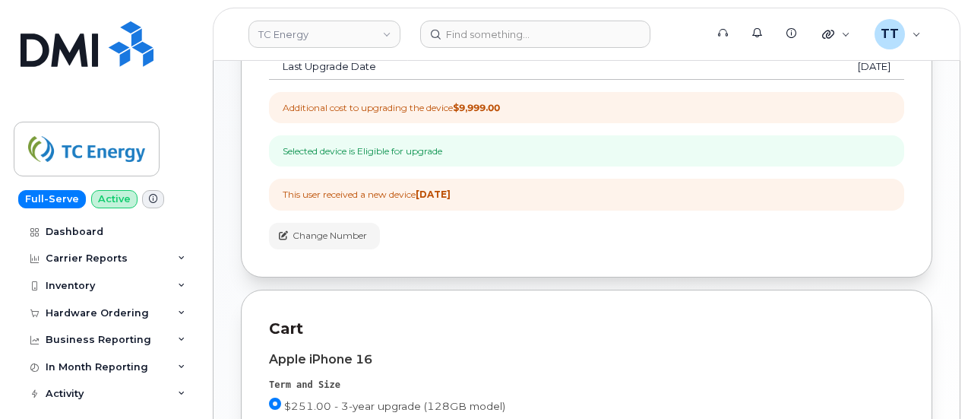
scroll to position [582, 0]
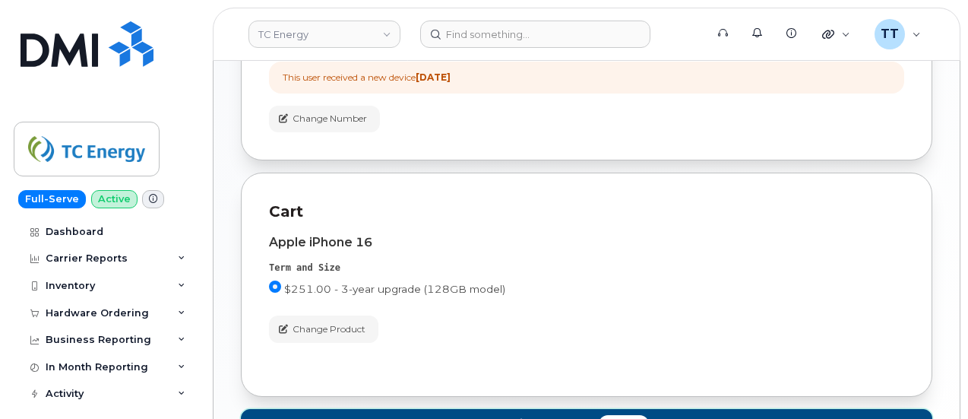
click at [593, 417] on span "Add to Cart" at bounding box center [564, 424] width 57 height 14
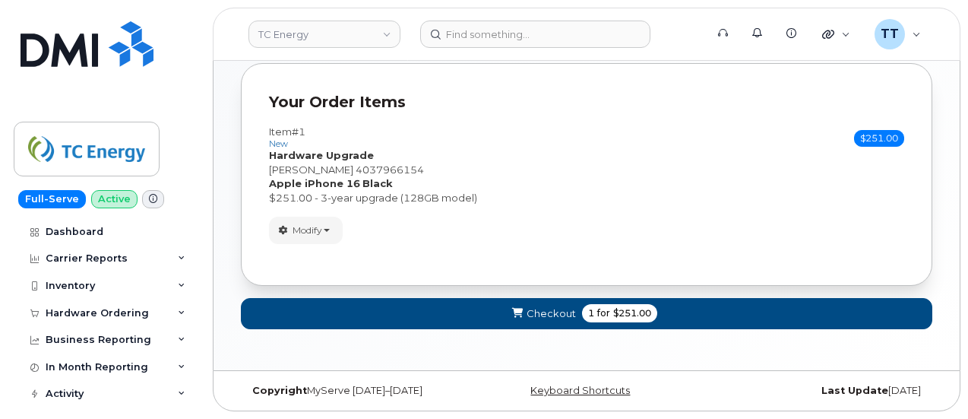
scroll to position [170, 0]
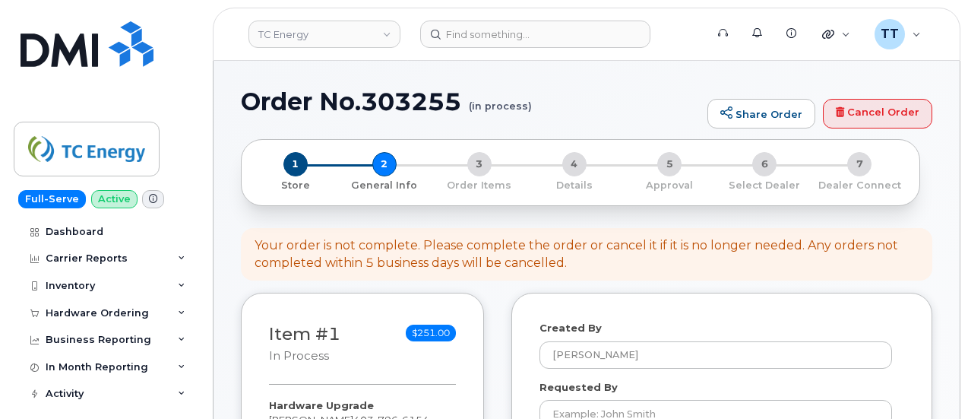
select select
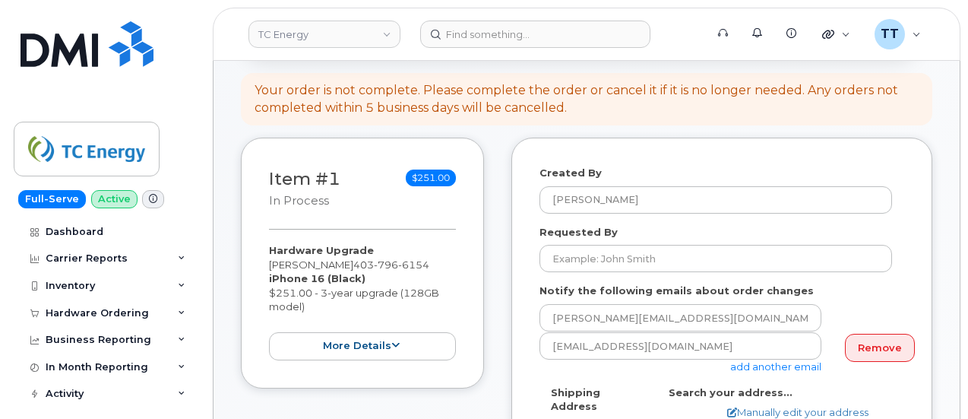
scroll to position [152, 0]
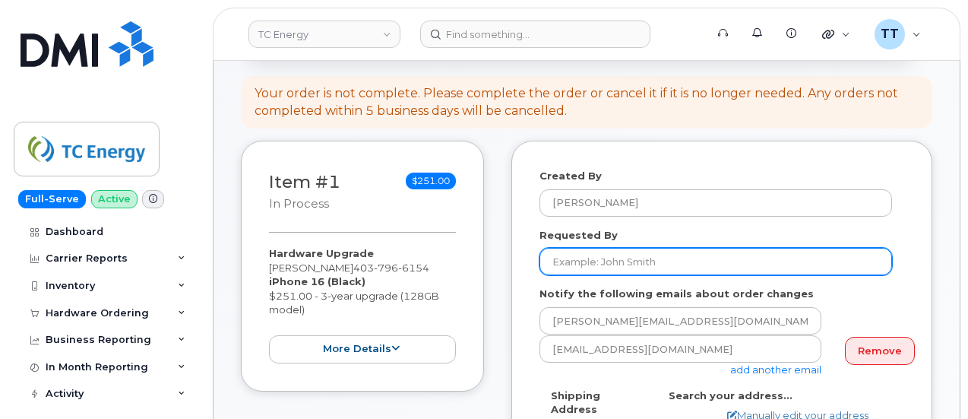
click at [634, 261] on input "Requested By" at bounding box center [716, 261] width 353 height 27
type input "[PERSON_NAME]"
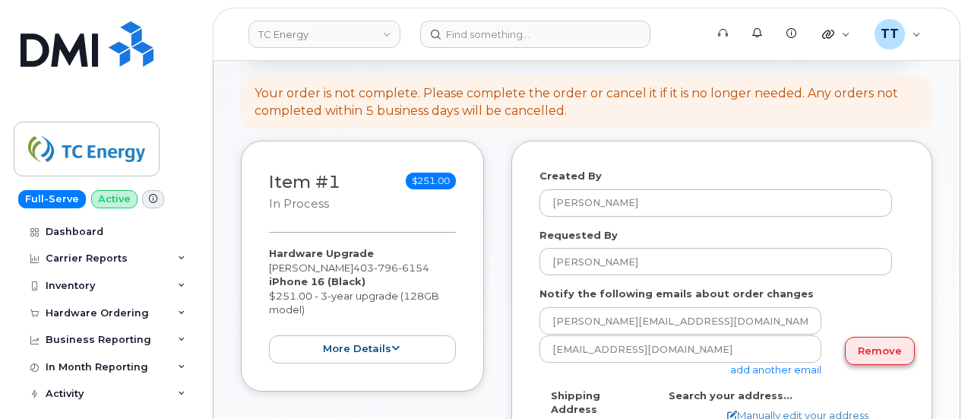
click at [862, 353] on link "Remove" at bounding box center [880, 351] width 70 height 28
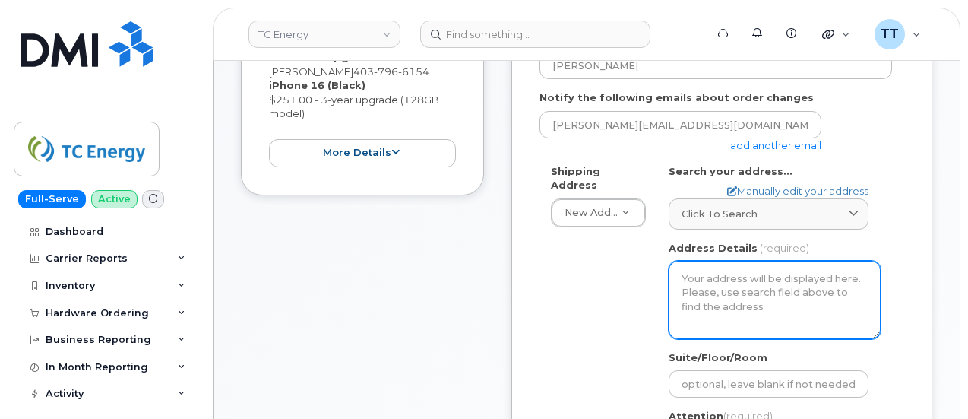
scroll to position [380, 0]
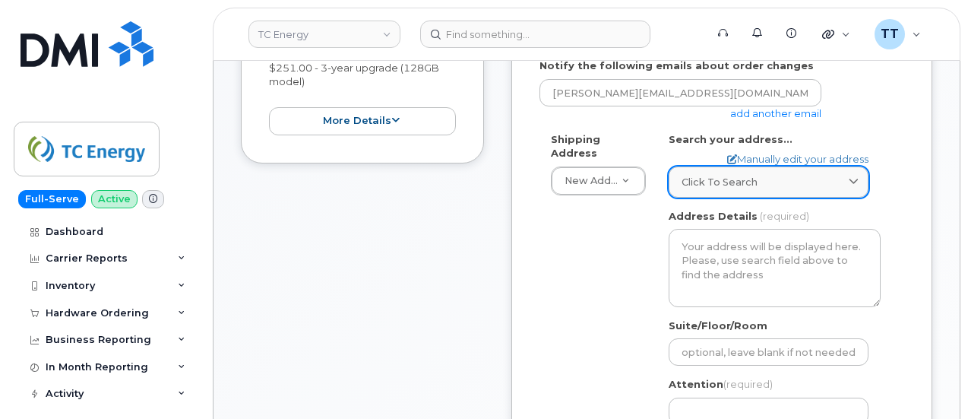
click at [726, 185] on span "Click to search" at bounding box center [720, 182] width 76 height 14
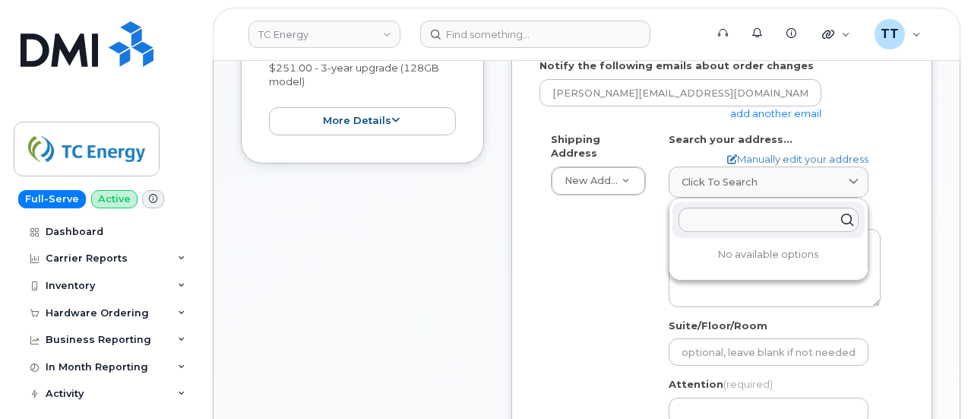
click at [635, 260] on div "Shipping Address New Address New Address [STREET_ADDRESS] Simplex Mobility AB S…" at bounding box center [716, 313] width 353 height 363
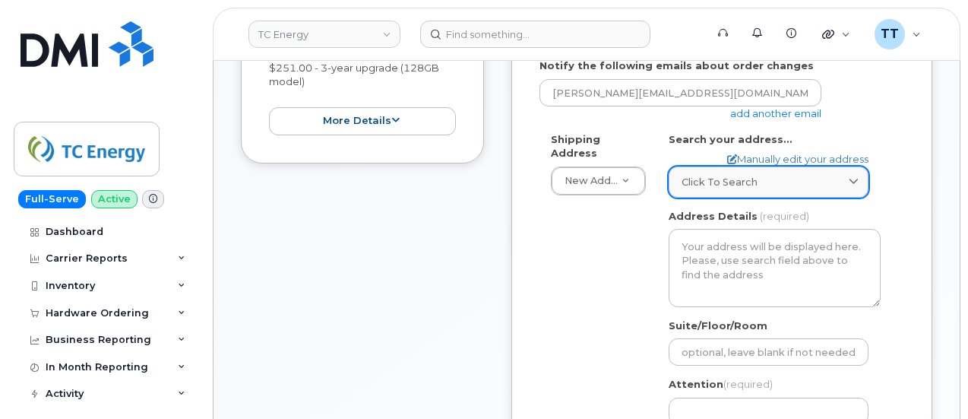
click at [759, 181] on div "Click to search" at bounding box center [769, 182] width 174 height 14
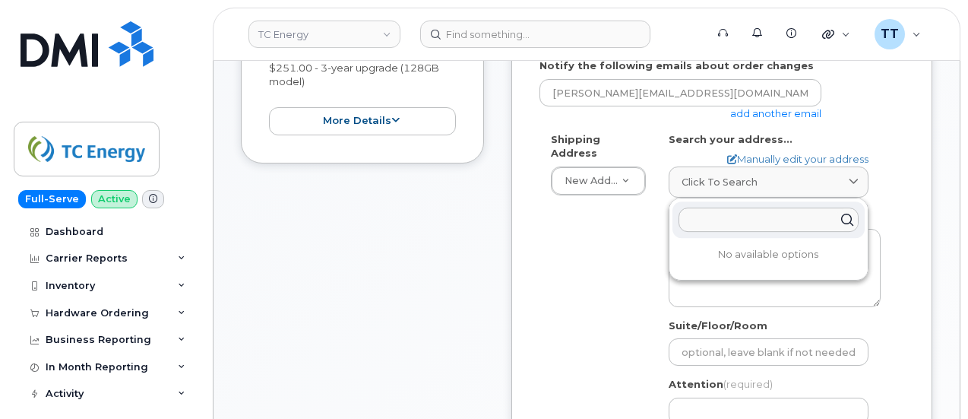
paste input "1401 Veterans Blvd NE"
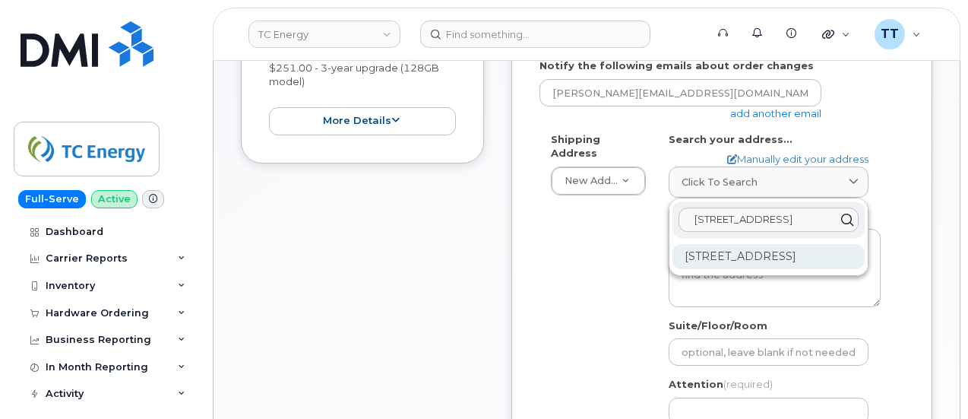
type input "1401 Veterans Blvd NE"
click at [752, 267] on div "1401 Veterans Blvd NE Airdrie AB T4A 2G7" at bounding box center [769, 256] width 192 height 25
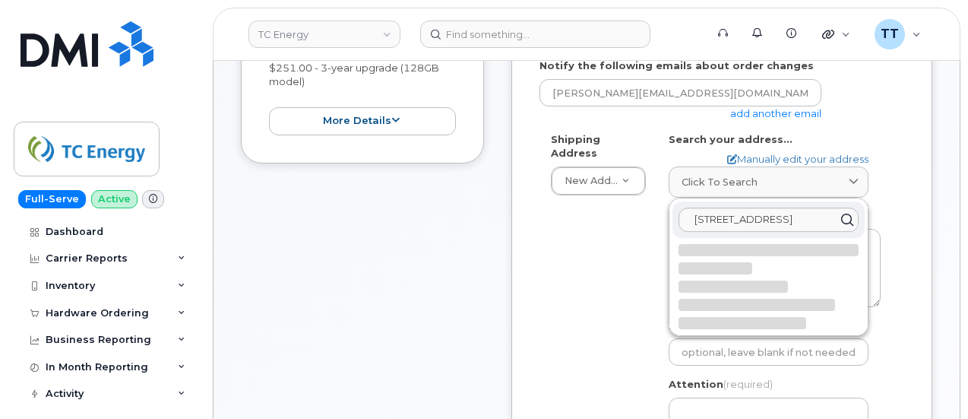
select select
type textarea "1401 Veterans Blvd NE AIRDRIE AB T4A 2G7 CANADA"
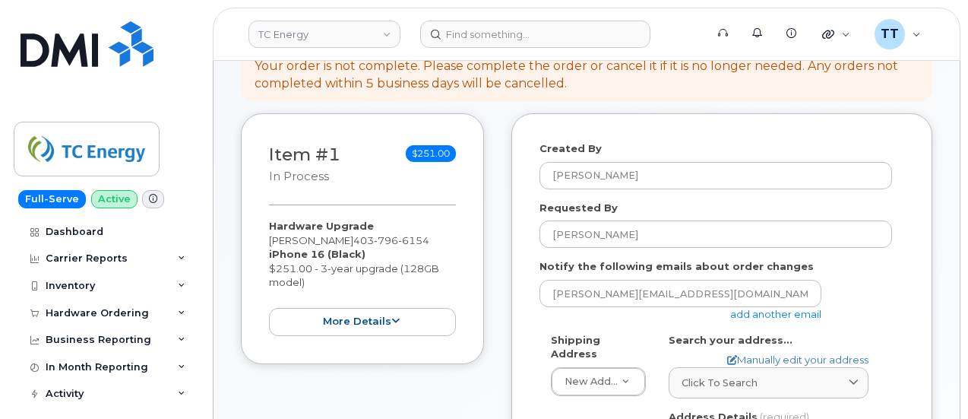
scroll to position [0, 0]
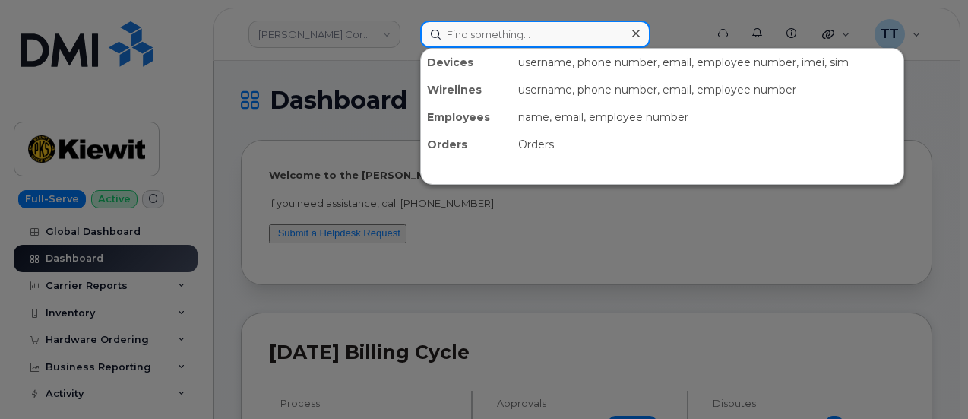
click at [480, 27] on input at bounding box center [535, 34] width 230 height 27
paste input "Samuel Henry"
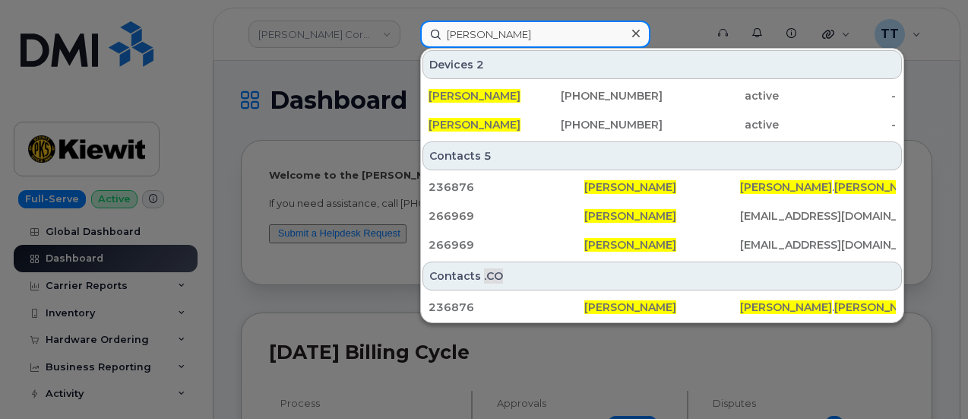
type input "Samuel Henry"
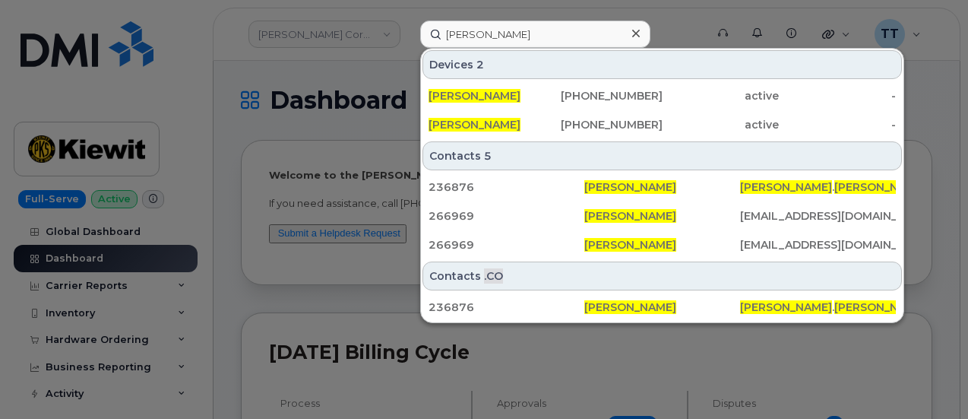
drag, startPoint x: 565, startPoint y: 95, endPoint x: 711, endPoint y: 9, distance: 168.7
click at [565, 95] on div "908-209-8798" at bounding box center [604, 95] width 117 height 15
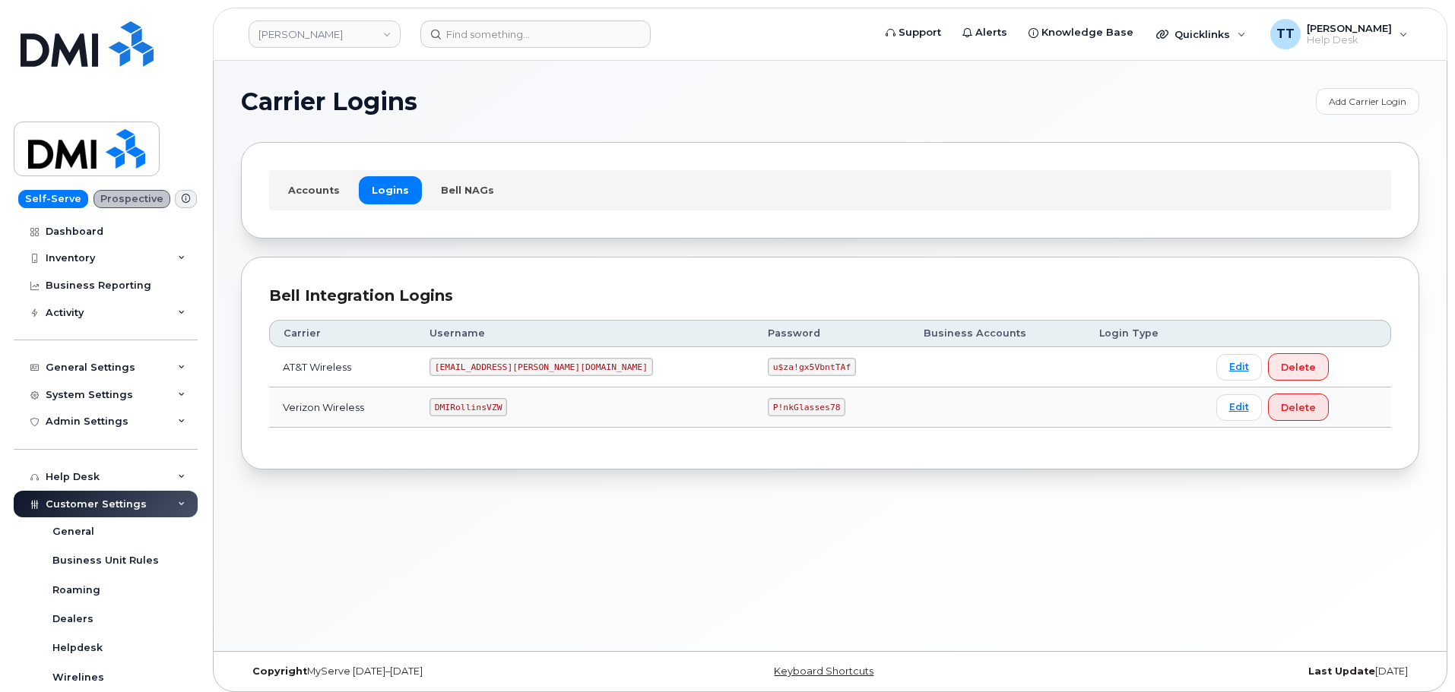
click at [496, 407] on code "DMIRollinsVZW" at bounding box center [468, 407] width 78 height 18
copy code "DMIRollinsVZW"
click at [768, 403] on code "P!nkGlasses78" at bounding box center [807, 407] width 78 height 18
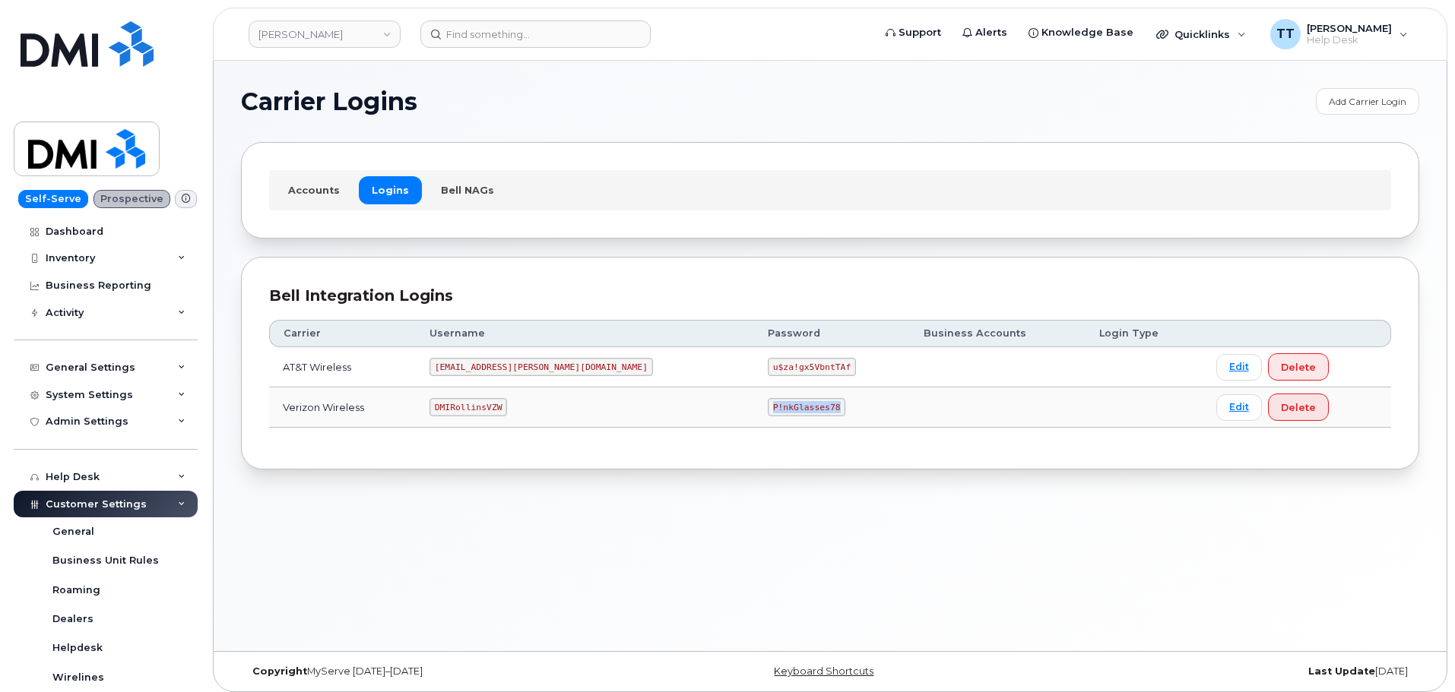
click at [768, 403] on code "P!nkGlasses78" at bounding box center [807, 407] width 78 height 18
copy code "P!nkGlasses78"
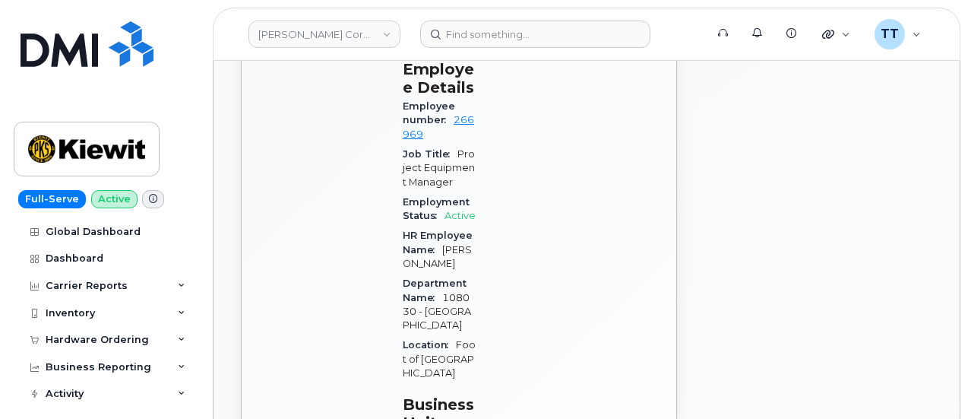
scroll to position [1150, 0]
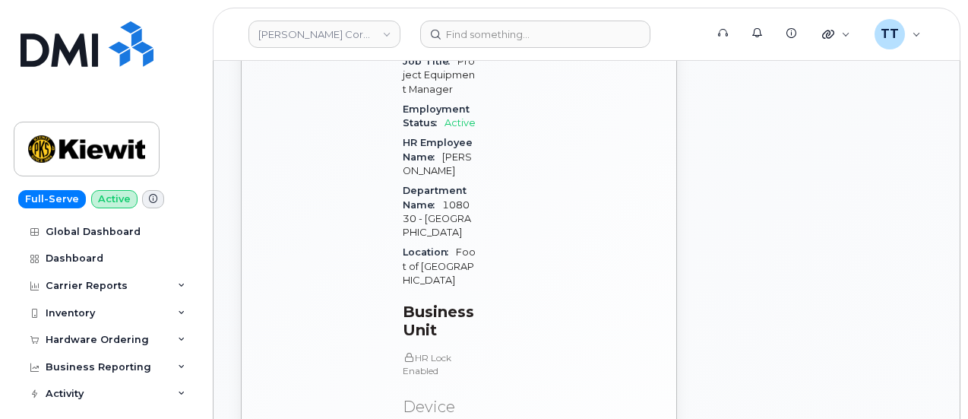
copy div "WBS Element 108030.1344"
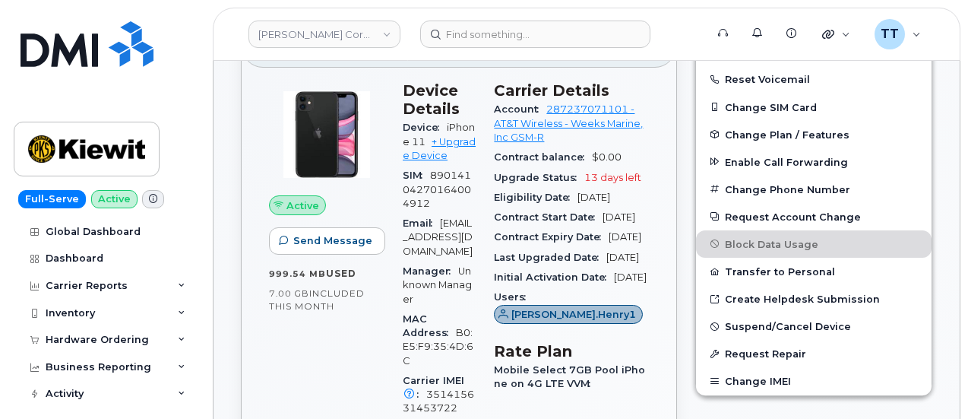
scroll to position [466, 0]
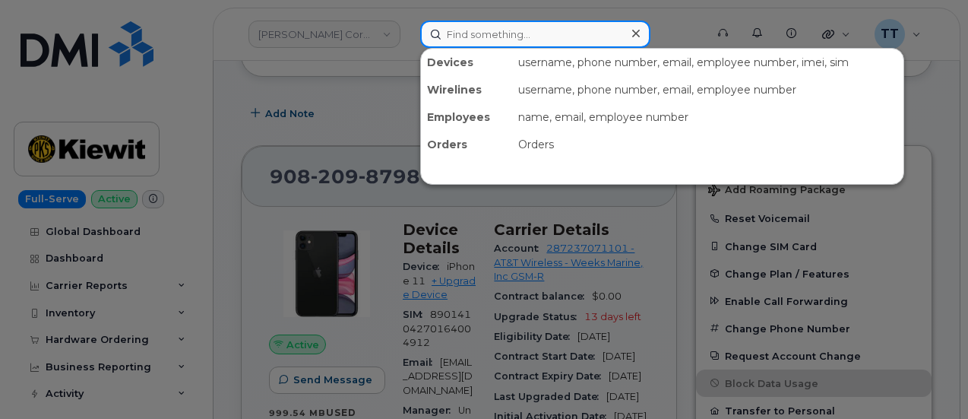
click at [481, 40] on input at bounding box center [535, 34] width 230 height 27
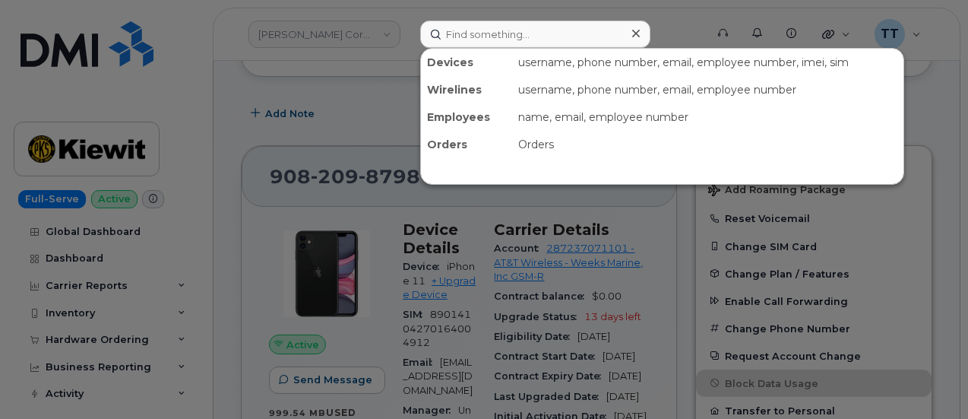
click at [283, 87] on div at bounding box center [484, 209] width 968 height 419
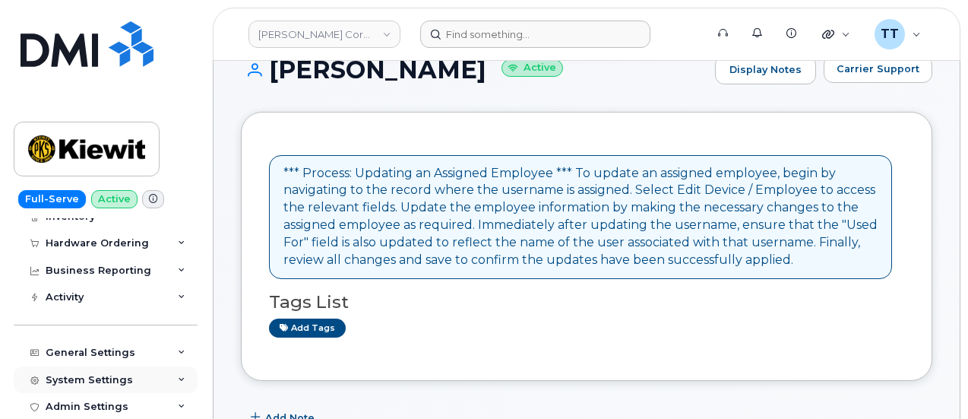
scroll to position [76, 0]
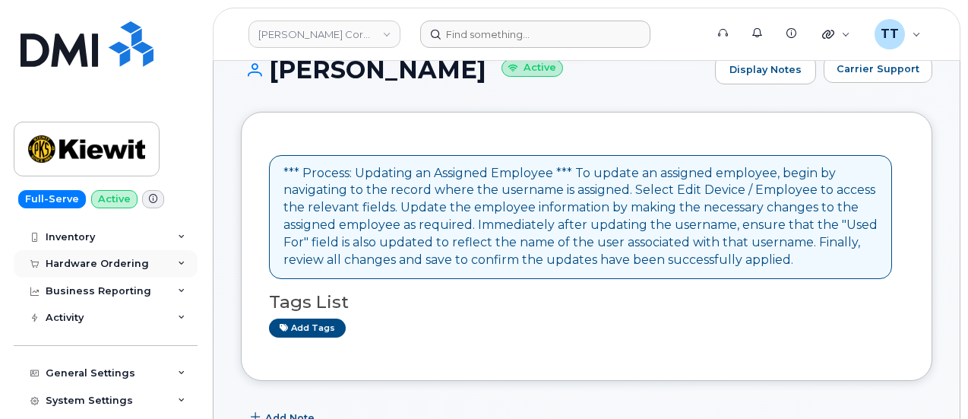
click at [122, 260] on div "Hardware Ordering" at bounding box center [97, 264] width 103 height 12
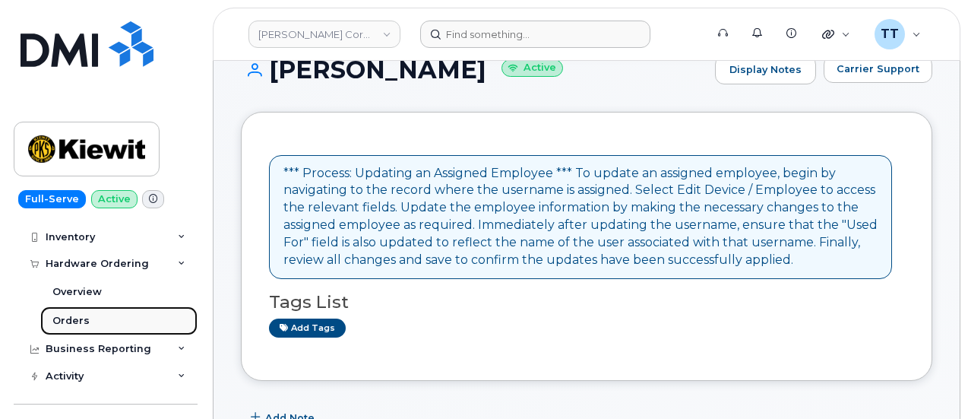
click at [123, 313] on link "Orders" at bounding box center [118, 320] width 157 height 29
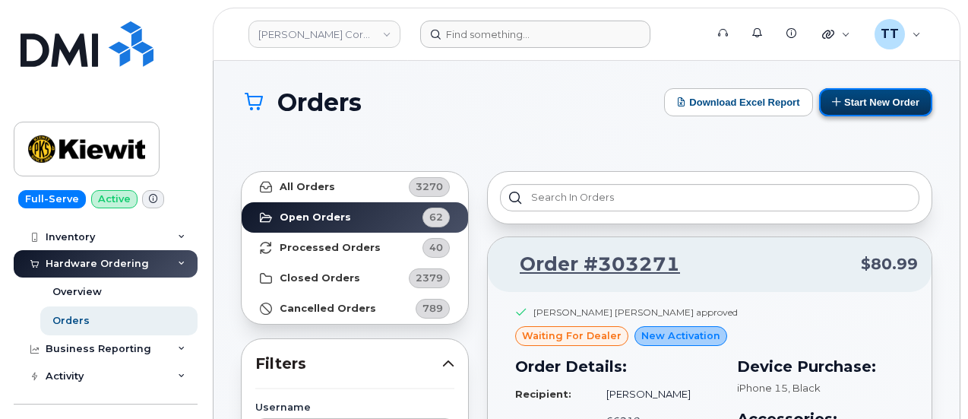
click at [847, 98] on button "Start New Order" at bounding box center [875, 102] width 113 height 28
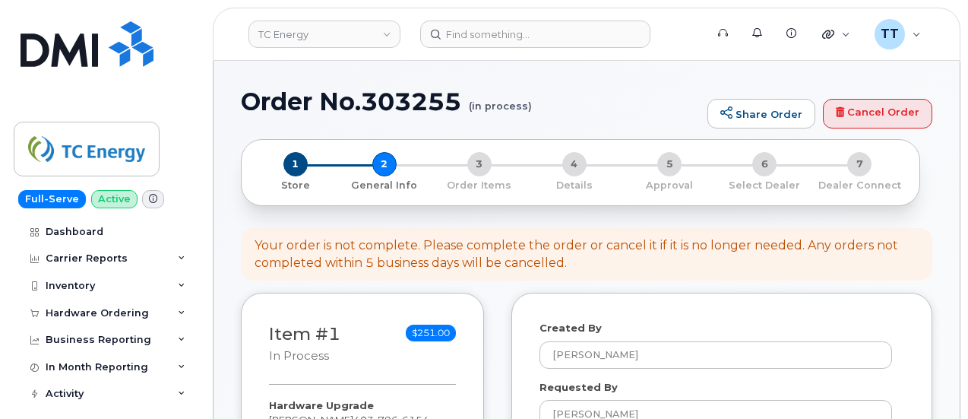
select select
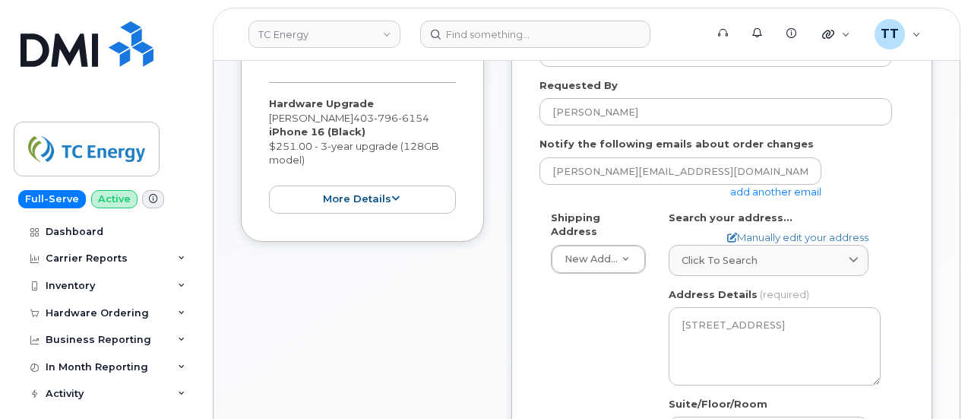
scroll to position [304, 0]
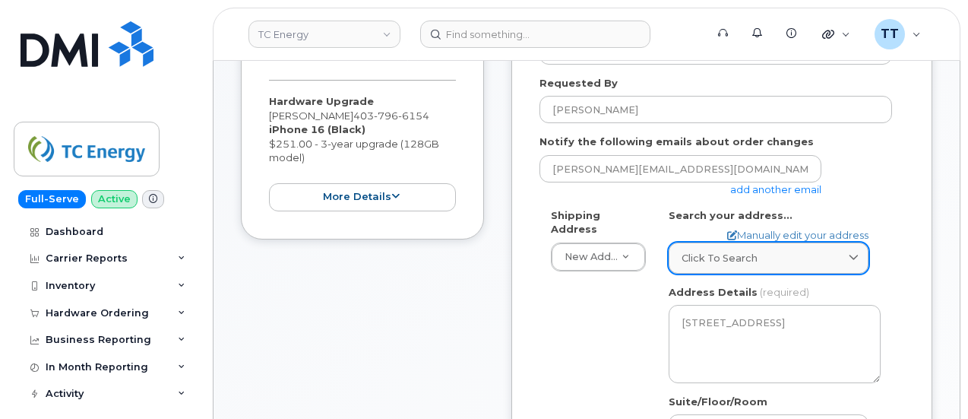
click at [738, 258] on span "Click to search" at bounding box center [720, 258] width 76 height 14
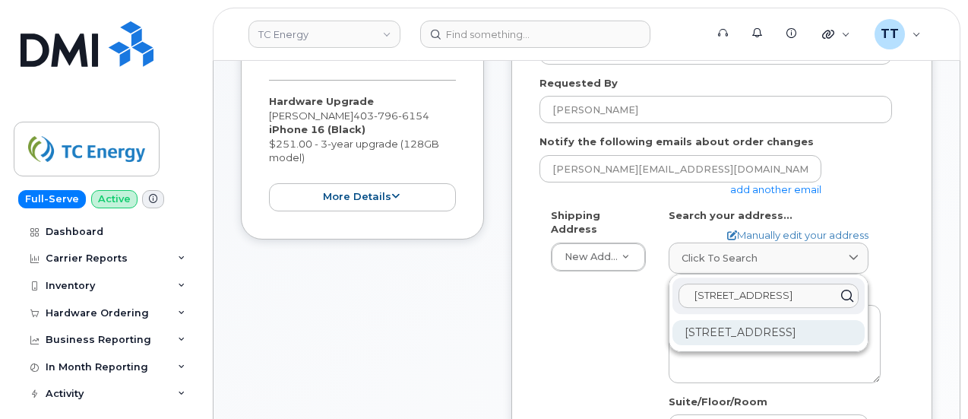
type input "[STREET_ADDRESS]"
click at [786, 336] on div "[STREET_ADDRESS]" at bounding box center [769, 332] width 192 height 25
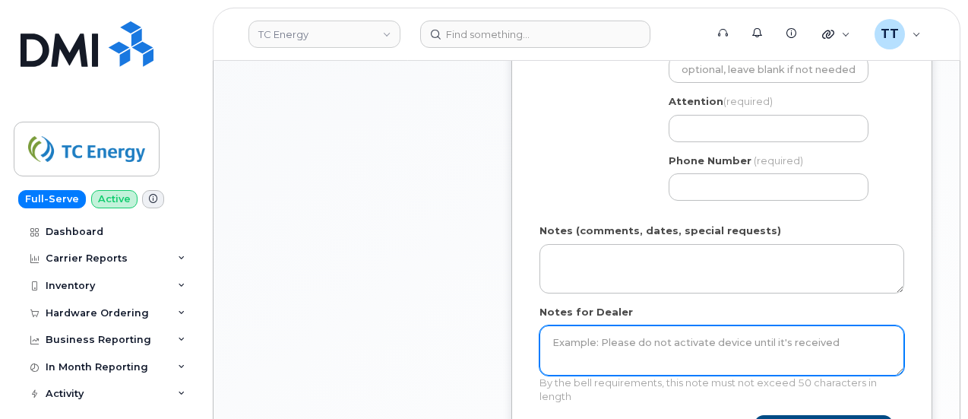
scroll to position [684, 0]
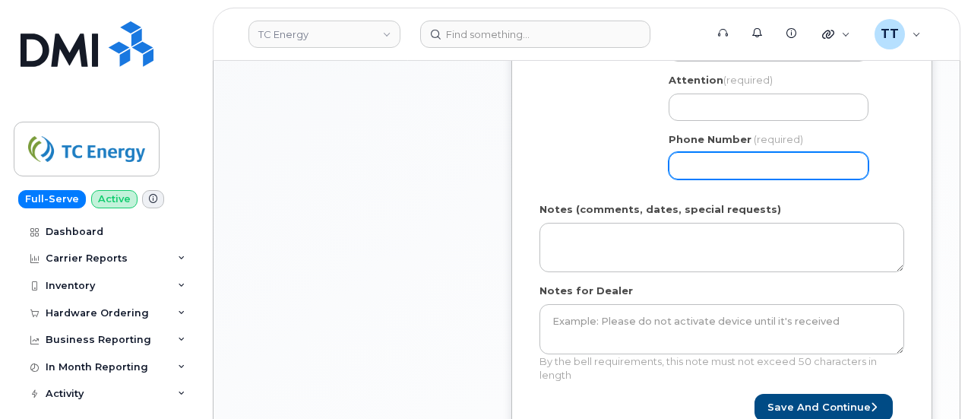
click at [733, 160] on input "Phone Number" at bounding box center [769, 165] width 200 height 27
paste input "4037966154"
click at [730, 162] on input "Phone Number" at bounding box center [769, 165] width 200 height 27
select select
type input "4037966154"
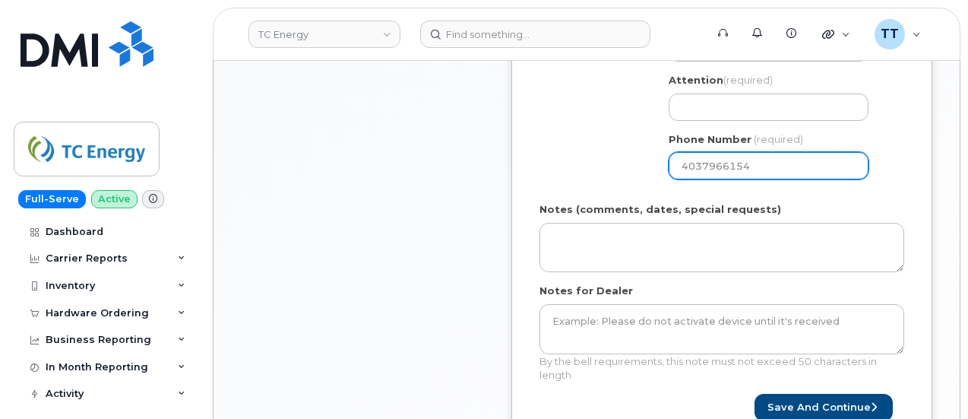
select select
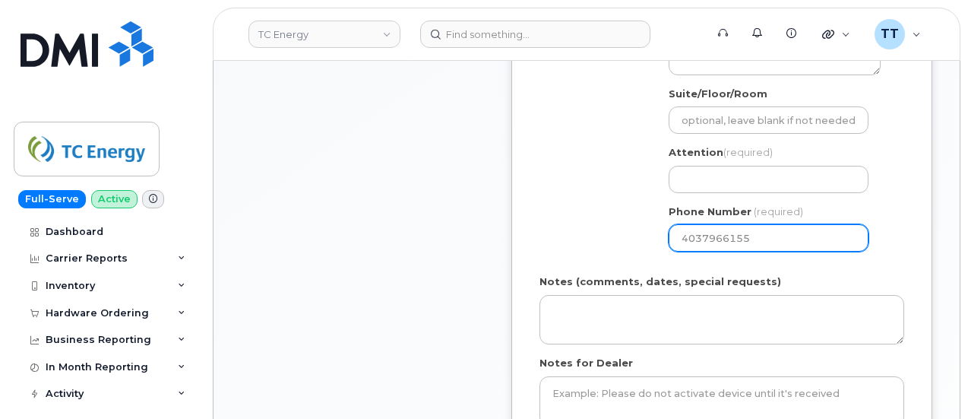
scroll to position [532, 0]
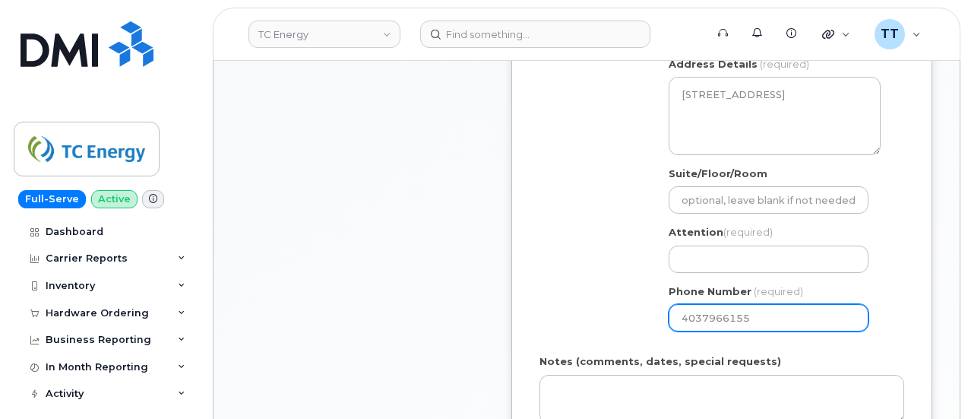
type input "4037966155"
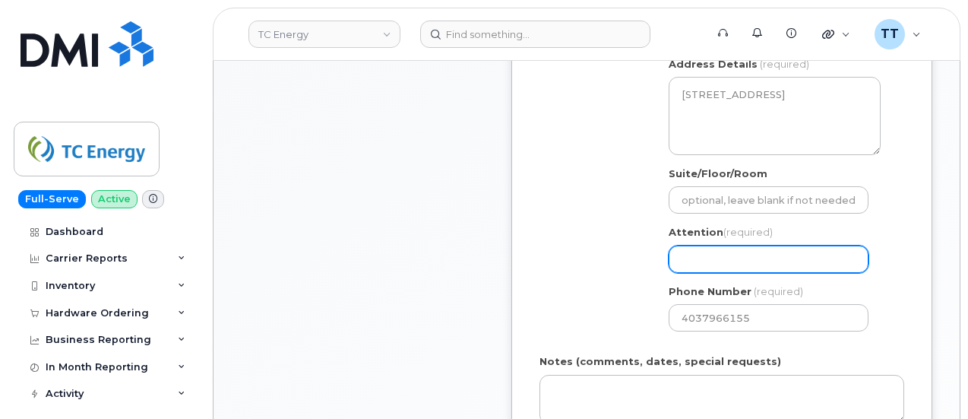
click at [711, 255] on input "Attention (required)" at bounding box center [769, 258] width 200 height 27
drag, startPoint x: 713, startPoint y: 252, endPoint x: 694, endPoint y: 264, distance: 22.6
click at [694, 264] on input "Attention (required)" at bounding box center [769, 258] width 200 height 27
paste input "CS0813712"
select select
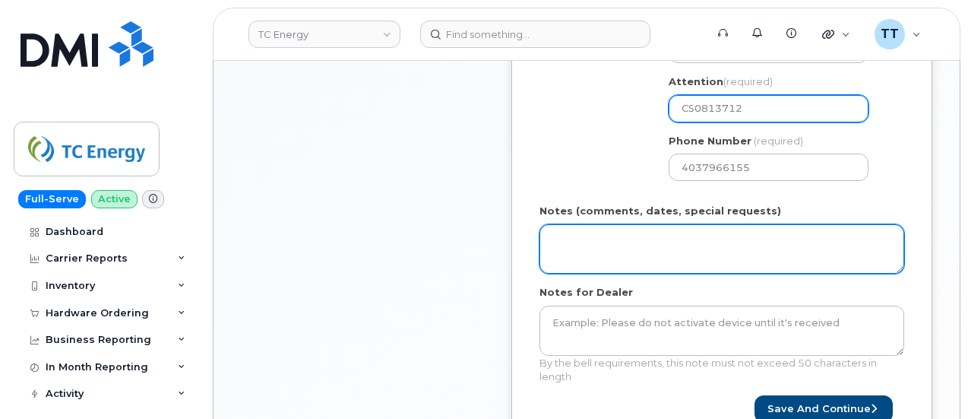
scroll to position [684, 0]
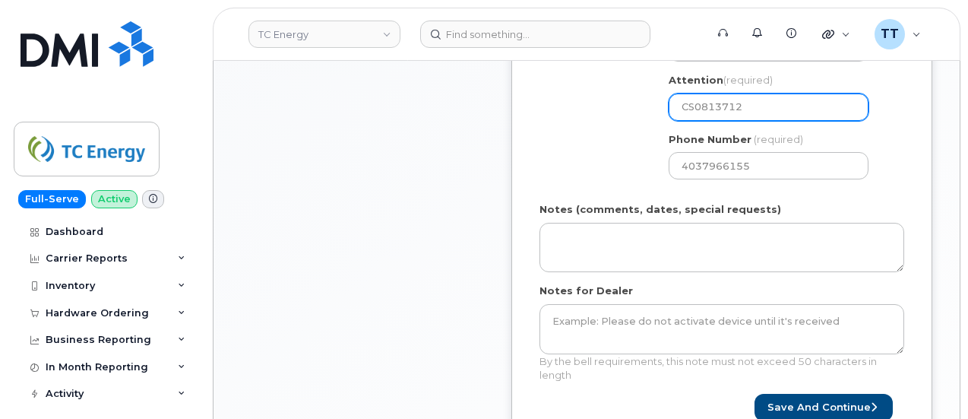
type input "CS0813712"
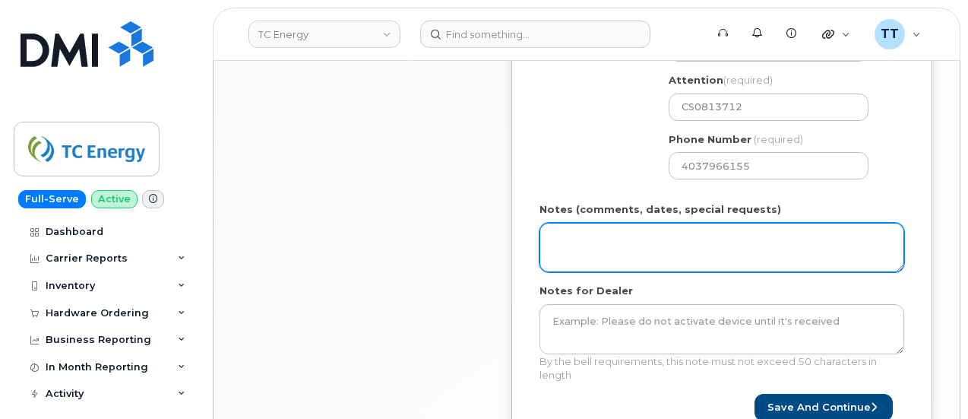
paste textarea "Address [STREET_ADDRESS]"
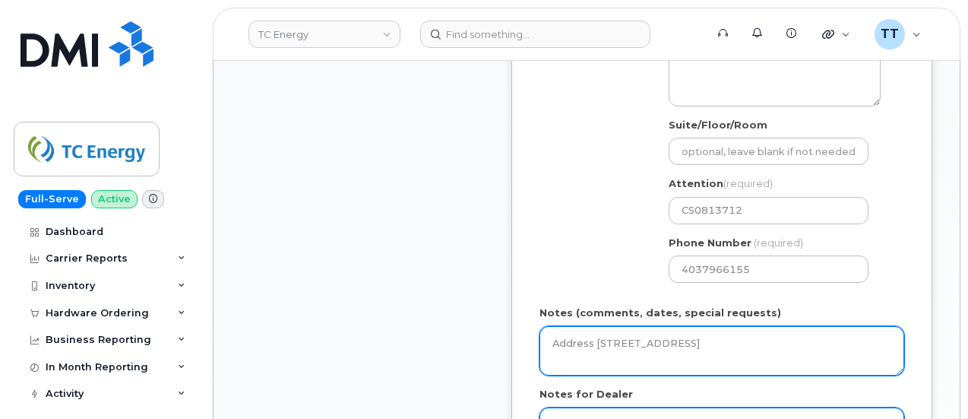
scroll to position [760, 0]
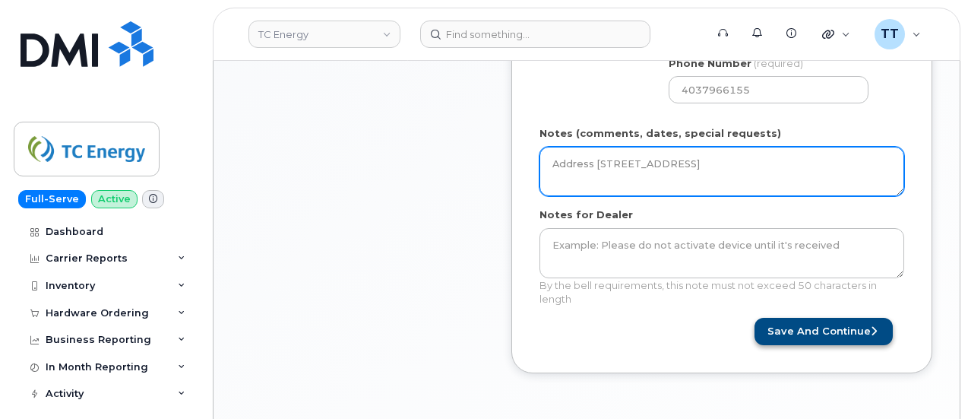
type textarea "Address [STREET_ADDRESS]"
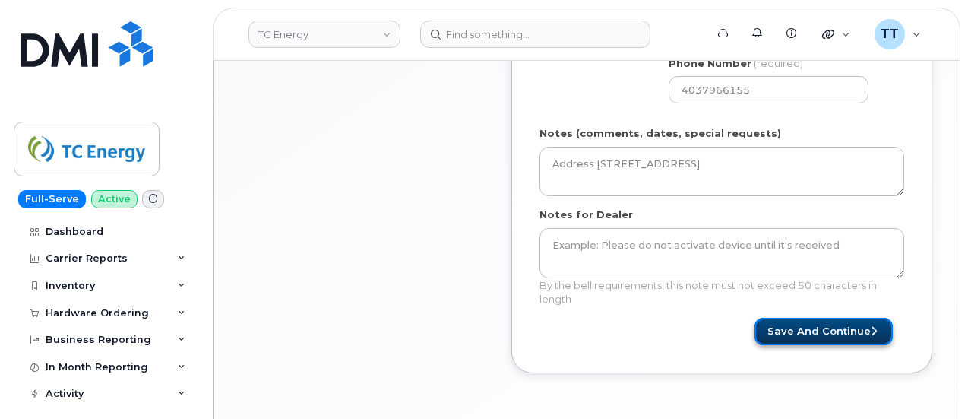
click at [828, 336] on button "Save and Continue" at bounding box center [824, 332] width 138 height 28
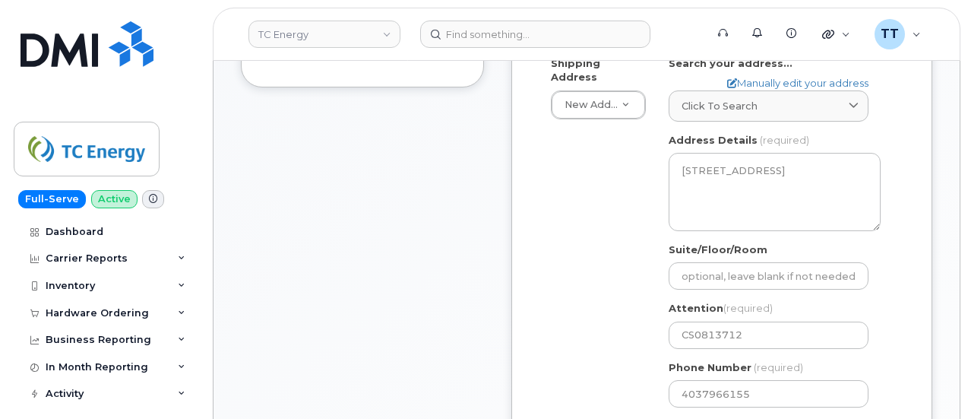
scroll to position [456, 0]
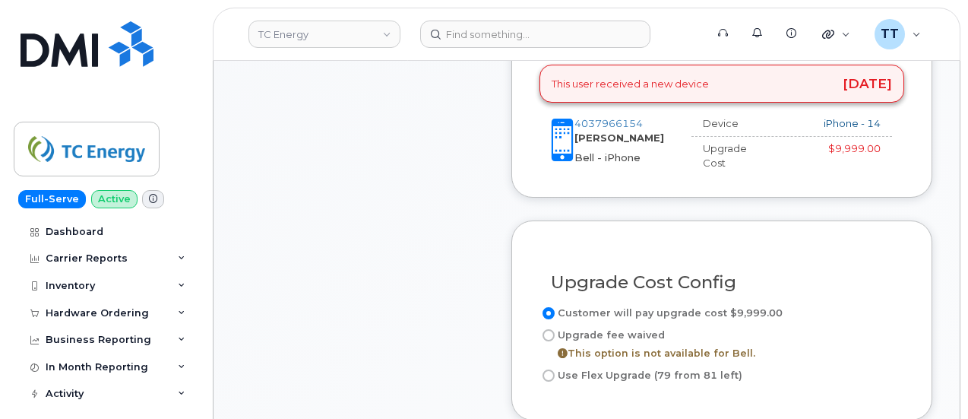
scroll to position [760, 0]
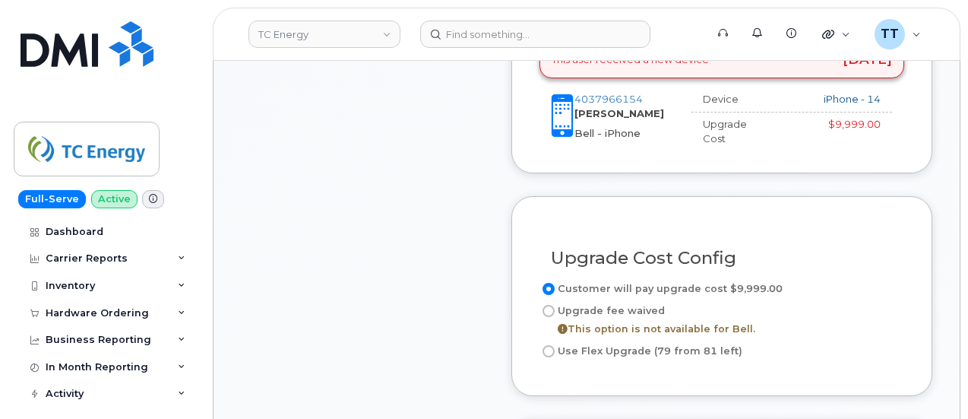
click at [550, 347] on input "Use Flex Upgrade (79 from 81 left)" at bounding box center [549, 351] width 12 height 12
radio input "true"
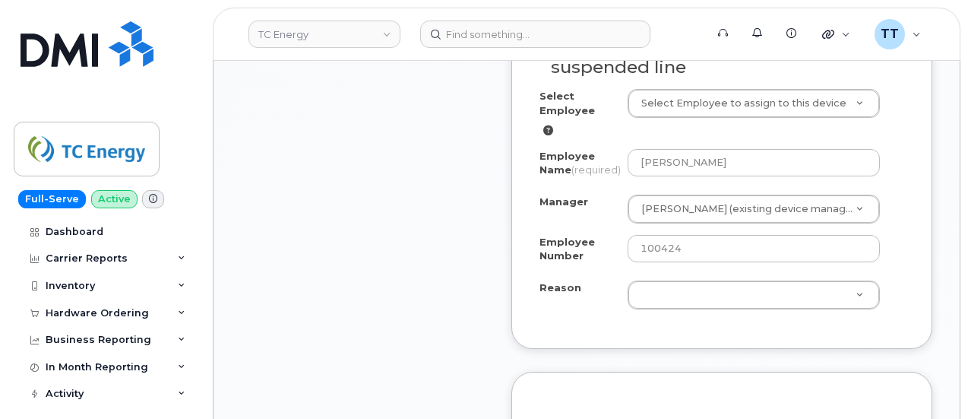
scroll to position [1216, 0]
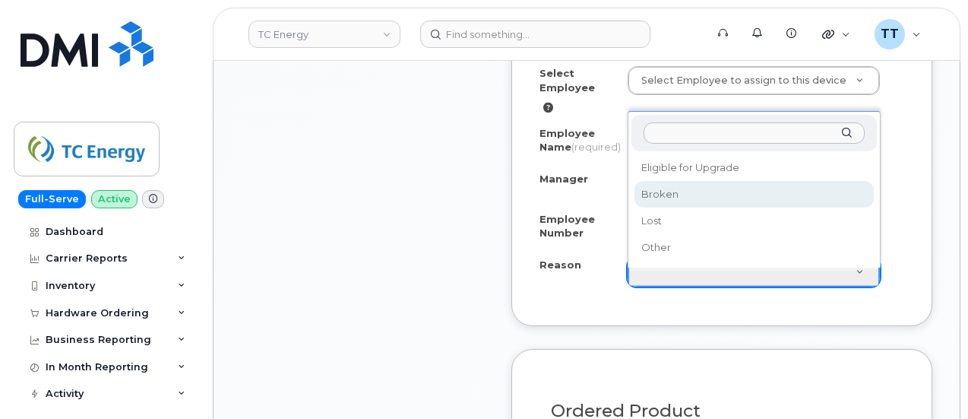
select select "broken"
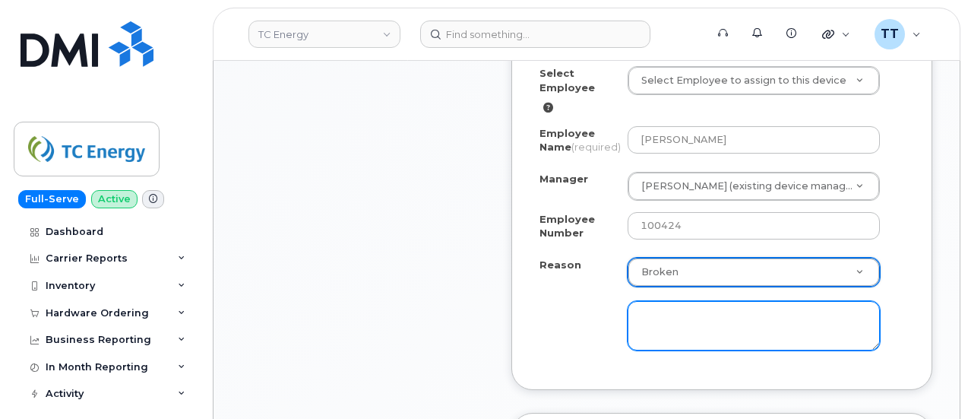
click at [657, 340] on textarea at bounding box center [754, 326] width 252 height 50
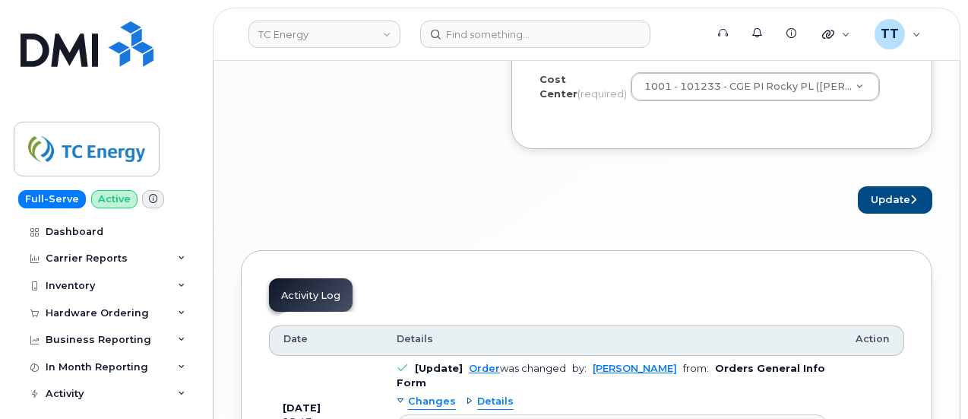
scroll to position [1748, 0]
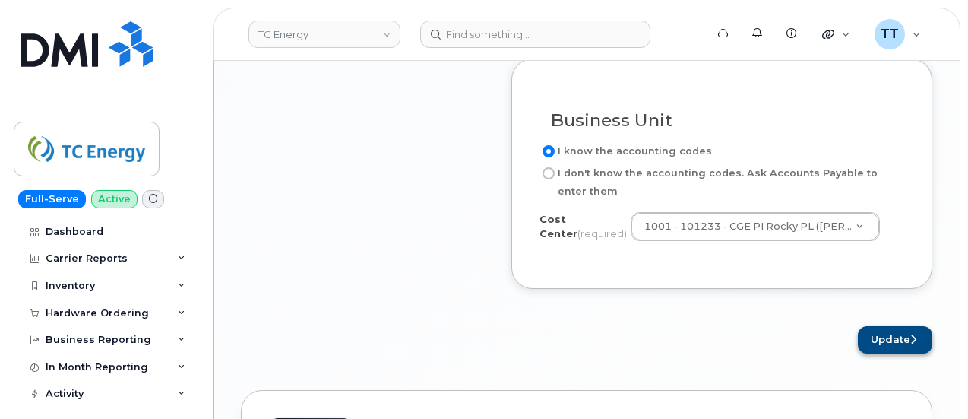
type textarea "Camera will not work"
click at [880, 354] on button "Update" at bounding box center [895, 340] width 74 height 28
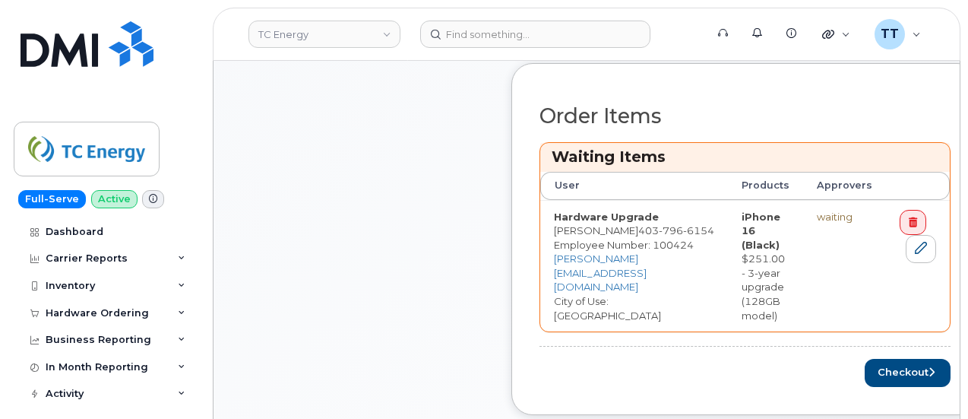
scroll to position [760, 0]
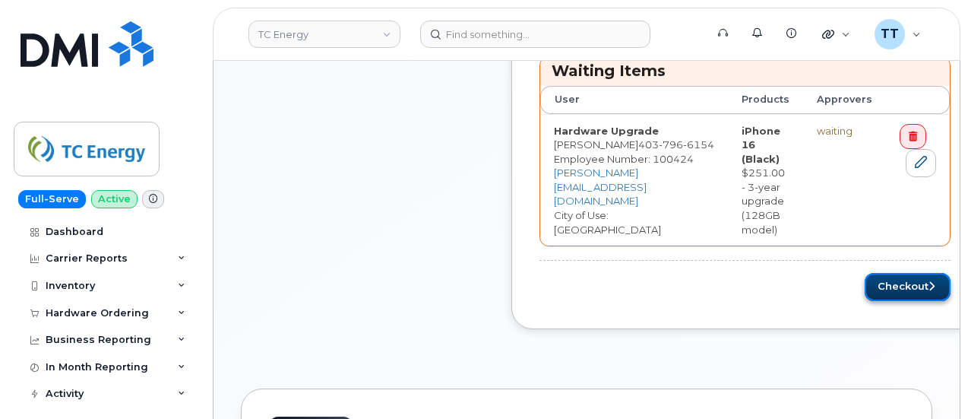
click at [876, 283] on button "Checkout" at bounding box center [908, 287] width 86 height 28
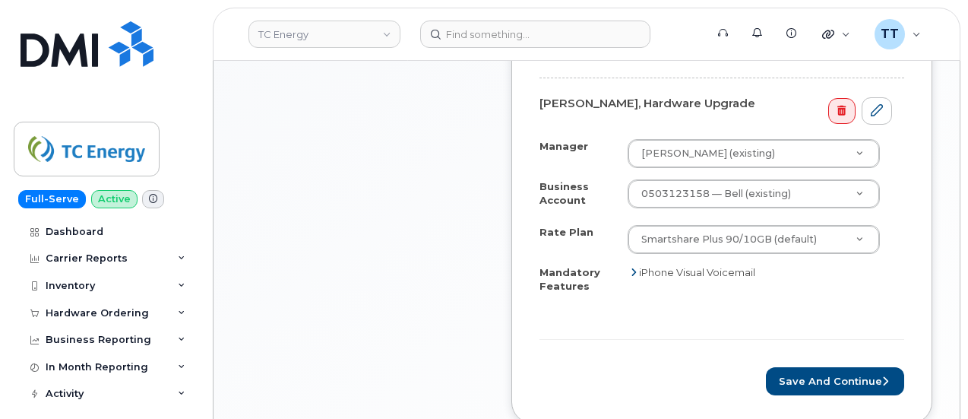
scroll to position [760, 0]
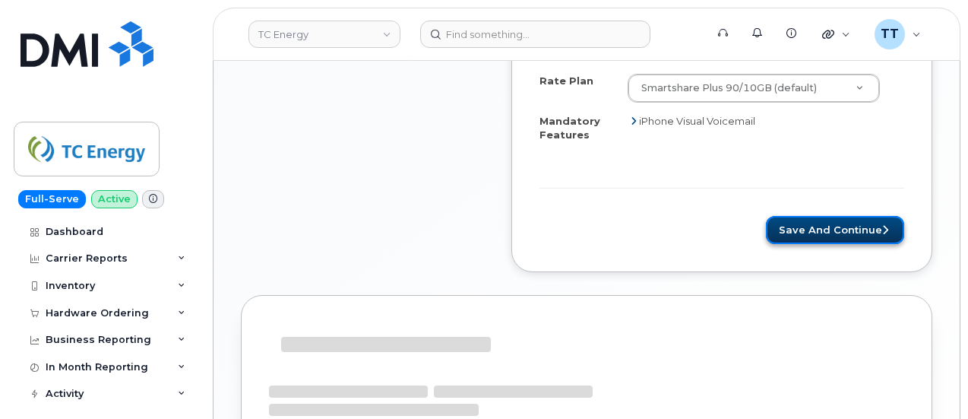
click at [828, 216] on button "Save and Continue" at bounding box center [835, 230] width 138 height 28
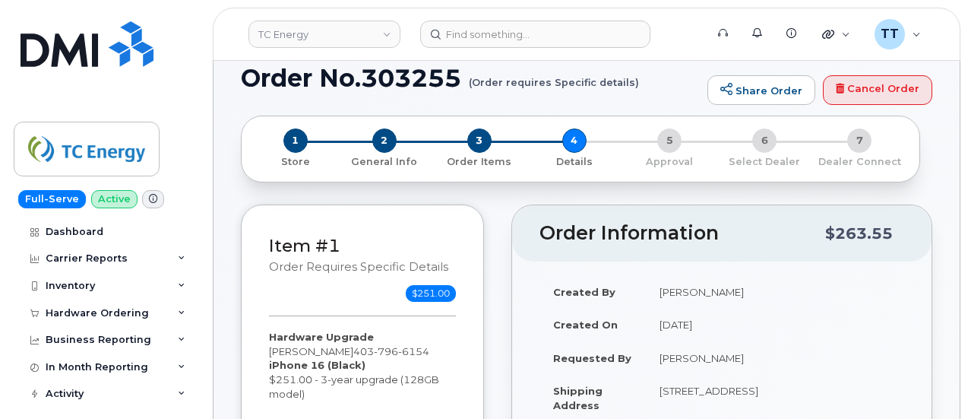
scroll to position [0, 0]
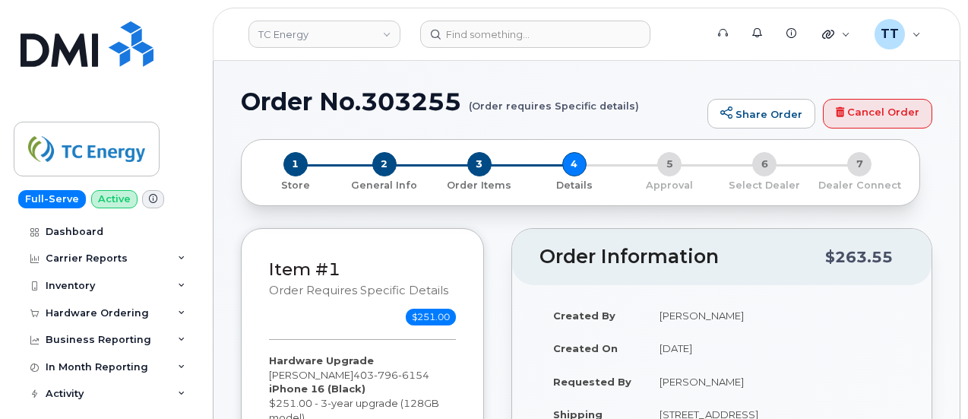
click at [382, 101] on h1 "Order No.303255 (Order requires Specific details)" at bounding box center [470, 101] width 459 height 27
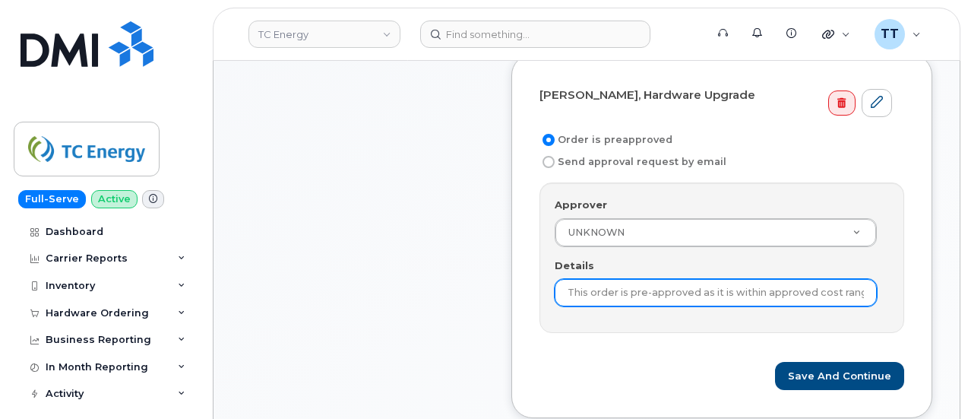
scroll to position [608, 0]
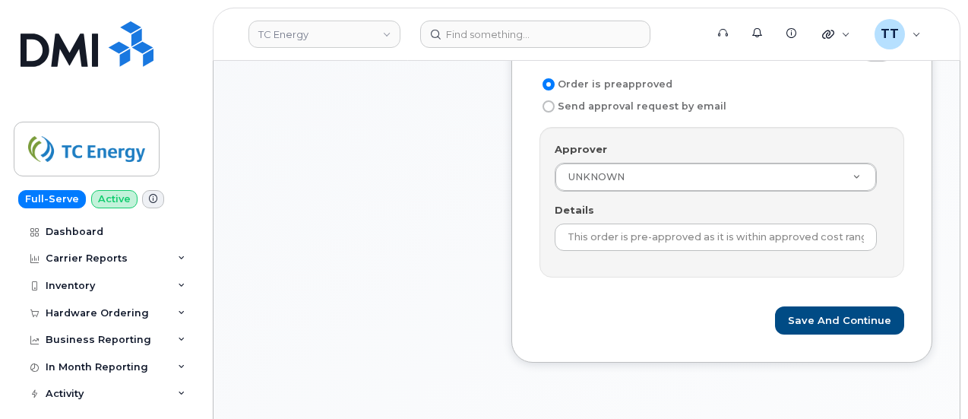
click at [545, 97] on label "Send approval request by email" at bounding box center [633, 106] width 187 height 18
click at [545, 100] on input "Send approval request by email" at bounding box center [549, 106] width 12 height 12
radio input "true"
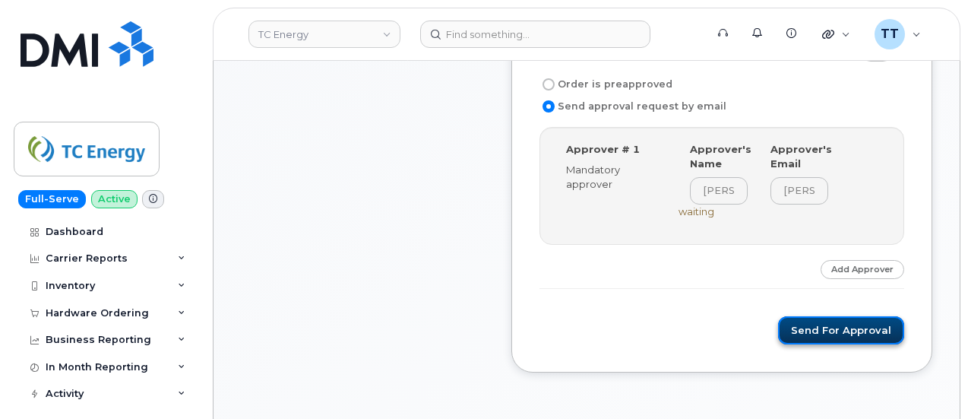
click at [822, 328] on button "Send for Approval" at bounding box center [841, 330] width 126 height 28
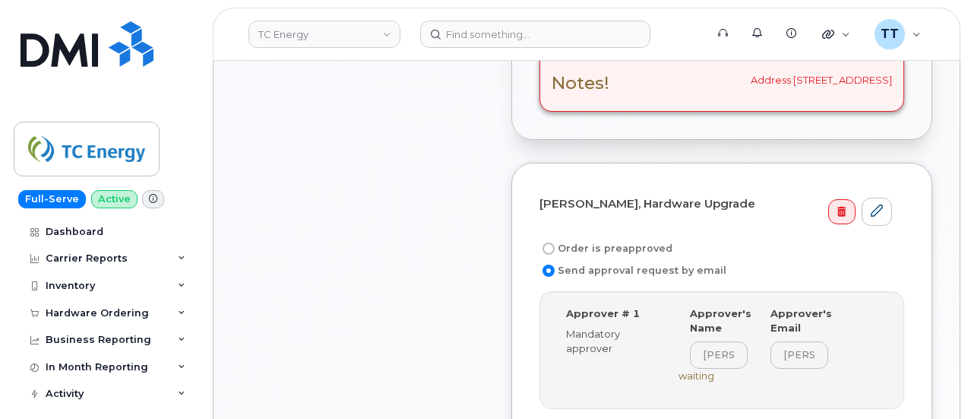
scroll to position [532, 0]
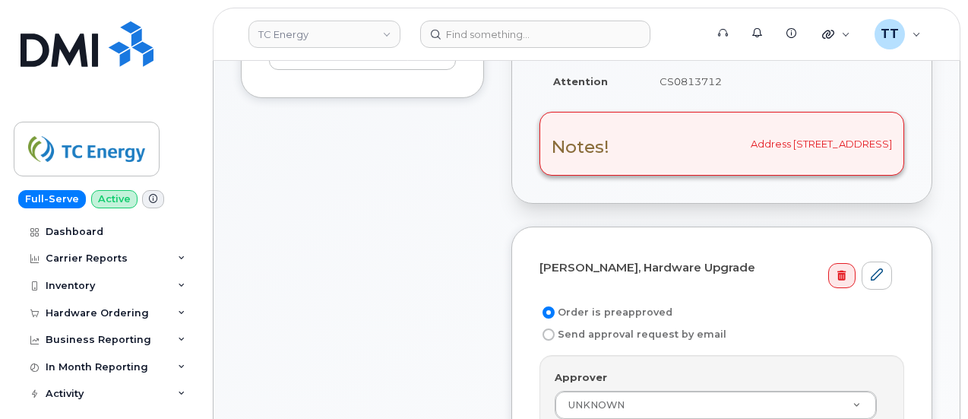
scroll to position [456, 0]
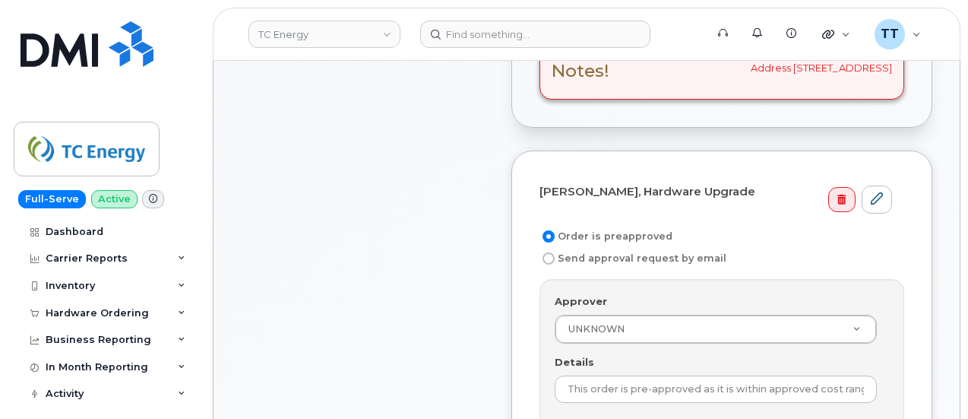
click at [551, 255] on input "Send approval request by email" at bounding box center [549, 258] width 12 height 12
radio input "true"
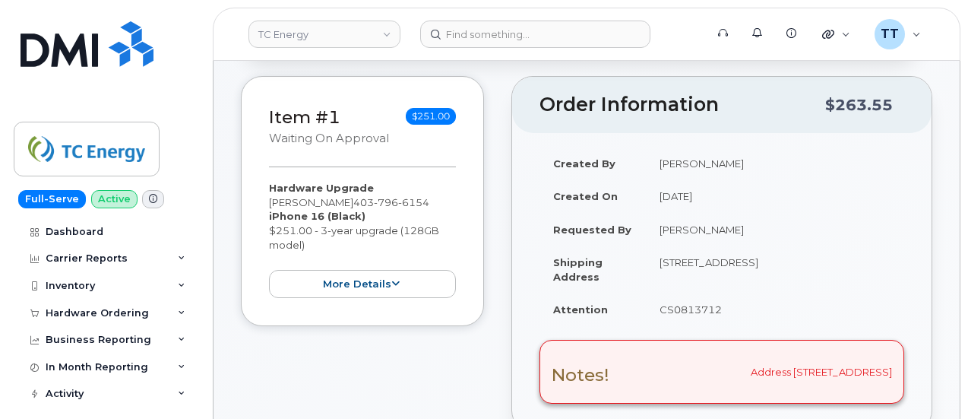
scroll to position [0, 0]
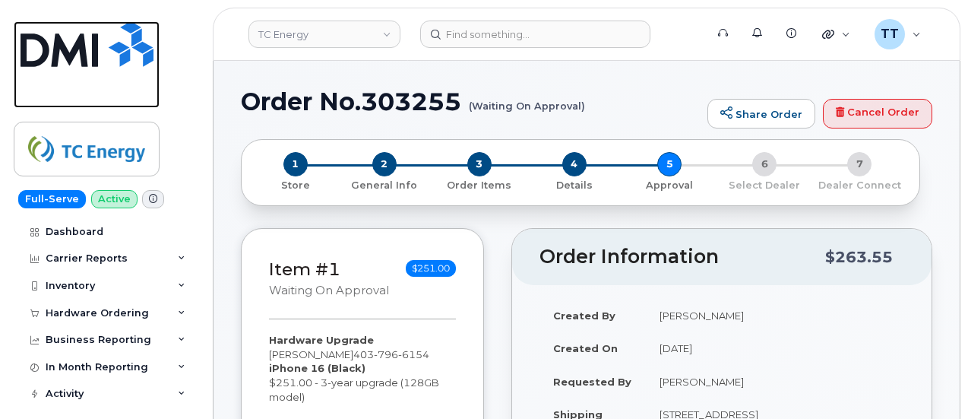
drag, startPoint x: 81, startPoint y: 49, endPoint x: 149, endPoint y: 3, distance: 81.6
click at [81, 49] on img at bounding box center [87, 44] width 133 height 46
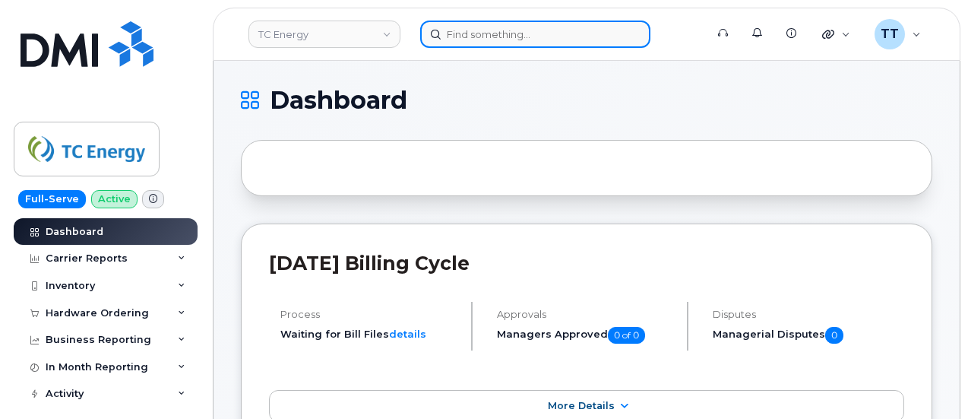
click at [479, 40] on input at bounding box center [535, 34] width 230 height 27
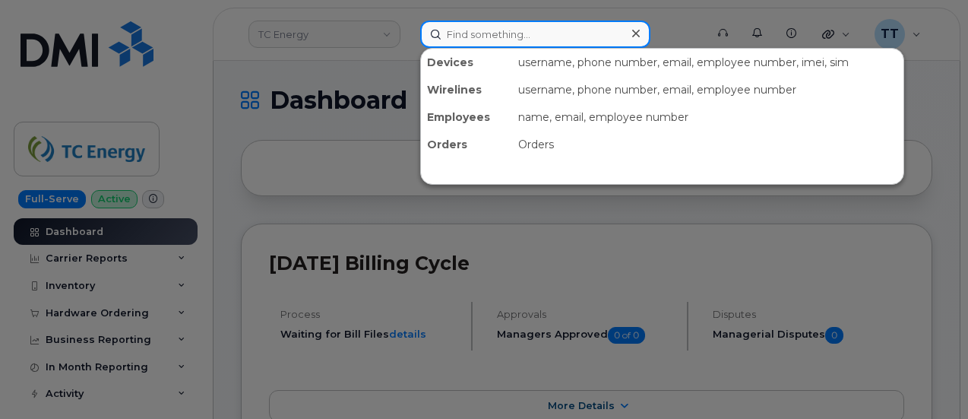
paste input "[PERSON_NAME]"
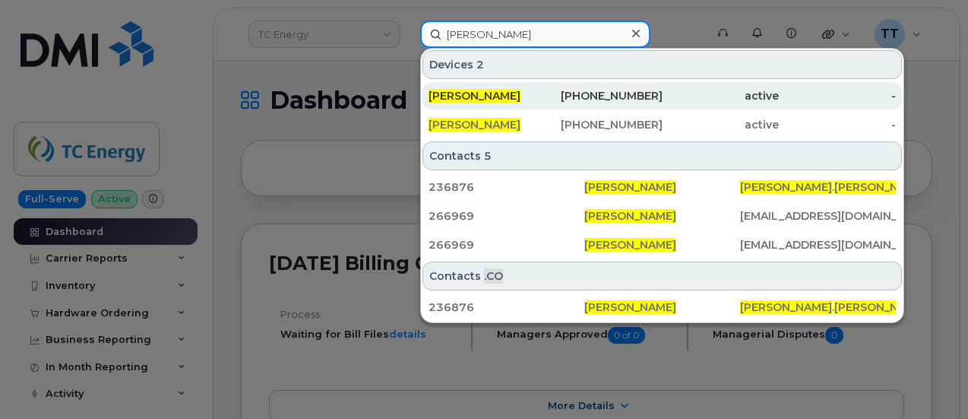
type input "[PERSON_NAME]"
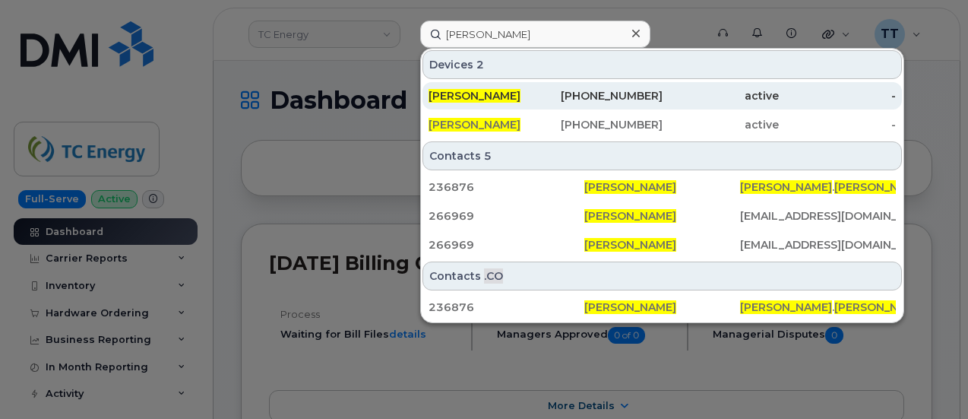
click at [524, 88] on div "SAMUEL HENRY" at bounding box center [487, 95] width 117 height 15
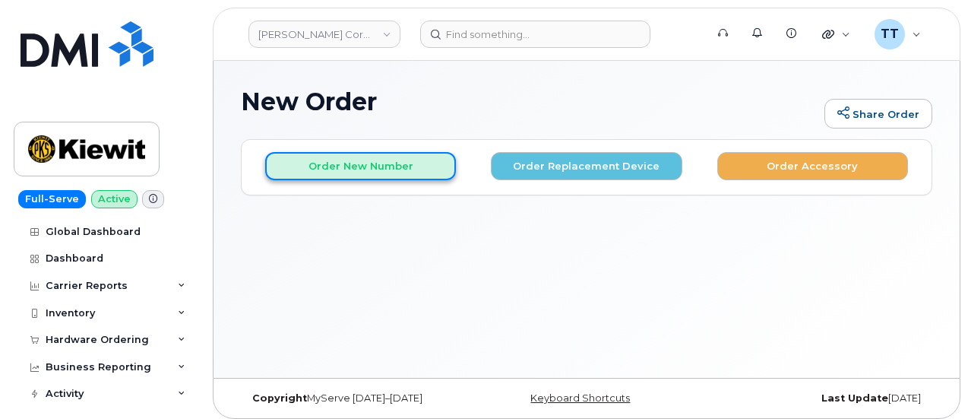
click at [413, 173] on button "Order New Number" at bounding box center [360, 166] width 191 height 28
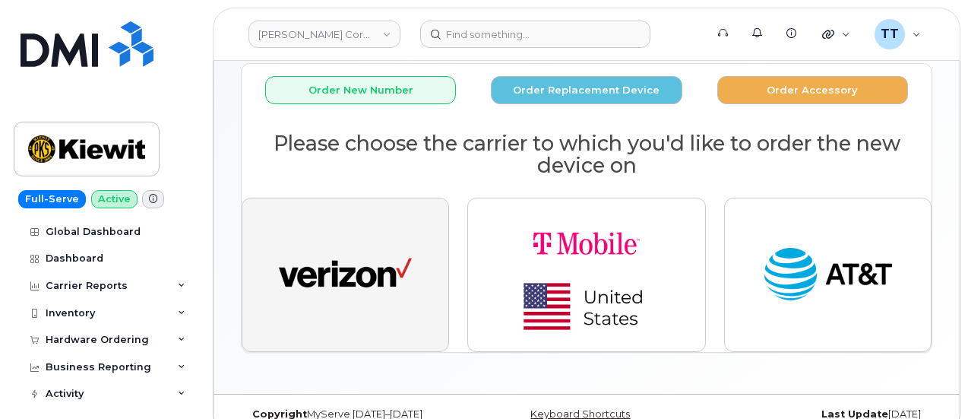
click at [357, 282] on img "button" at bounding box center [345, 275] width 133 height 68
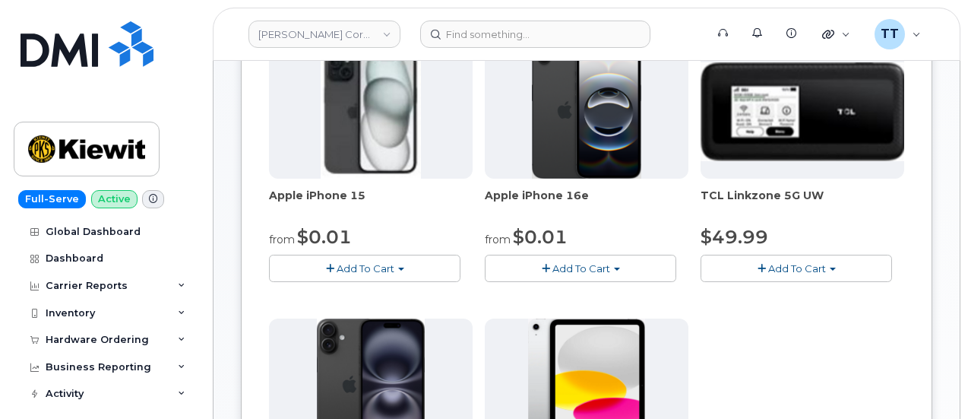
scroll to position [76, 0]
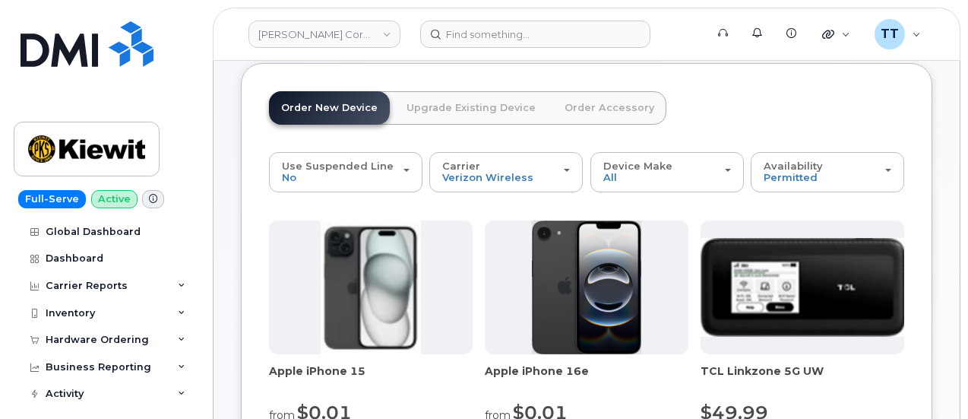
click at [564, 107] on link "Order Accessory" at bounding box center [610, 107] width 114 height 33
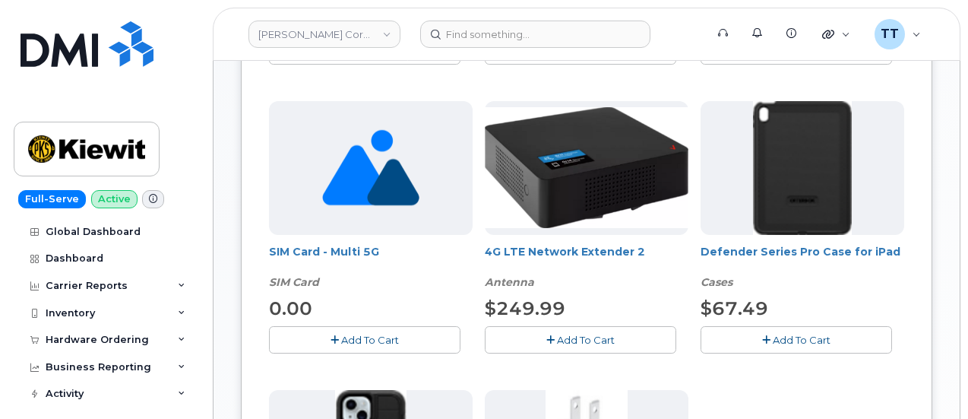
scroll to position [532, 0]
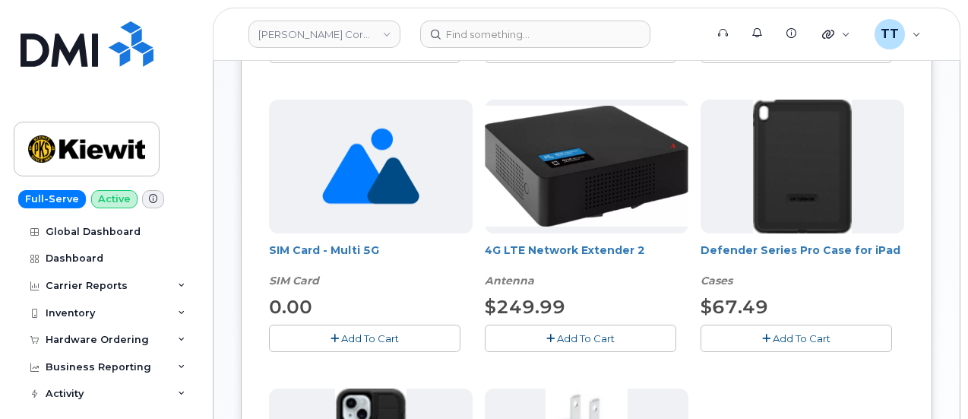
click at [341, 337] on span "Add To Cart" at bounding box center [370, 338] width 58 height 12
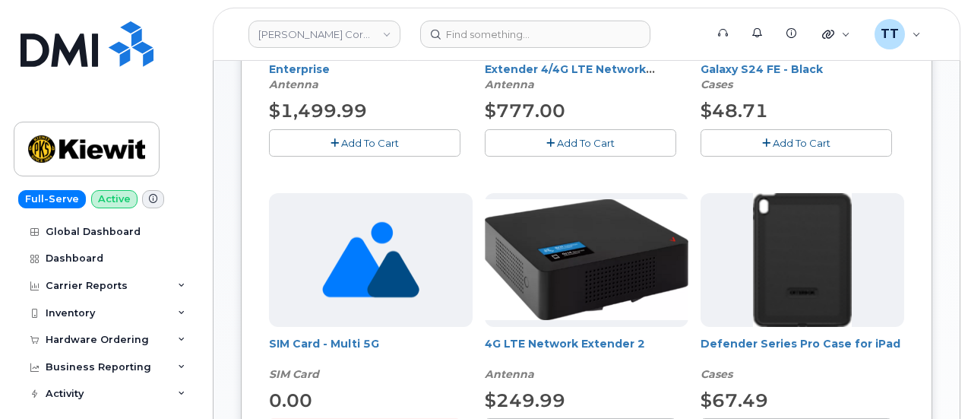
scroll to position [228, 0]
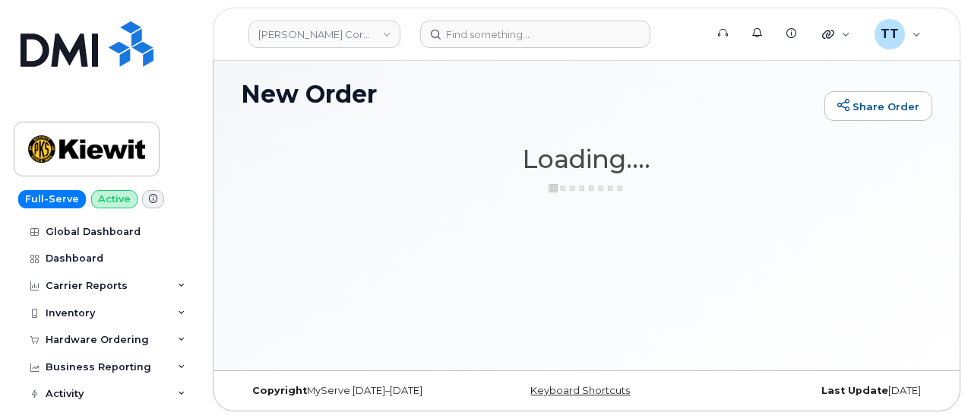
scroll to position [7, 0]
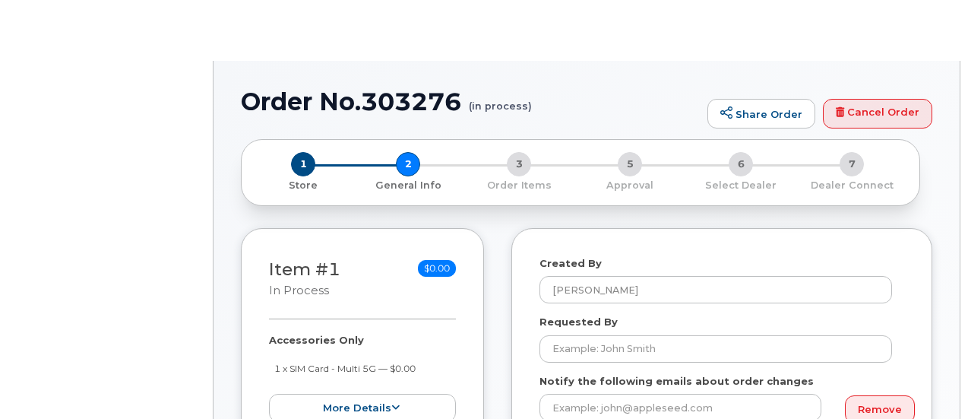
select select
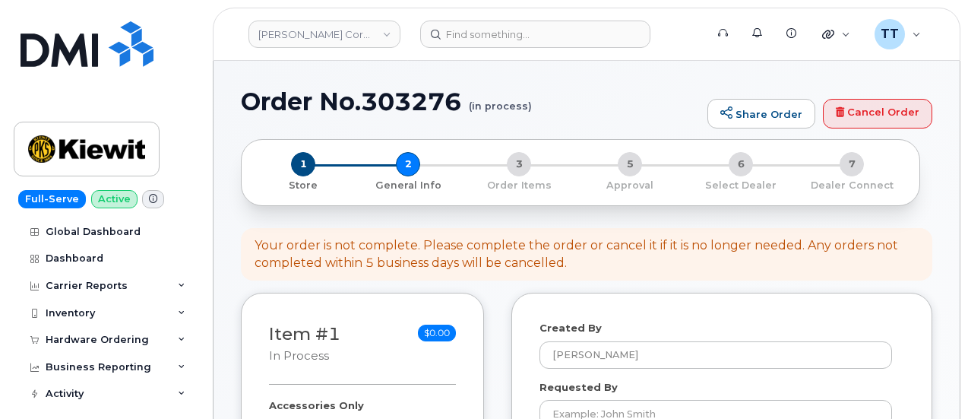
click at [356, 95] on h1 "Order No.303276 (in process)" at bounding box center [470, 101] width 459 height 27
click at [347, 103] on h1 "Order No.303276 (in process)" at bounding box center [470, 101] width 459 height 27
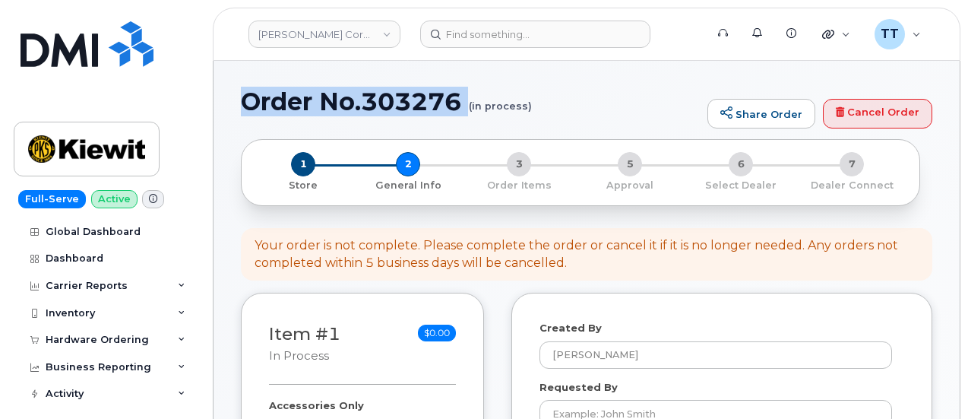
click at [347, 103] on h1 "Order No.303276 (in process)" at bounding box center [470, 101] width 459 height 27
copy h1 "Order No.303276"
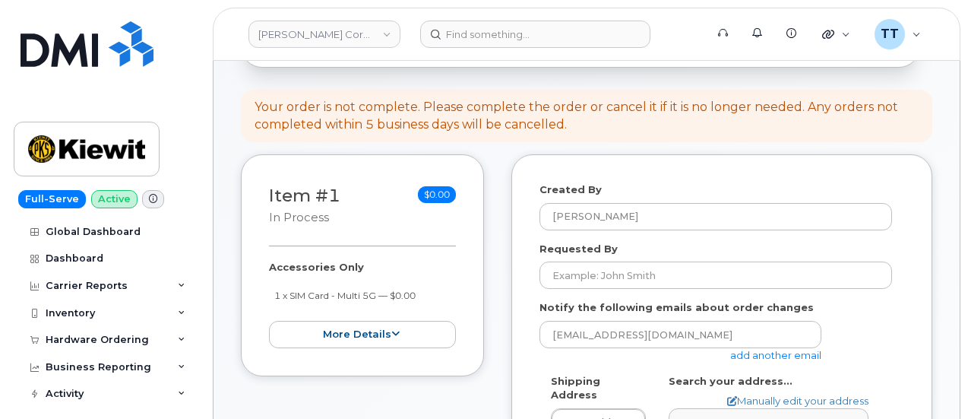
scroll to position [228, 0]
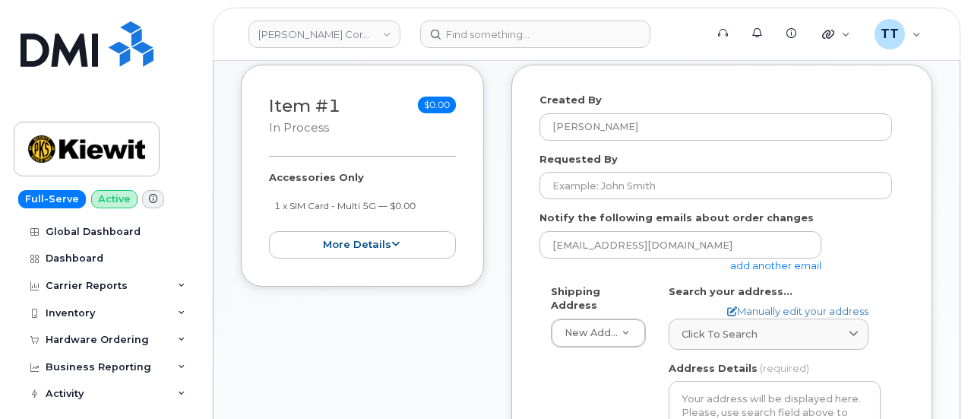
click at [315, 364] on div "Item #1 in process $0.00 Accessories Only 1 x SIM Card - Multi 5G — $0.00 more …" at bounding box center [362, 401] width 243 height 673
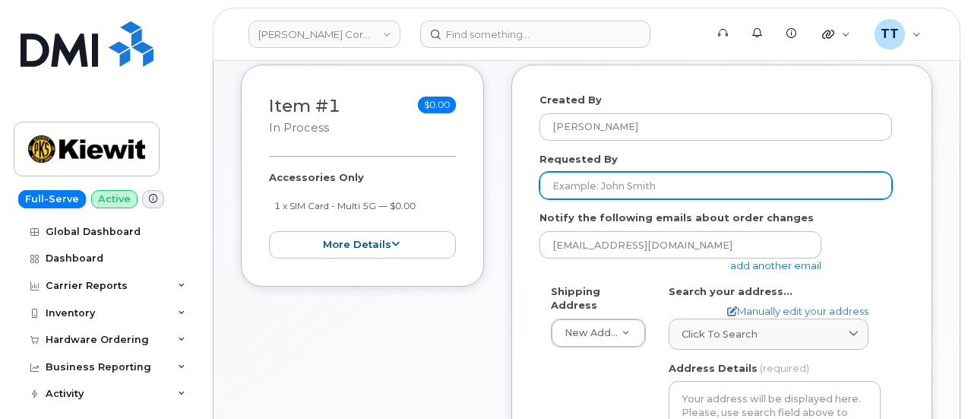
click at [604, 195] on input "Requested By" at bounding box center [716, 185] width 353 height 27
paste input "[PERSON_NAME]"
type input "[PERSON_NAME]"
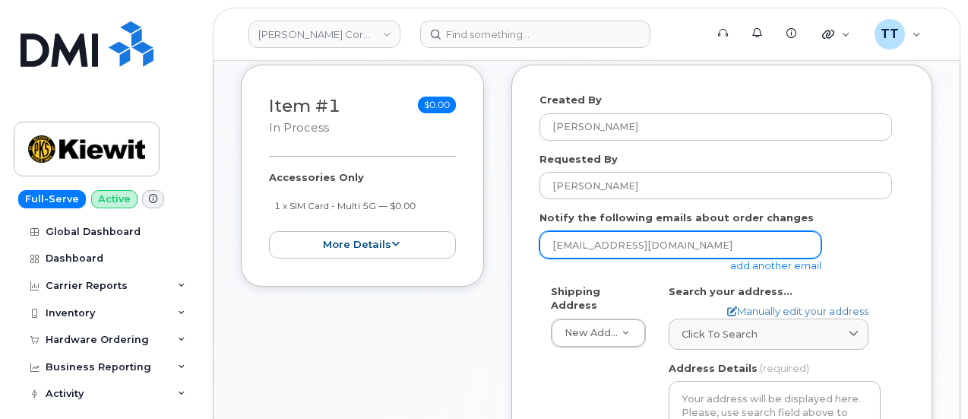
click at [581, 251] on input "[EMAIL_ADDRESS][DOMAIN_NAME]" at bounding box center [681, 244] width 282 height 27
click at [581, 251] on input "email" at bounding box center [681, 244] width 282 height 27
paste input "[PERSON_NAME][EMAIL_ADDRESS][PERSON_NAME][PERSON_NAME][DOMAIN_NAME]"
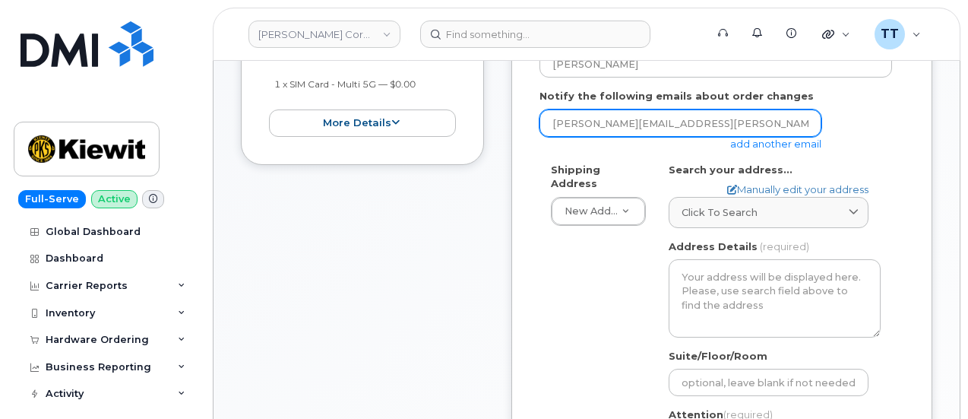
scroll to position [380, 0]
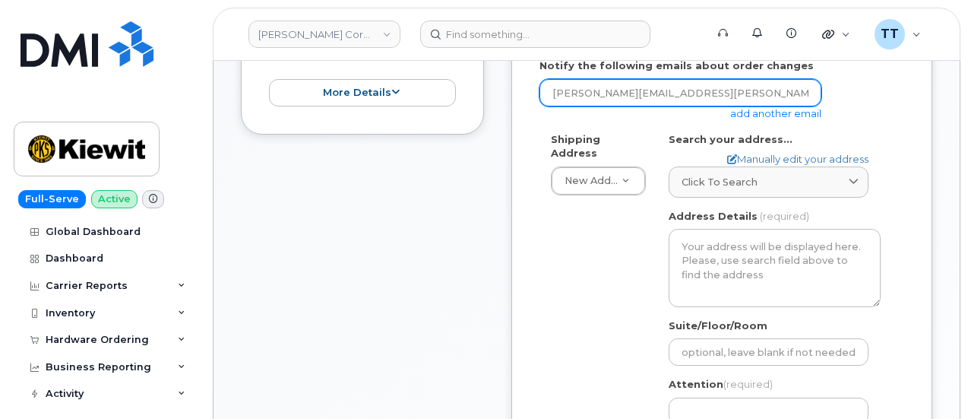
type input "[PERSON_NAME][EMAIL_ADDRESS][PERSON_NAME][PERSON_NAME][DOMAIN_NAME]"
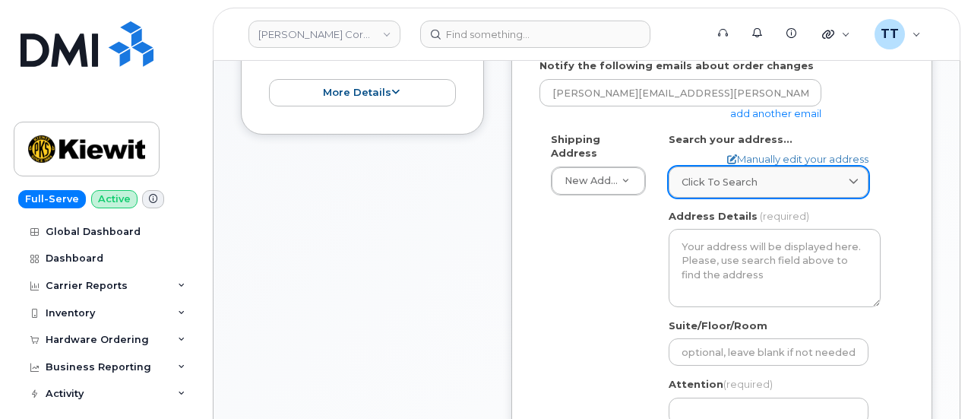
click at [749, 173] on link "Click to search" at bounding box center [769, 181] width 200 height 31
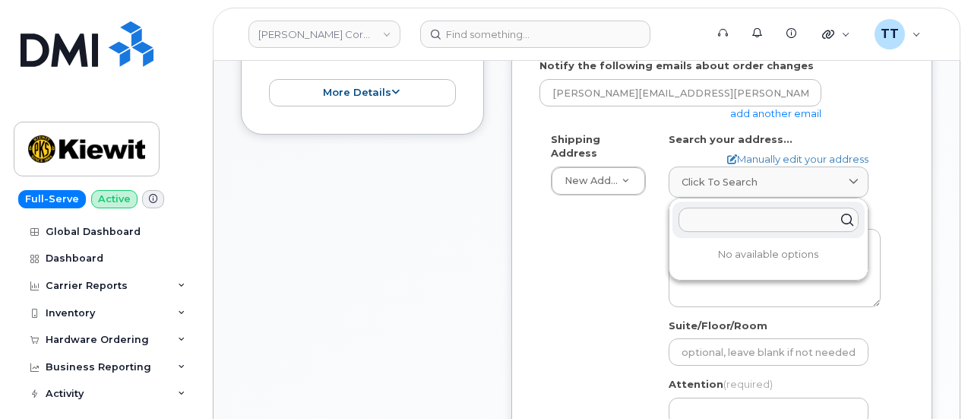
paste input "Foot of Colony Road Jersey City, New Jersey 07305"
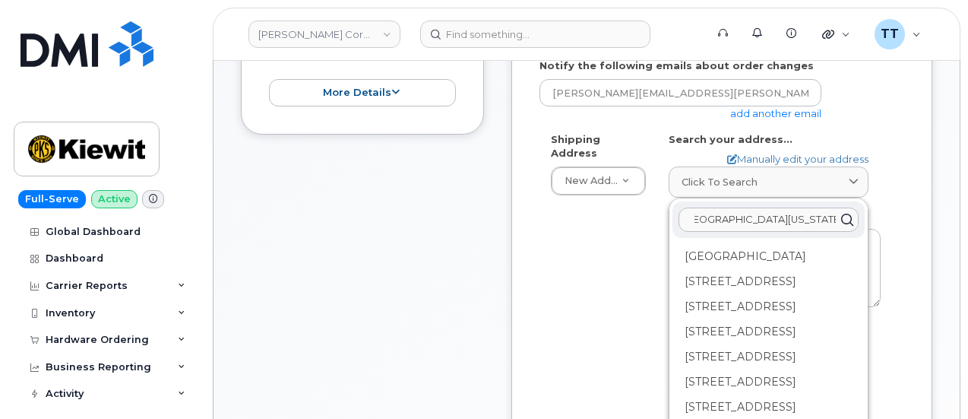
click at [717, 217] on input "Foot of Colony Road Jersey City, New Jersey 07305" at bounding box center [769, 219] width 180 height 24
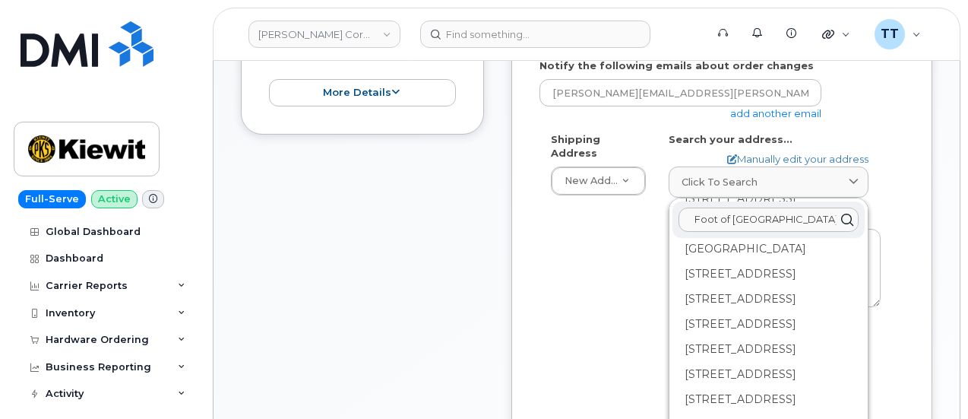
scroll to position [2052, 0]
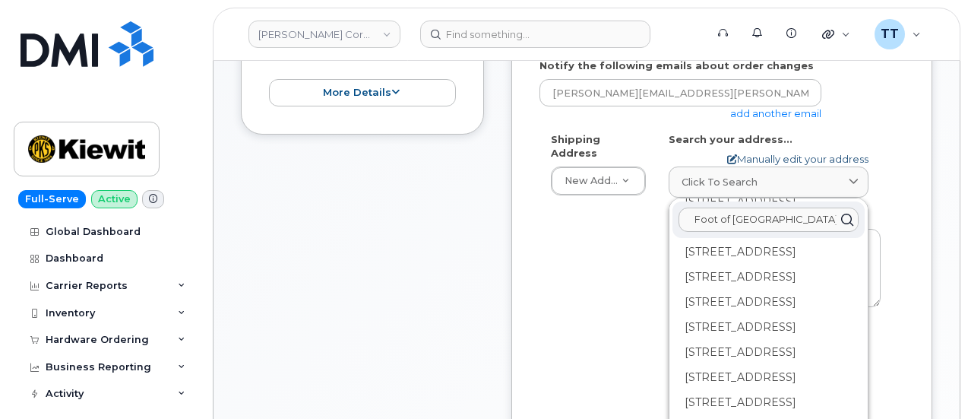
type input "Foot of Colony Road Jersey City, New Jersey 07305"
click at [763, 159] on link "Manually edit your address" at bounding box center [797, 159] width 141 height 14
select select
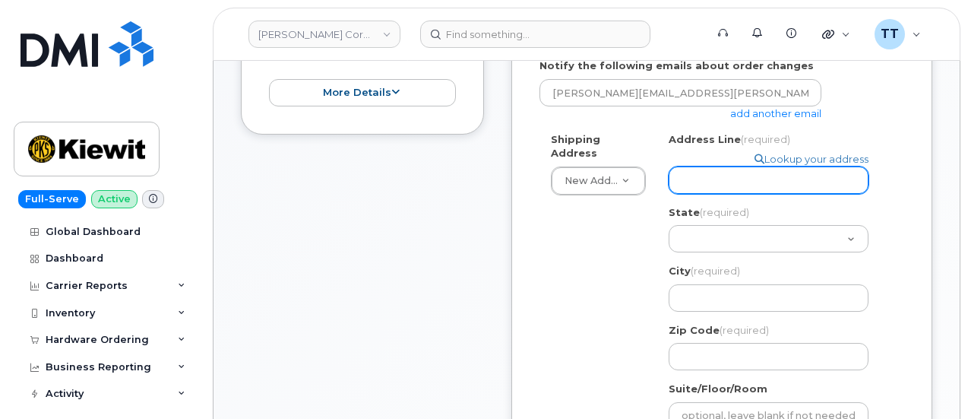
click at [746, 179] on input "Address Line (required)" at bounding box center [769, 179] width 200 height 27
paste input "Foot of Colony Road Jersey City, New Jersey 07305"
select select
type input "Foot of Colony Road Jersey City, New Jersey 07305"
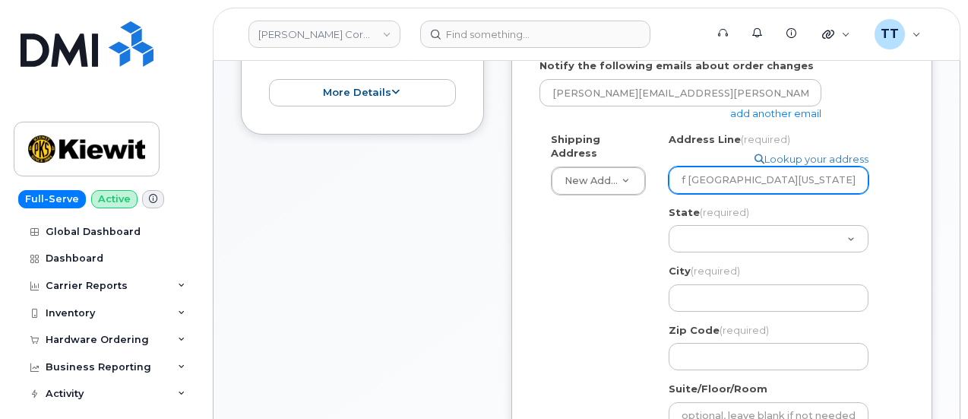
click at [752, 182] on input "Foot of Colony Road Jersey City, New Jersey 07305" at bounding box center [769, 179] width 200 height 27
drag, startPoint x: 707, startPoint y: 179, endPoint x: 868, endPoint y: 189, distance: 161.4
click at [868, 189] on div "Address Line (required) Lookup your address Foot of Colony Road Jersey City, Ne…" at bounding box center [775, 163] width 212 height 62
select select
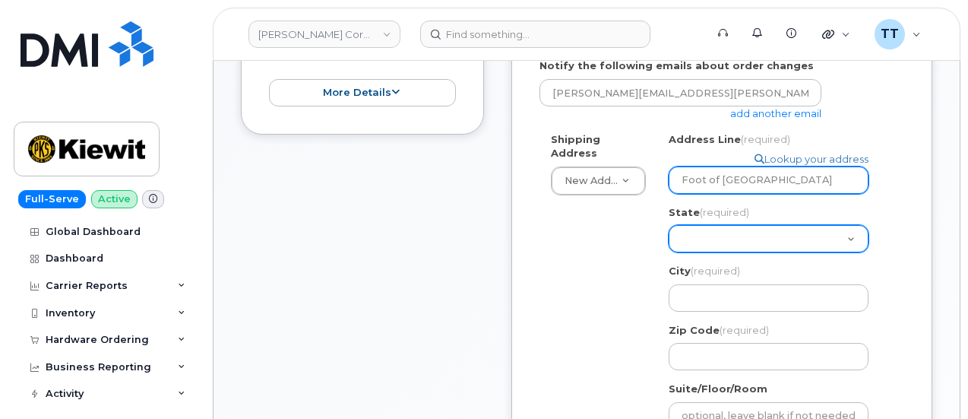
type input "Foot of Colony Road"
click at [720, 235] on select "Alabama Alaska American Samoa Arizona Arkansas California Colorado Connecticut …" at bounding box center [769, 238] width 200 height 27
select select "NJ"
click at [669, 225] on select "Alabama Alaska American Samoa Arizona Arkansas California Colorado Connecticut …" at bounding box center [769, 238] width 200 height 27
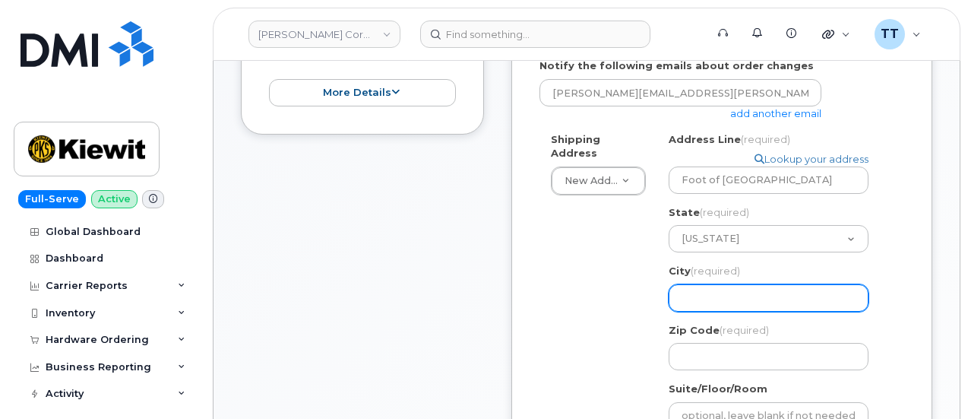
click at [722, 308] on input "City (required)" at bounding box center [769, 297] width 200 height 27
drag, startPoint x: 722, startPoint y: 307, endPoint x: 710, endPoint y: 302, distance: 13.3
click at [710, 302] on input "City (required)" at bounding box center [769, 297] width 200 height 27
paste input "Jersey City, New Jersey 07305"
select select
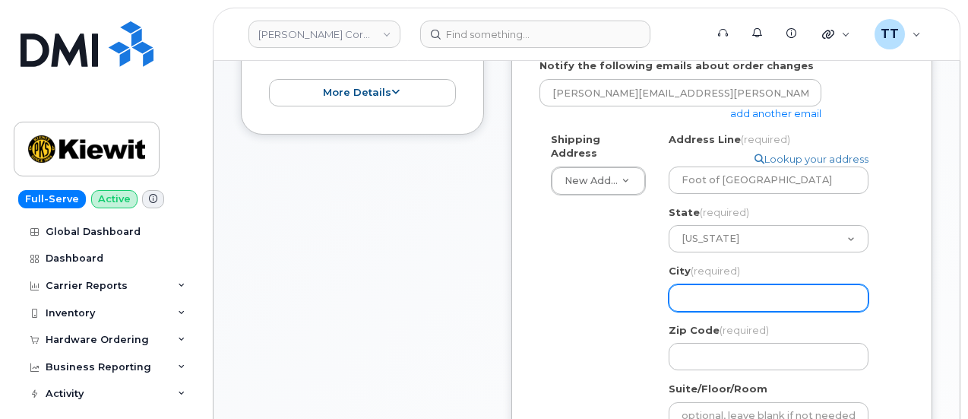
type input "Jersey City, New Jersey 07305"
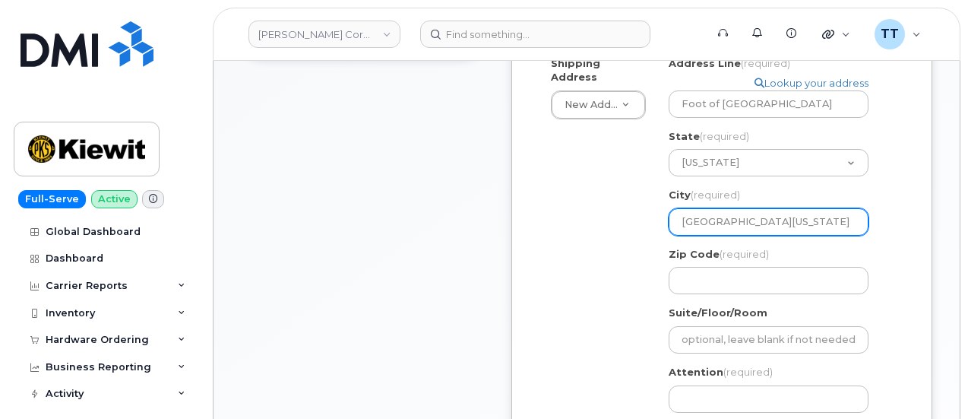
click at [815, 223] on input "Jersey City, New Jersey 07305" at bounding box center [769, 221] width 200 height 27
select select
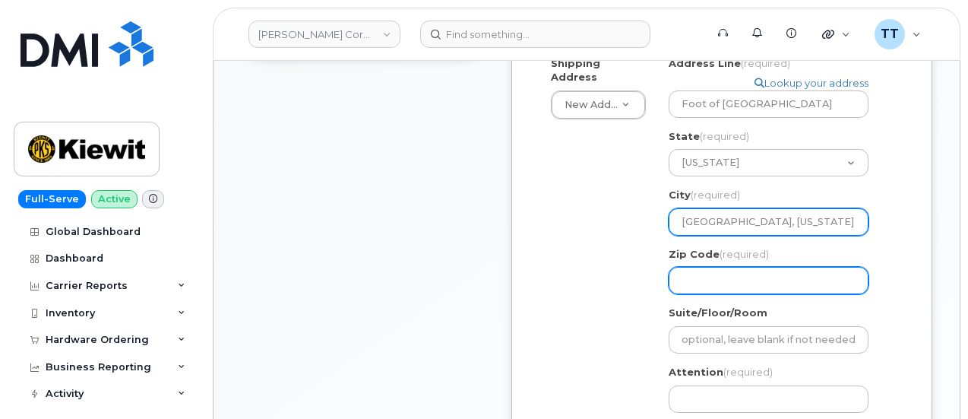
type input "Jersey City, New Jersey"
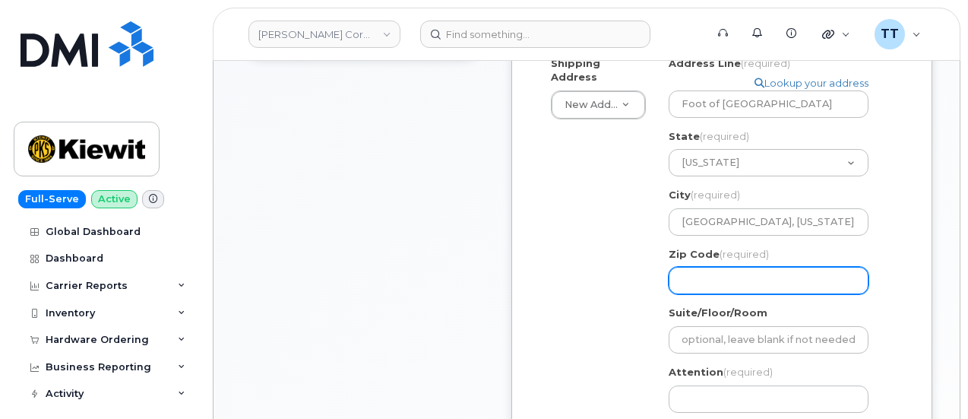
click at [727, 274] on input "Zip Code (required)" at bounding box center [769, 280] width 200 height 27
paste input "07305"
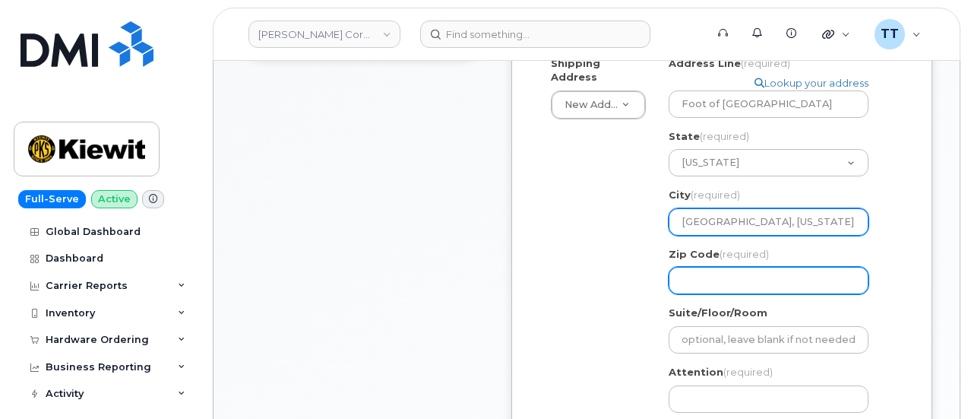
select select
type input "07305"
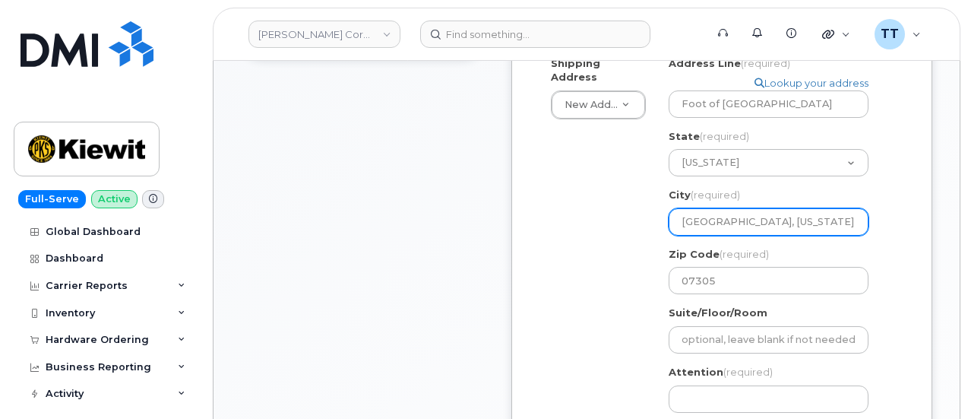
drag, startPoint x: 813, startPoint y: 225, endPoint x: 735, endPoint y: 227, distance: 78.3
click at [735, 227] on input "Jersey City, New Jersey" at bounding box center [769, 221] width 200 height 27
select select
type input "Jersey City,"
select select
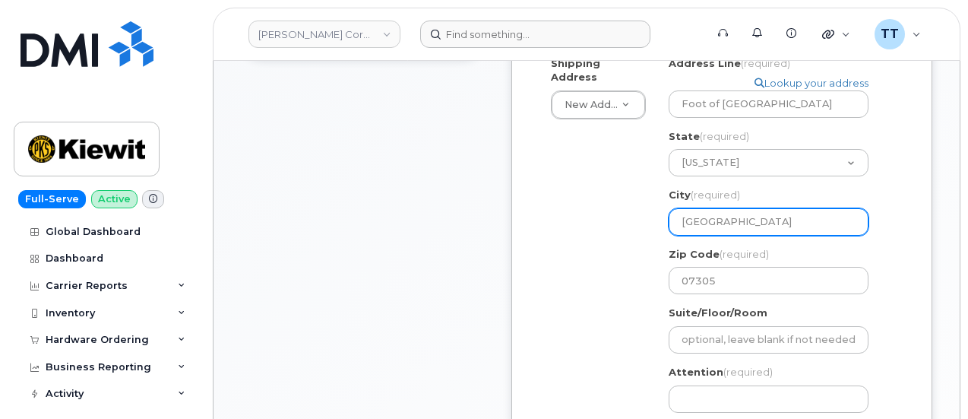
type input "Jersey City"
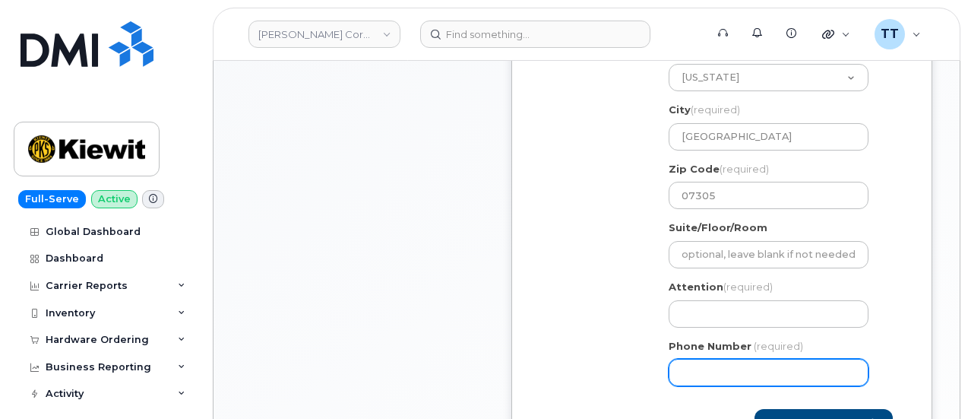
scroll to position [608, 0]
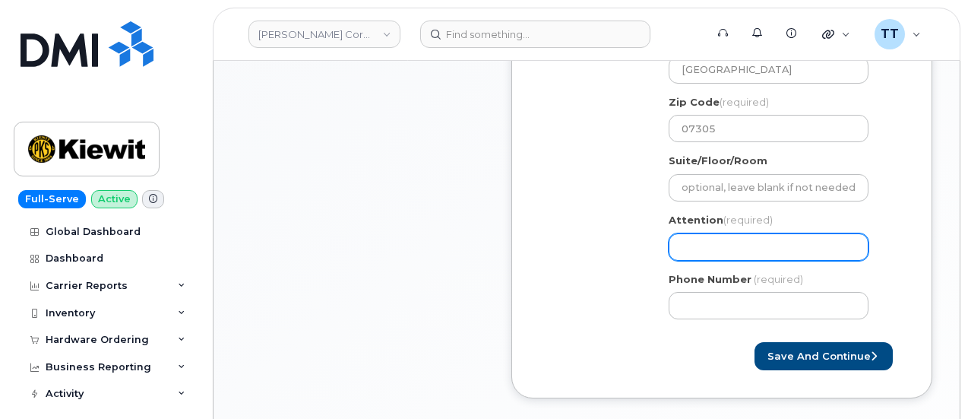
click at [735, 237] on input "Attention (required)" at bounding box center [769, 246] width 200 height 27
drag, startPoint x: 734, startPoint y: 240, endPoint x: 714, endPoint y: 242, distance: 20.6
click at [714, 242] on input "Attention (required)" at bounding box center [769, 246] width 200 height 27
paste input "CS0798904"
select select
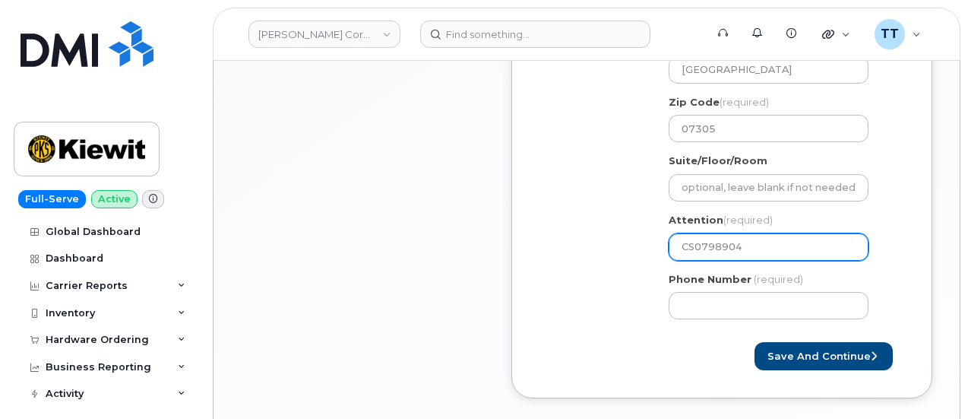
type input "CS0798904"
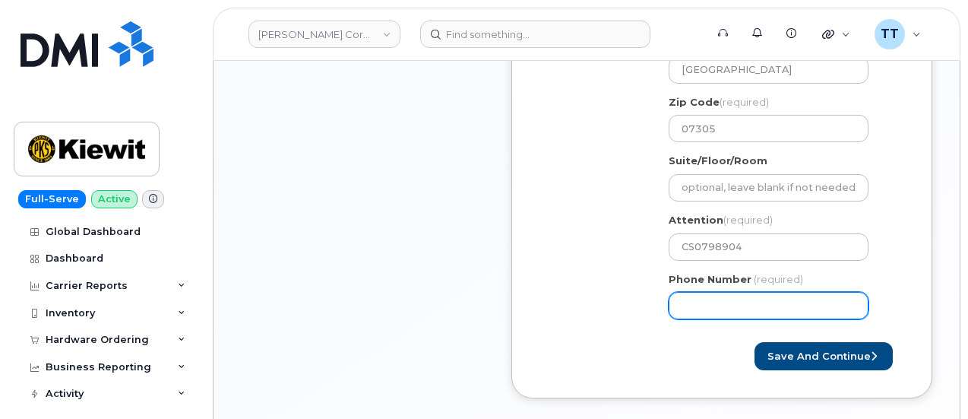
click at [720, 306] on input "Phone Number" at bounding box center [769, 305] width 200 height 27
paste input "9082098798"
select select
type input "9082098798"
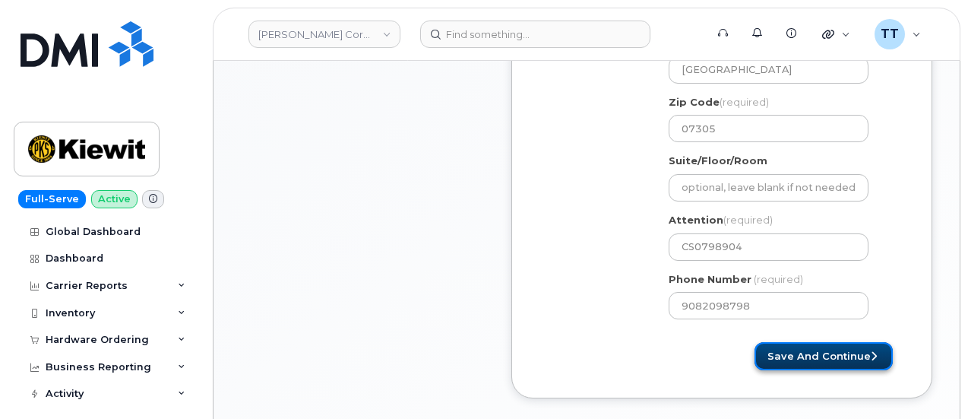
click at [796, 350] on button "Save and Continue" at bounding box center [824, 356] width 138 height 28
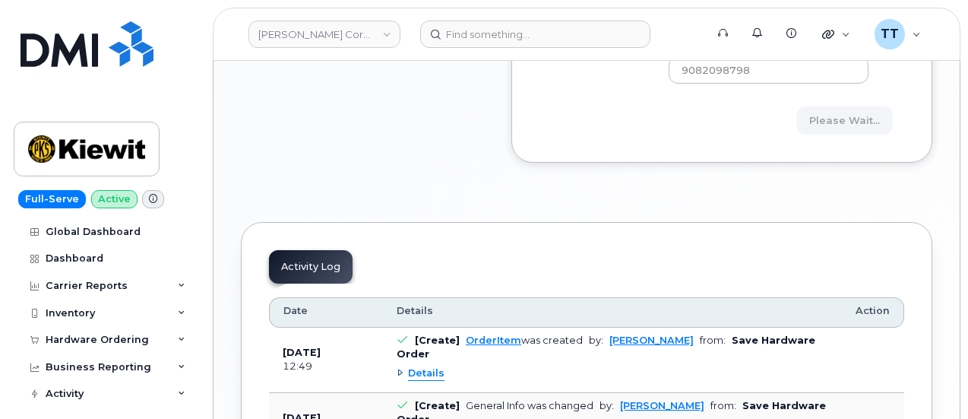
scroll to position [1046, 0]
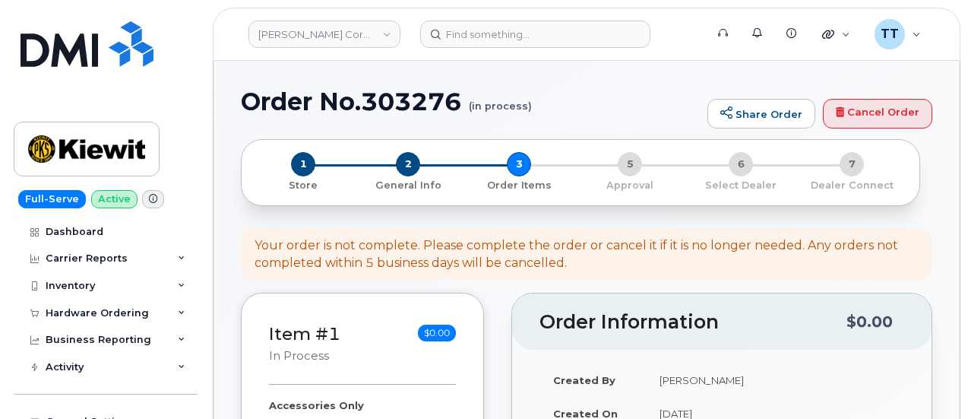
select select
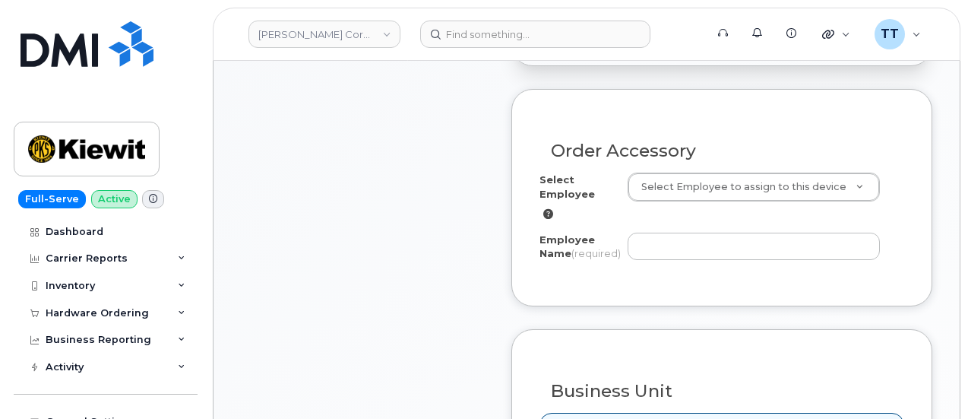
scroll to position [608, 0]
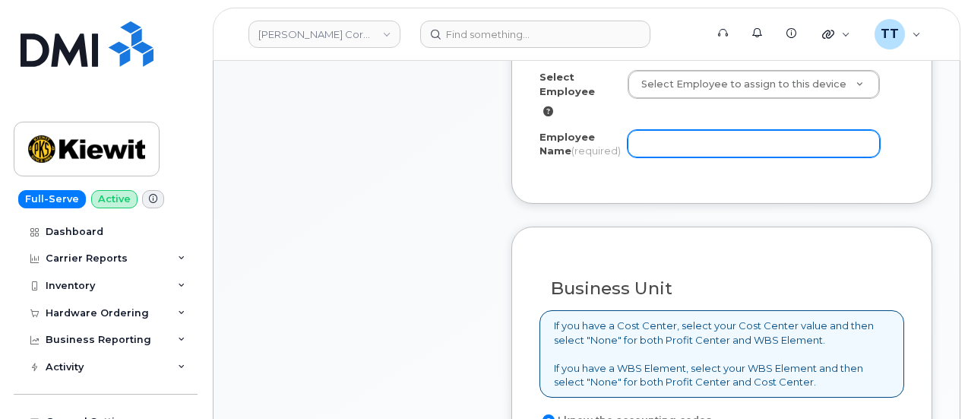
click at [658, 145] on input "Employee Name (required)" at bounding box center [754, 143] width 252 height 27
paste input "[PERSON_NAME]"
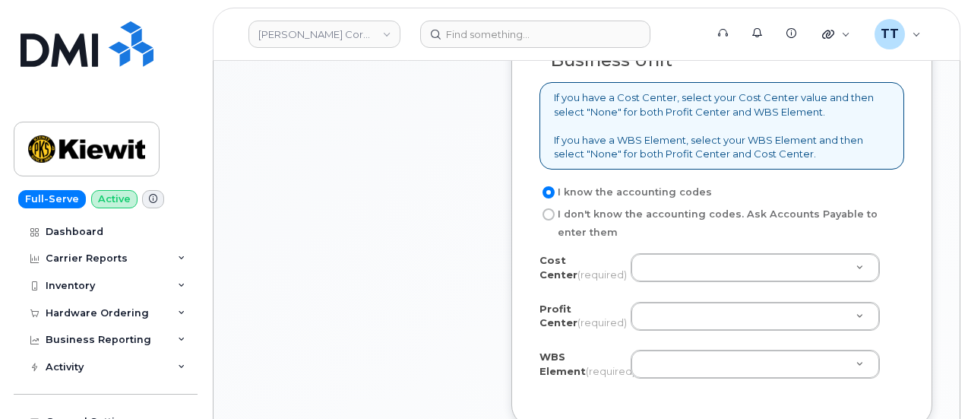
scroll to position [912, 0]
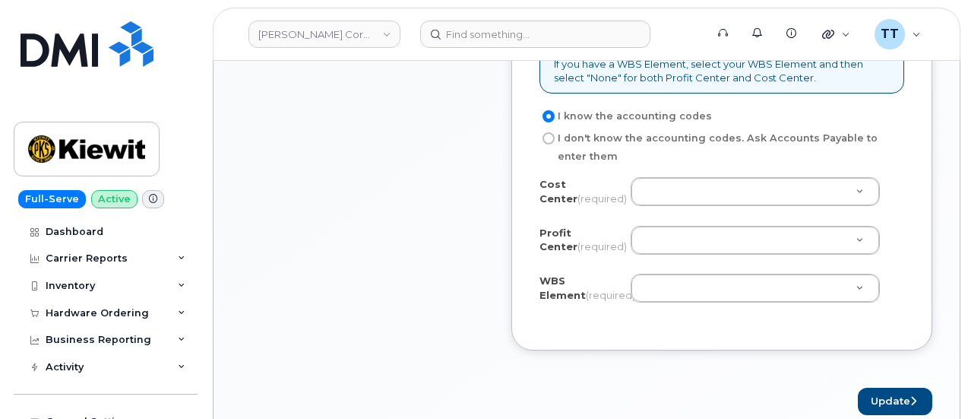
type input "[PERSON_NAME]"
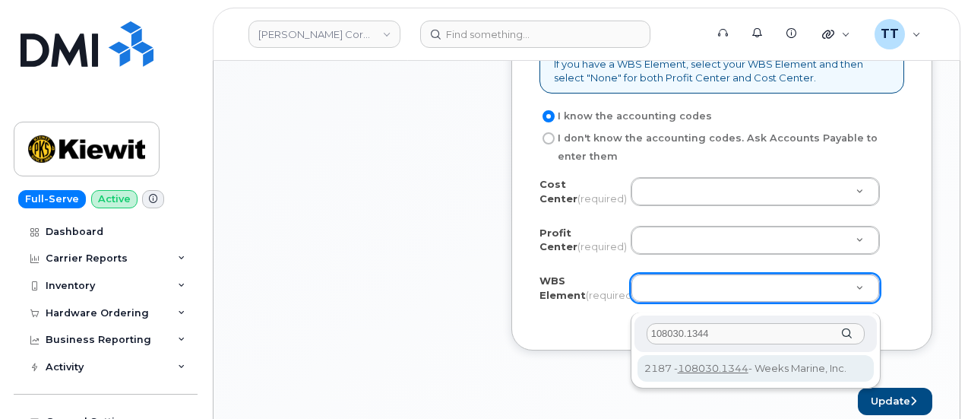
type input "108030.1344"
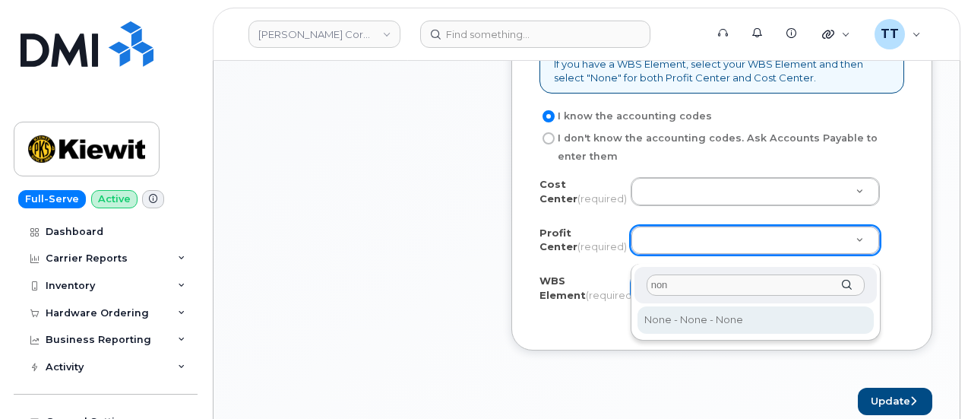
type input "non"
select select "None"
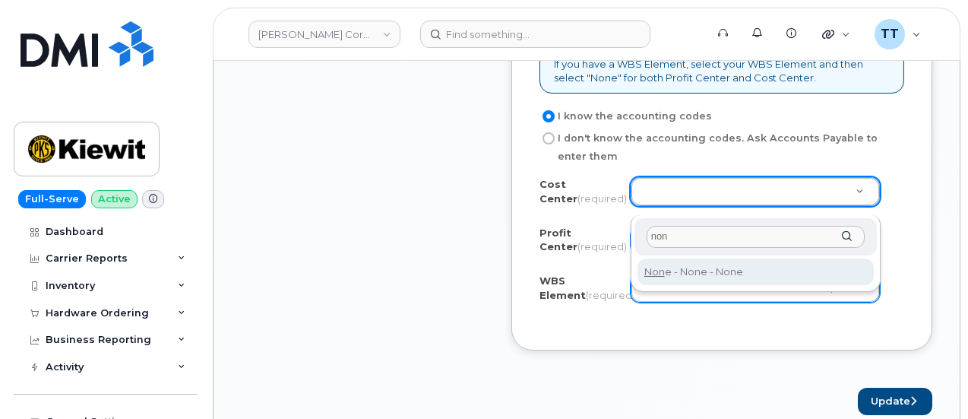
type input "non"
type input "None"
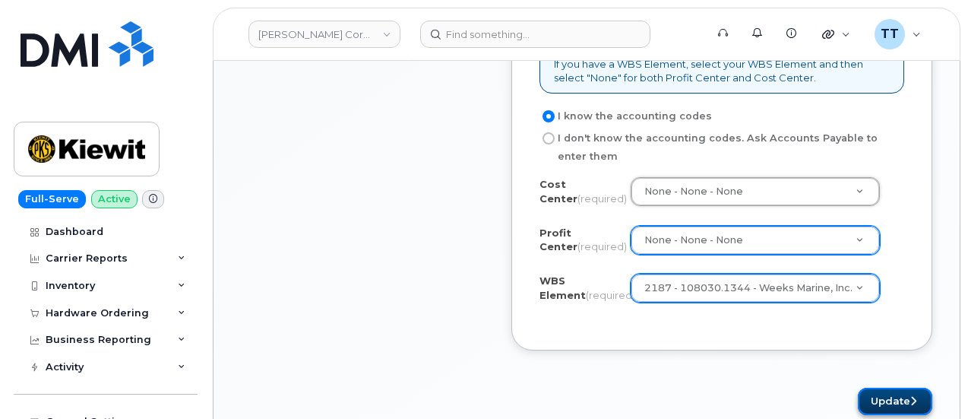
click at [872, 410] on button "Update" at bounding box center [895, 402] width 74 height 28
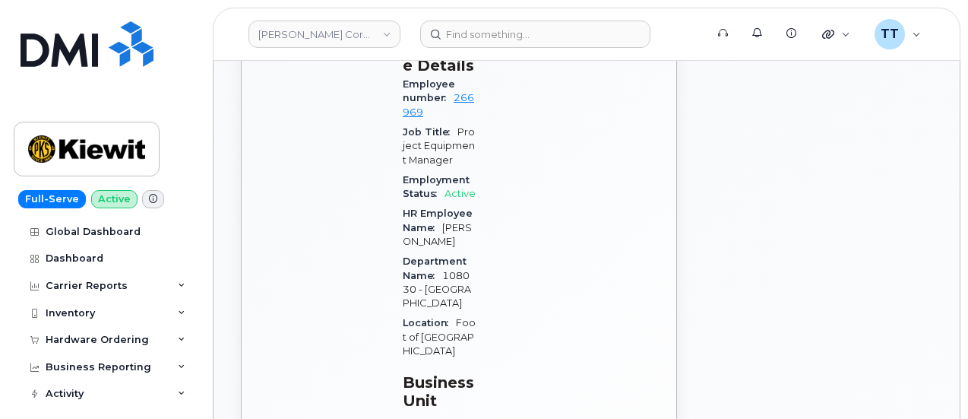
scroll to position [1155, 0]
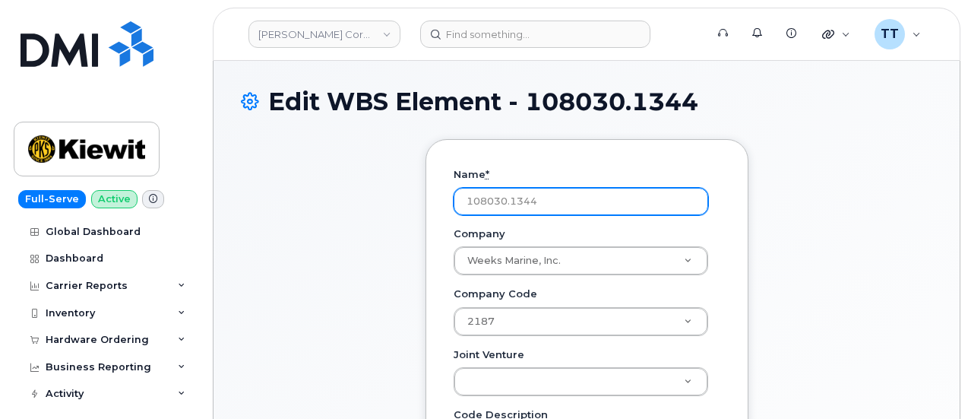
click at [497, 207] on input "108030.1344" at bounding box center [581, 201] width 255 height 27
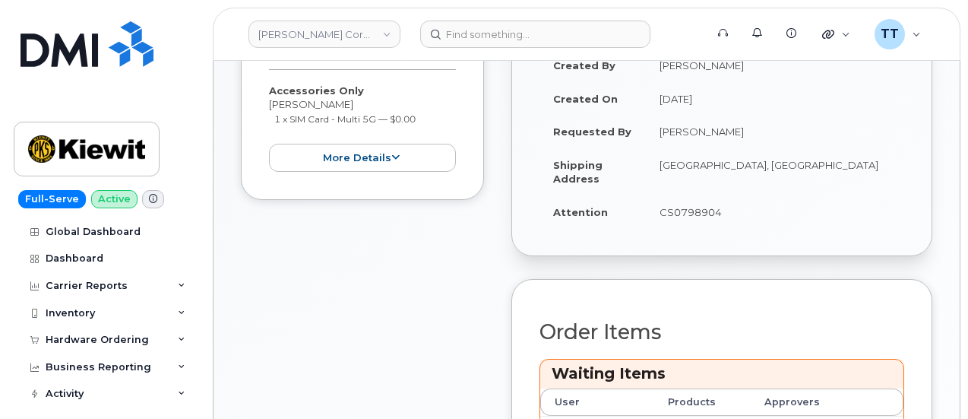
scroll to position [684, 0]
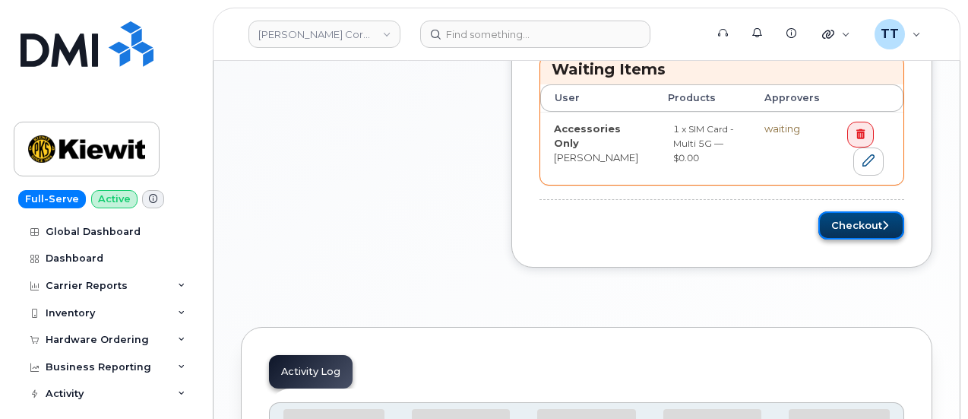
click at [841, 225] on button "Checkout" at bounding box center [862, 225] width 86 height 28
